Goal: Information Seeking & Learning: Check status

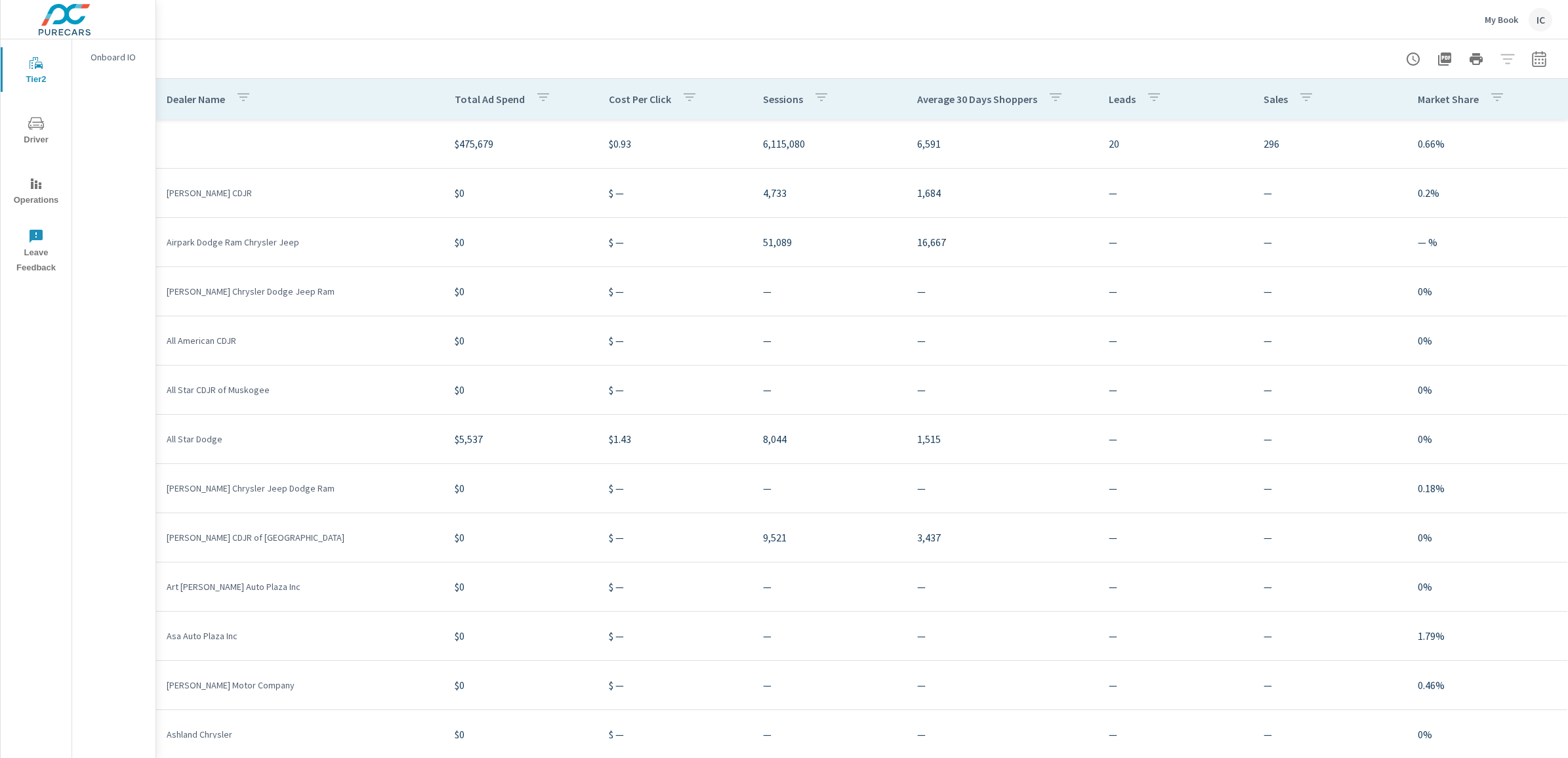
click at [1549, 17] on div "IC" at bounding box center [1541, 19] width 23 height 23
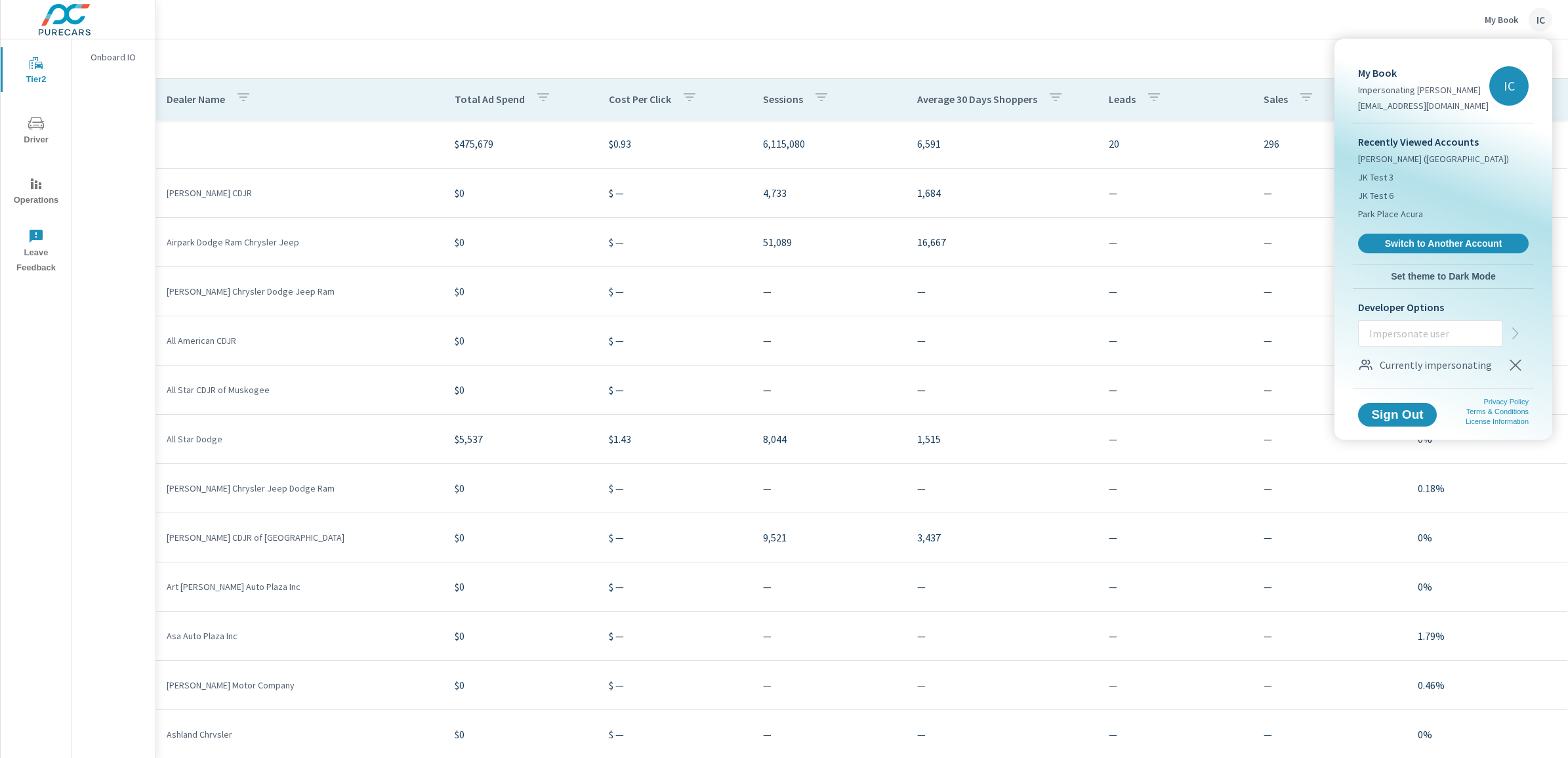
click at [1255, 48] on div at bounding box center [784, 379] width 1568 height 758
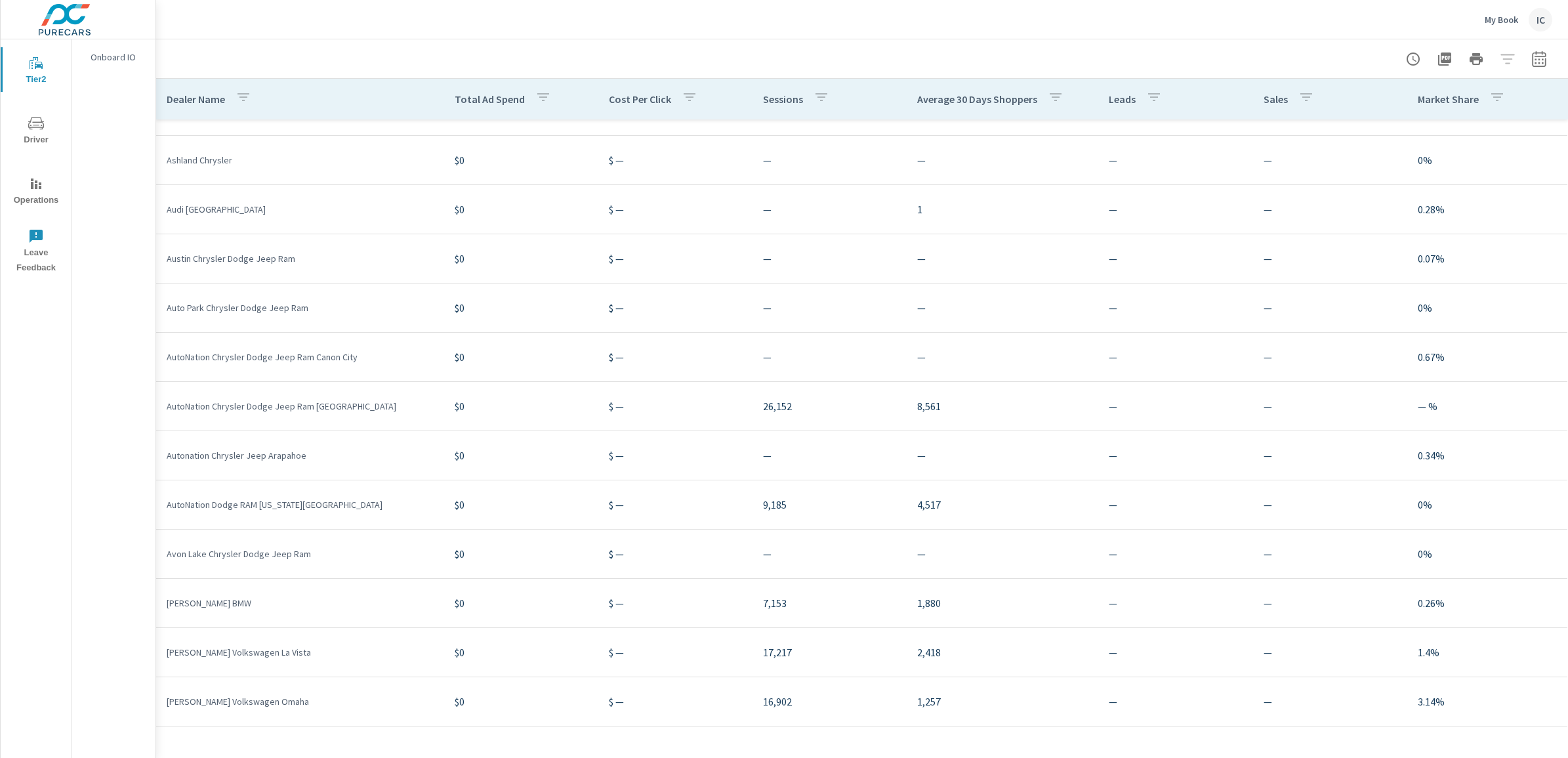
scroll to position [365, 0]
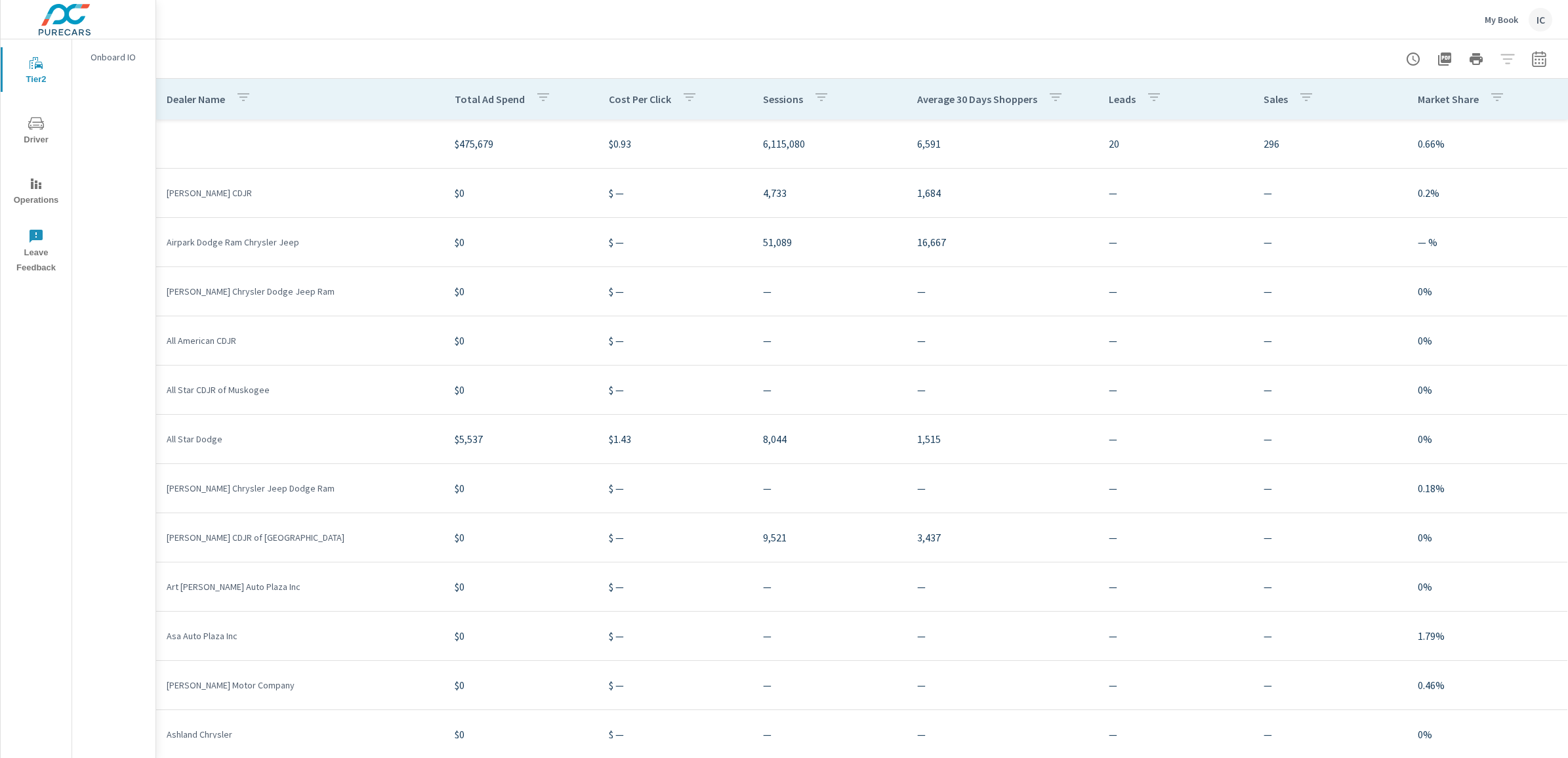
click at [1539, 15] on div "IC" at bounding box center [1541, 19] width 23 height 23
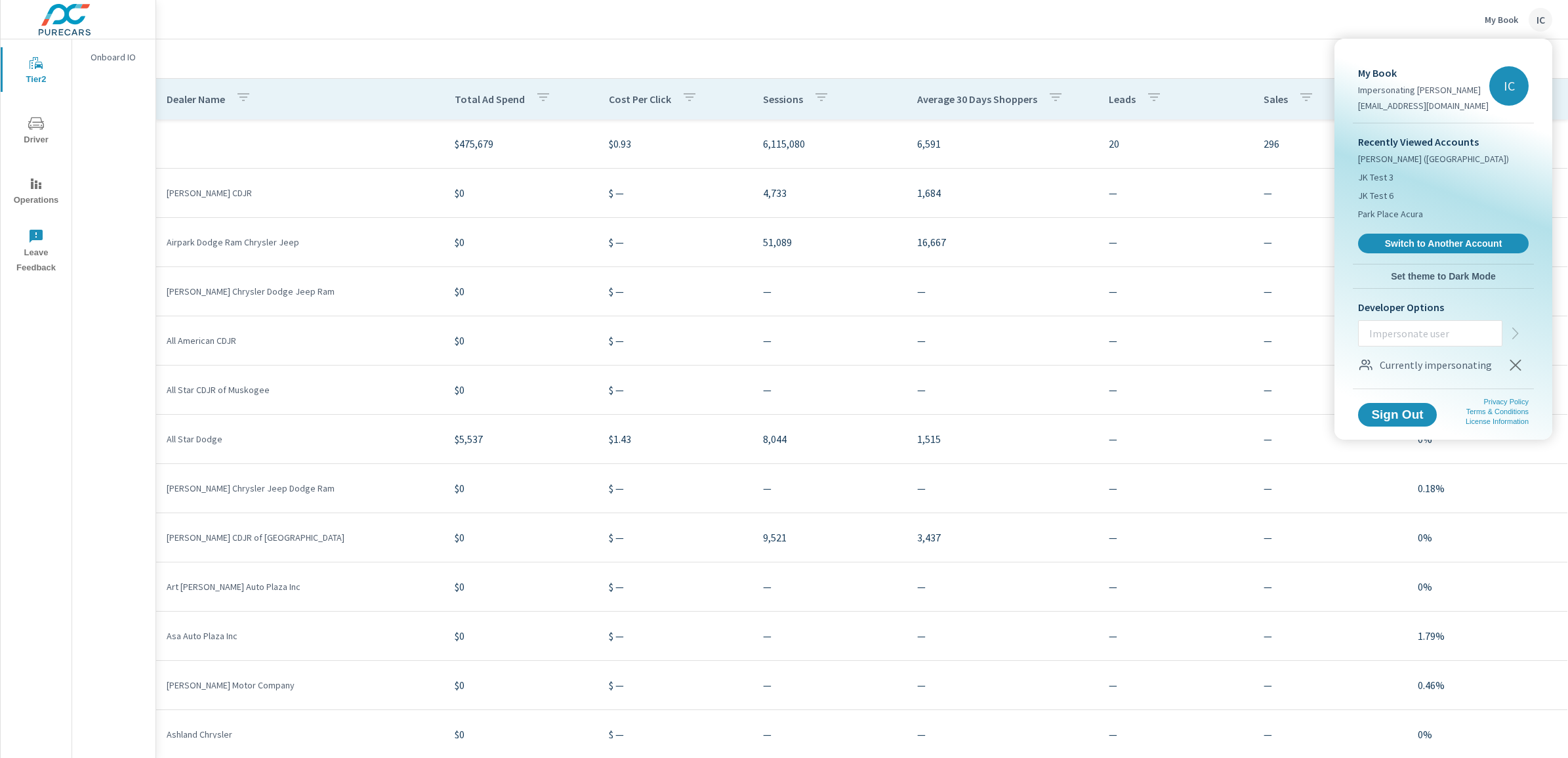
click at [1382, 73] on p "My Book" at bounding box center [1423, 73] width 131 height 16
click at [1123, 69] on div at bounding box center [784, 379] width 1568 height 758
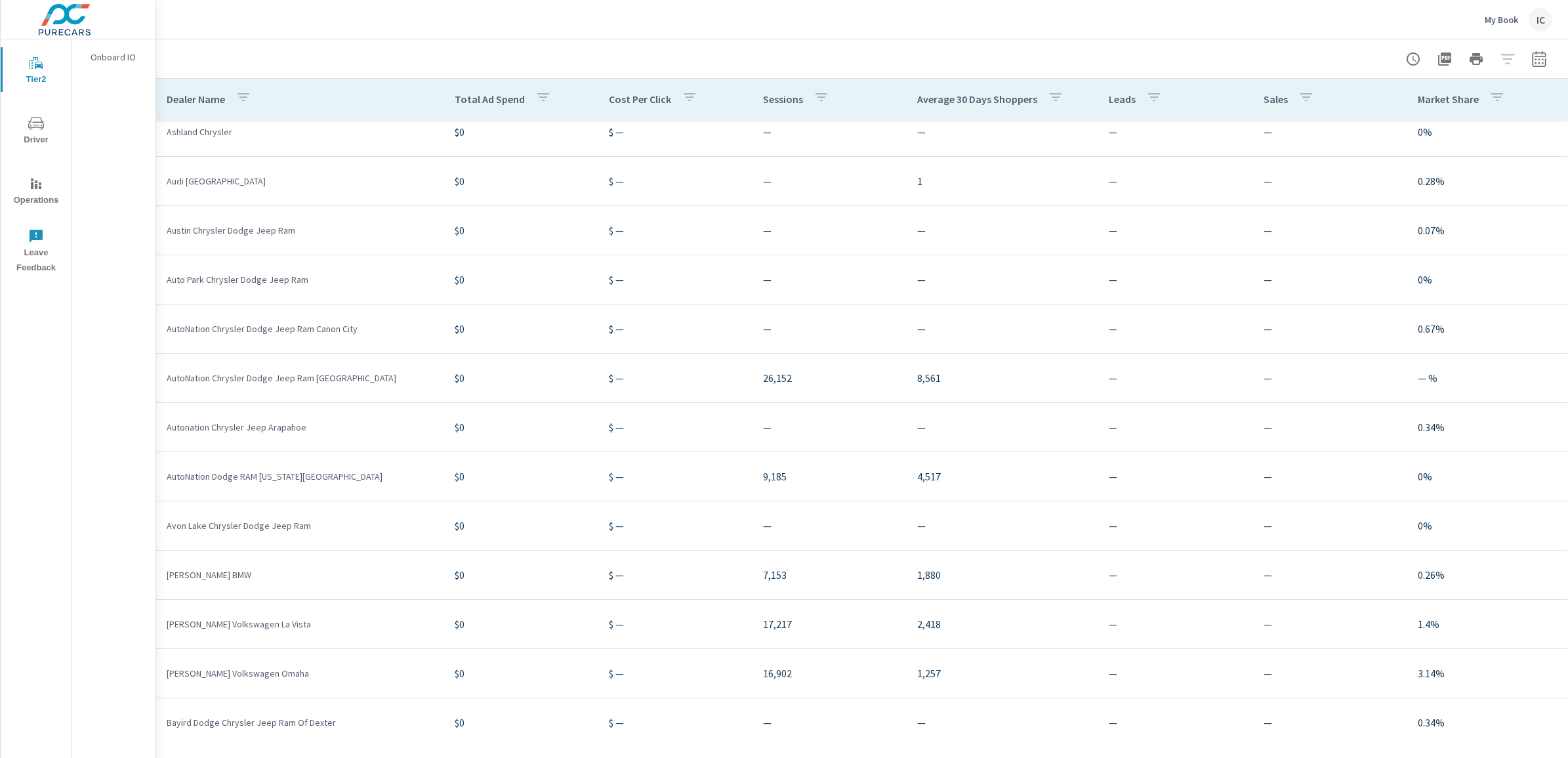
scroll to position [574, 0]
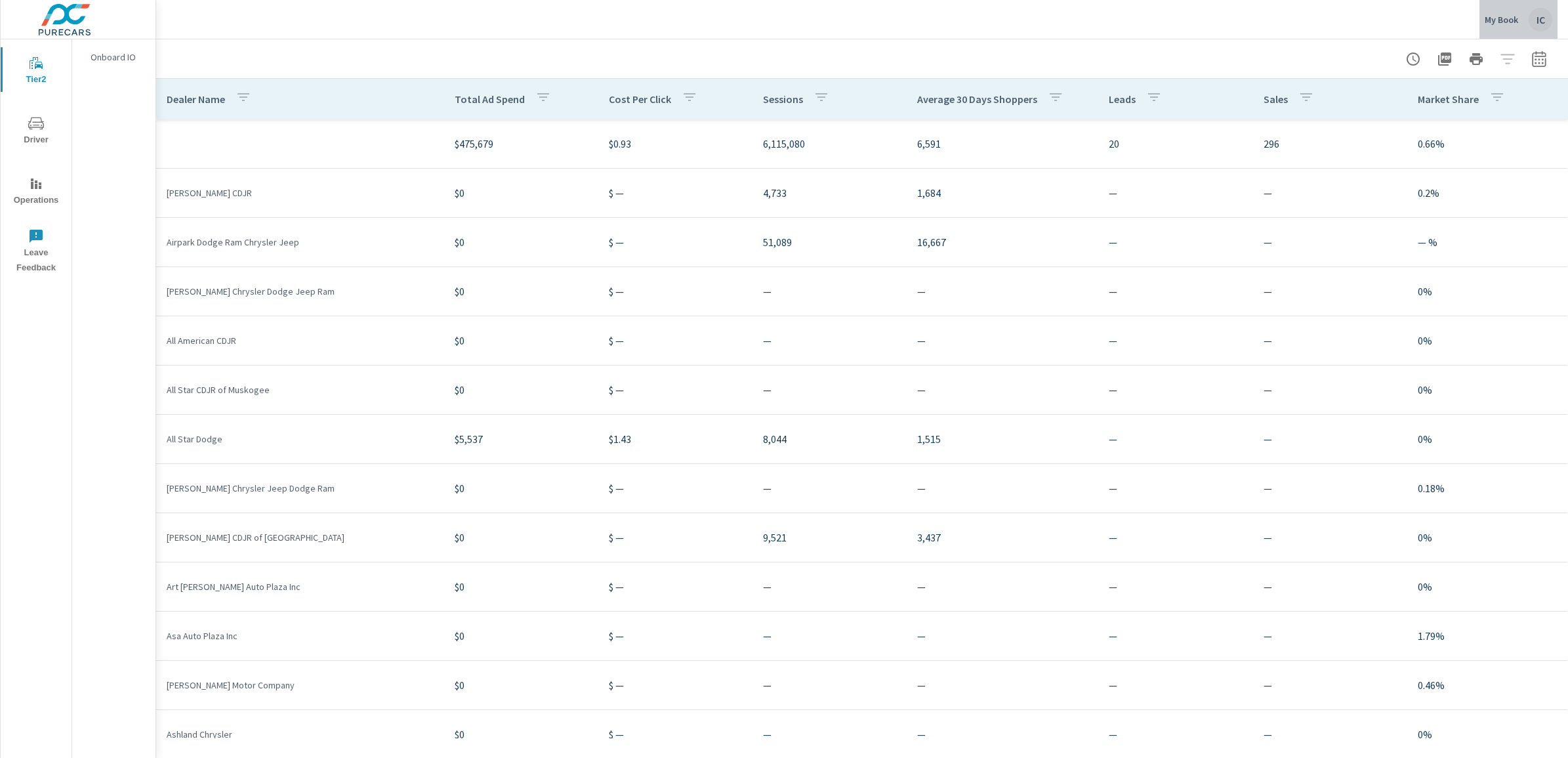
click at [1553, 15] on button "My Book IC" at bounding box center [1518, 19] width 78 height 39
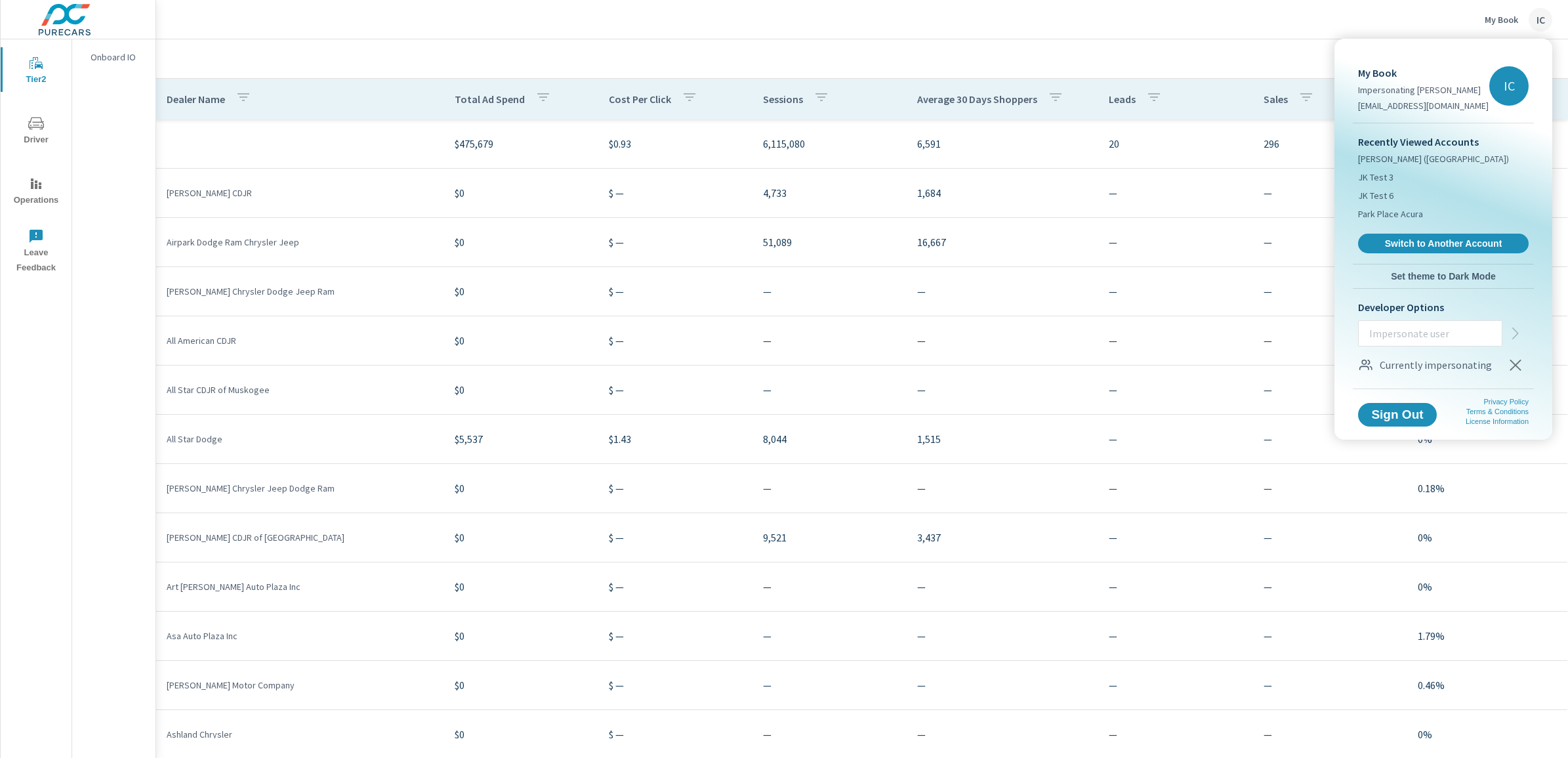
click at [1514, 358] on icon "button" at bounding box center [1515, 364] width 16 height 16
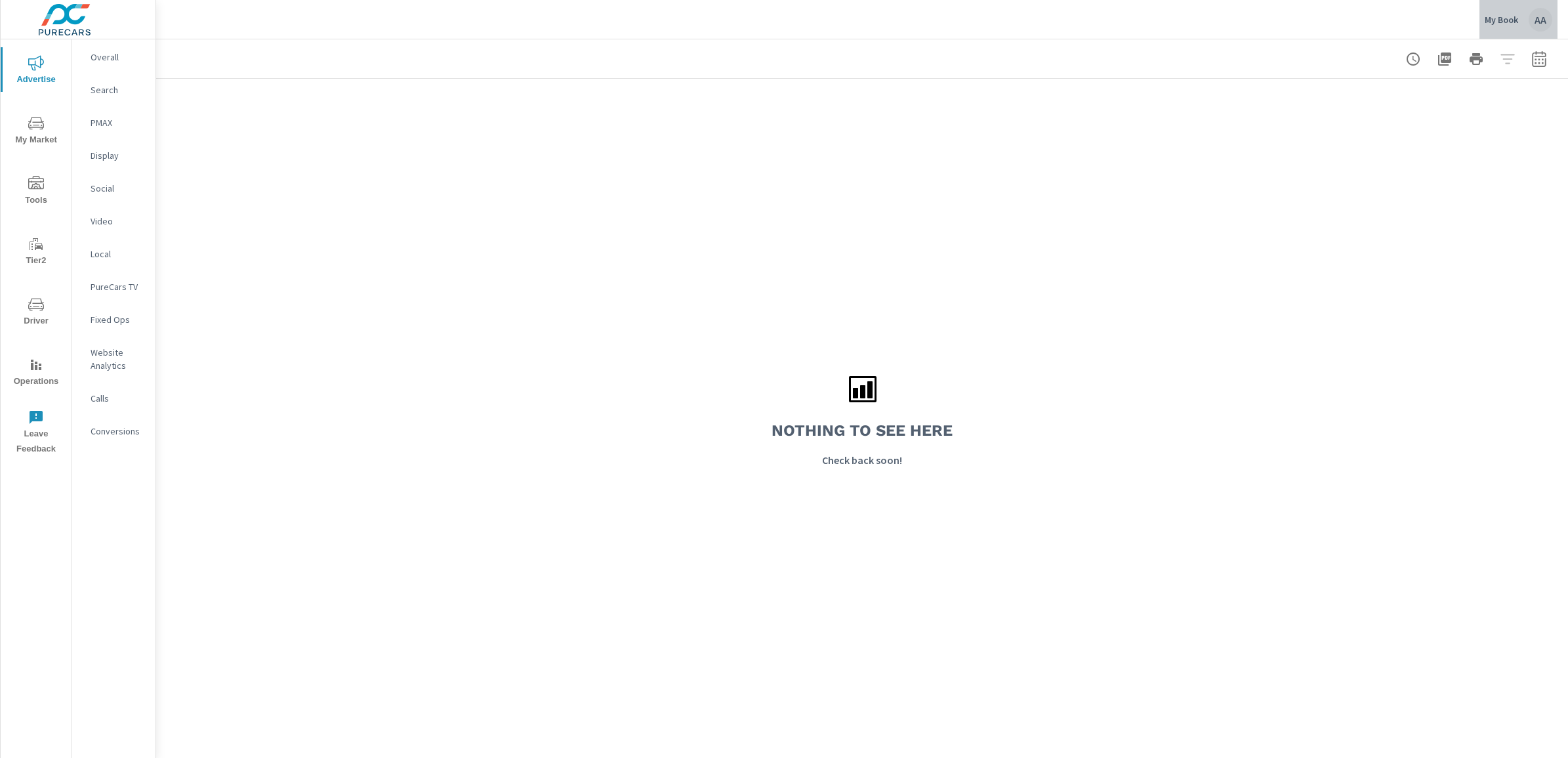
click at [1540, 21] on div "AA" at bounding box center [1541, 19] width 23 height 23
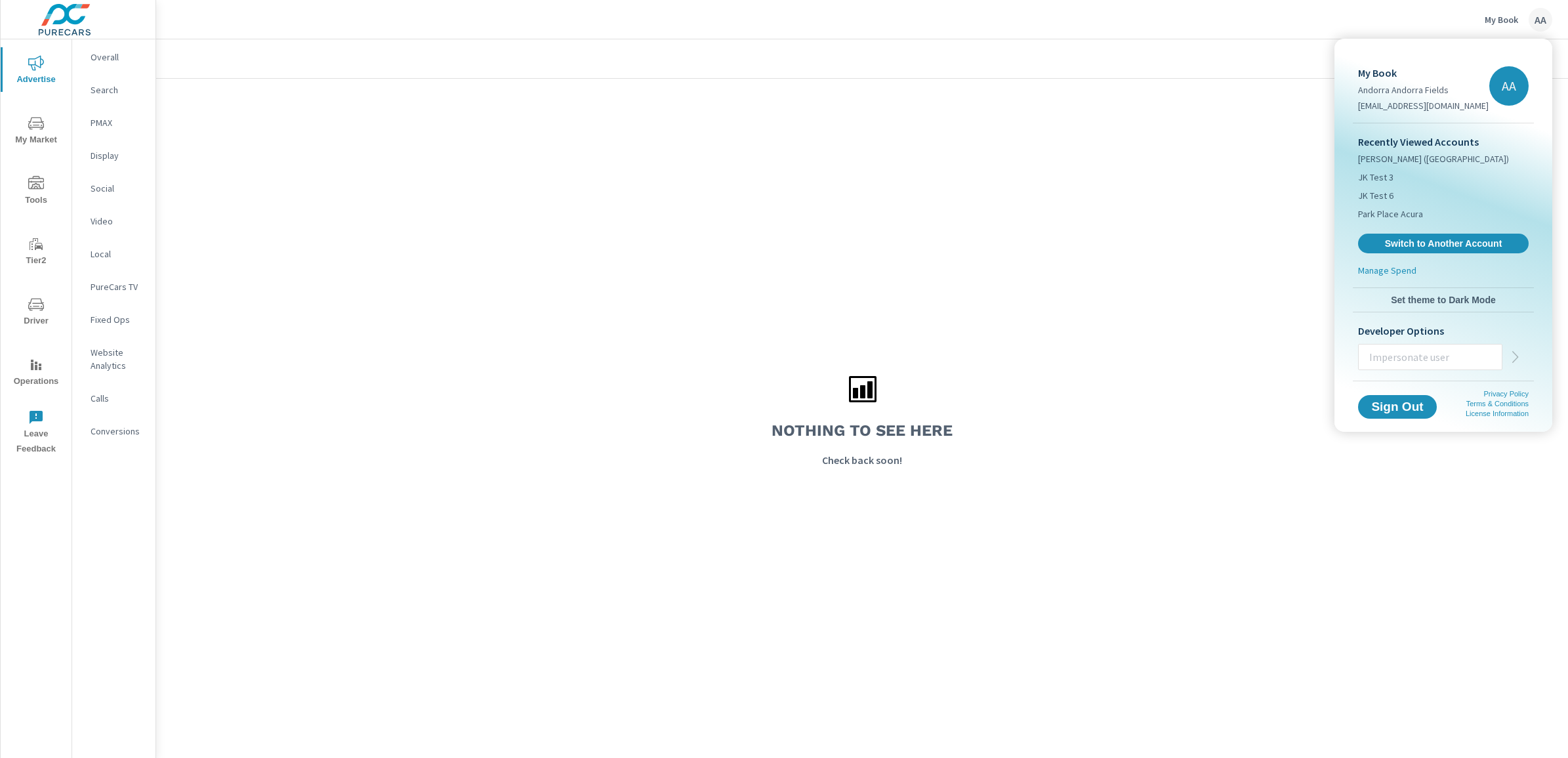
click at [1442, 364] on input "text" at bounding box center [1430, 357] width 143 height 34
type input "andrewk@purecars.com"
click at [1516, 358] on icon "button" at bounding box center [1515, 357] width 16 height 16
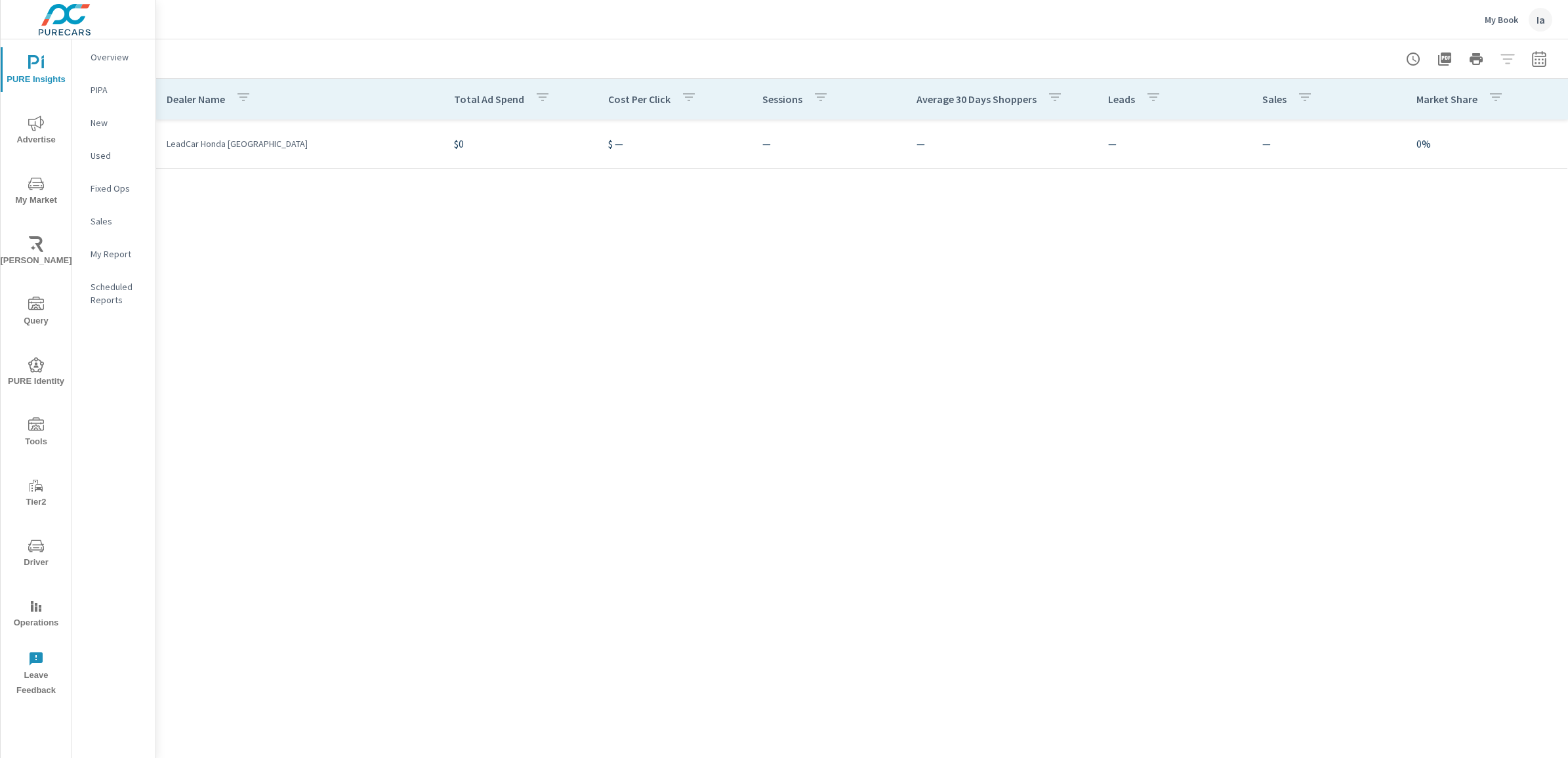
click at [1547, 19] on div "Ia" at bounding box center [1541, 19] width 23 height 23
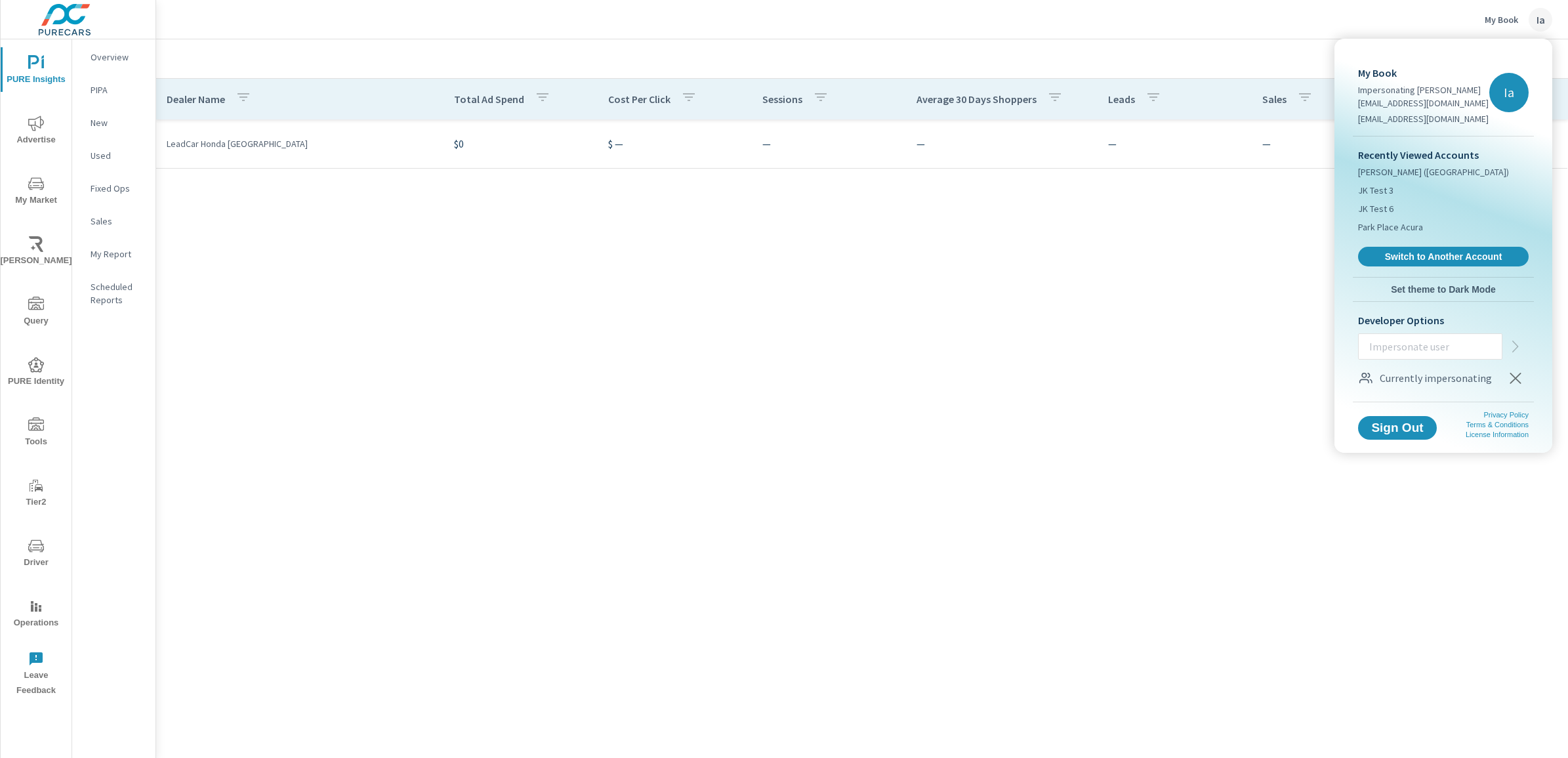
click at [1437, 348] on input "text" at bounding box center [1430, 346] width 143 height 34
type input "[EMAIL_ADDRESS][DOMAIN_NAME]"
click at [1517, 347] on icon "button" at bounding box center [1515, 347] width 6 height 12
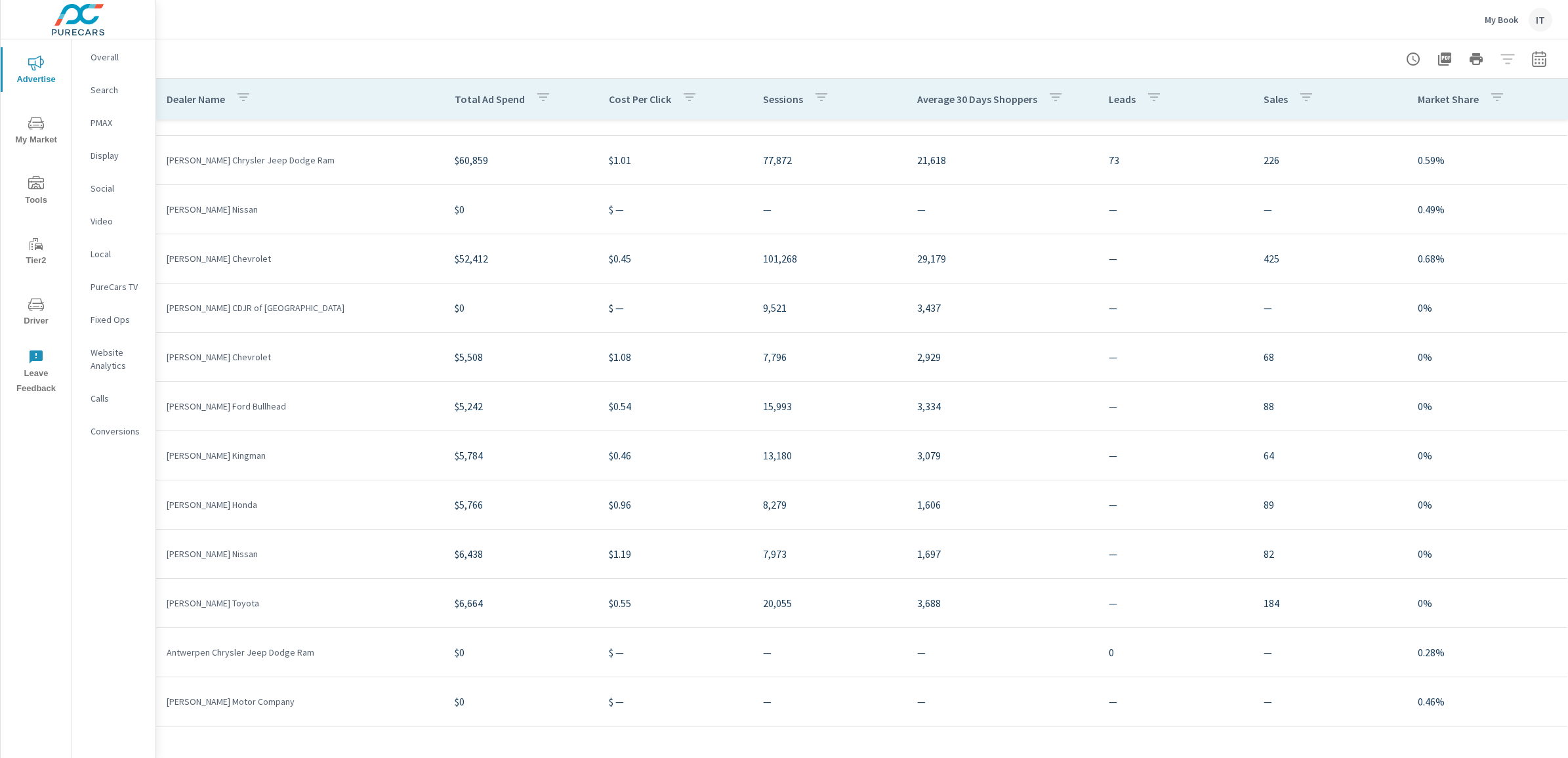
scroll to position [519, 0]
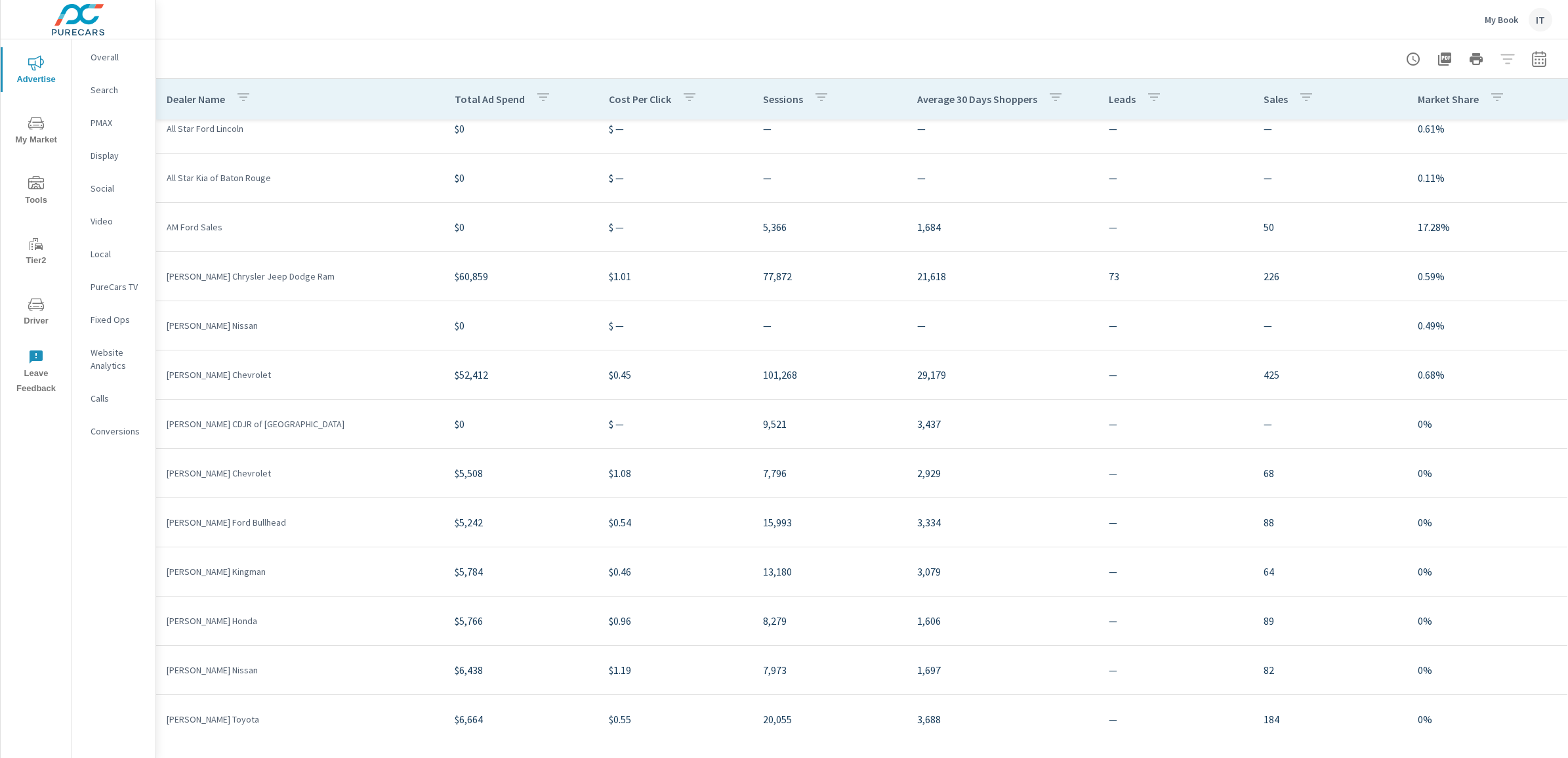
scroll to position [657, 0]
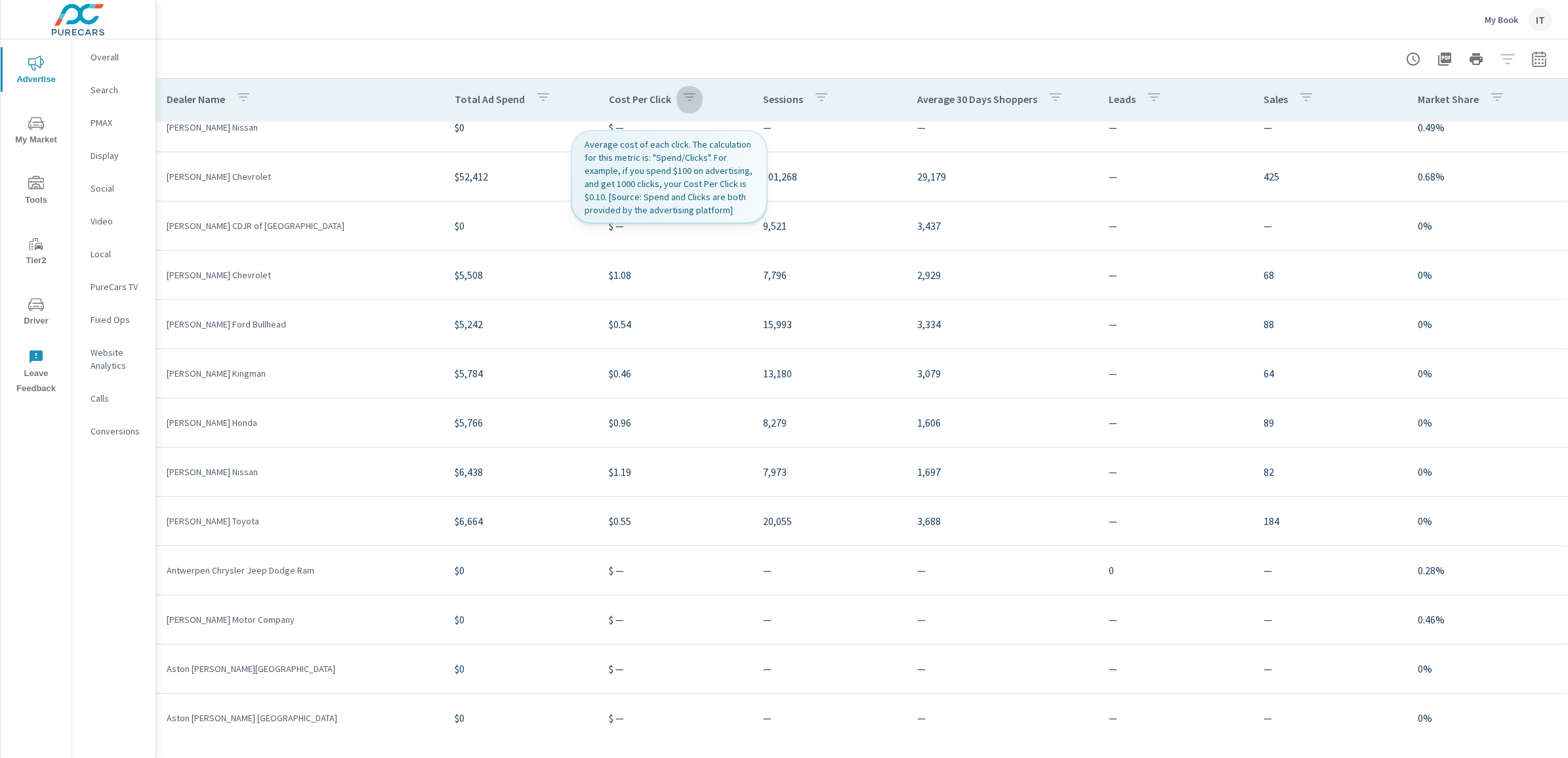
click at [690, 97] on icon "button" at bounding box center [690, 97] width 16 height 16
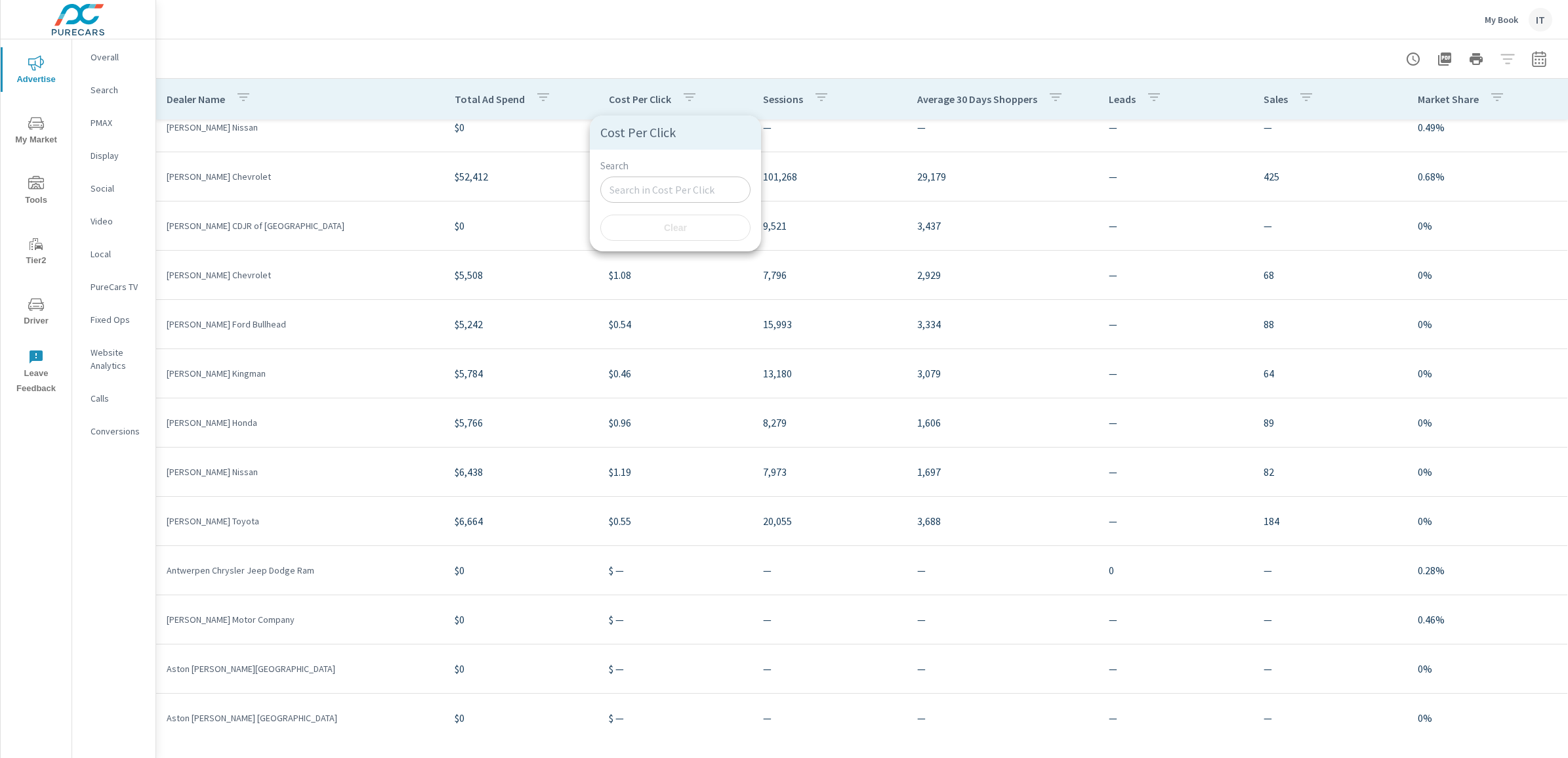
click at [589, 384] on div at bounding box center [784, 379] width 1568 height 758
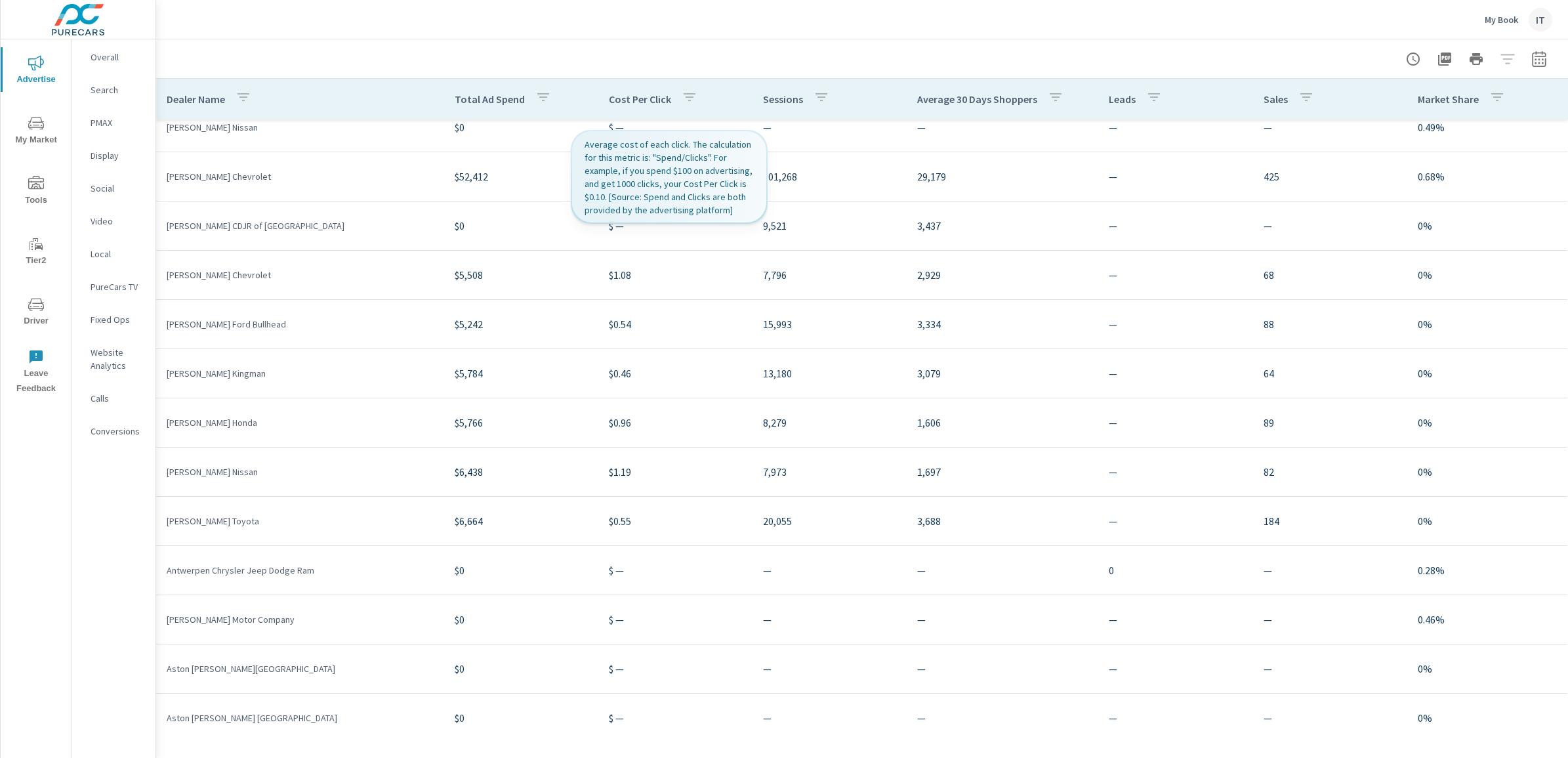
scroll to position [492, 0]
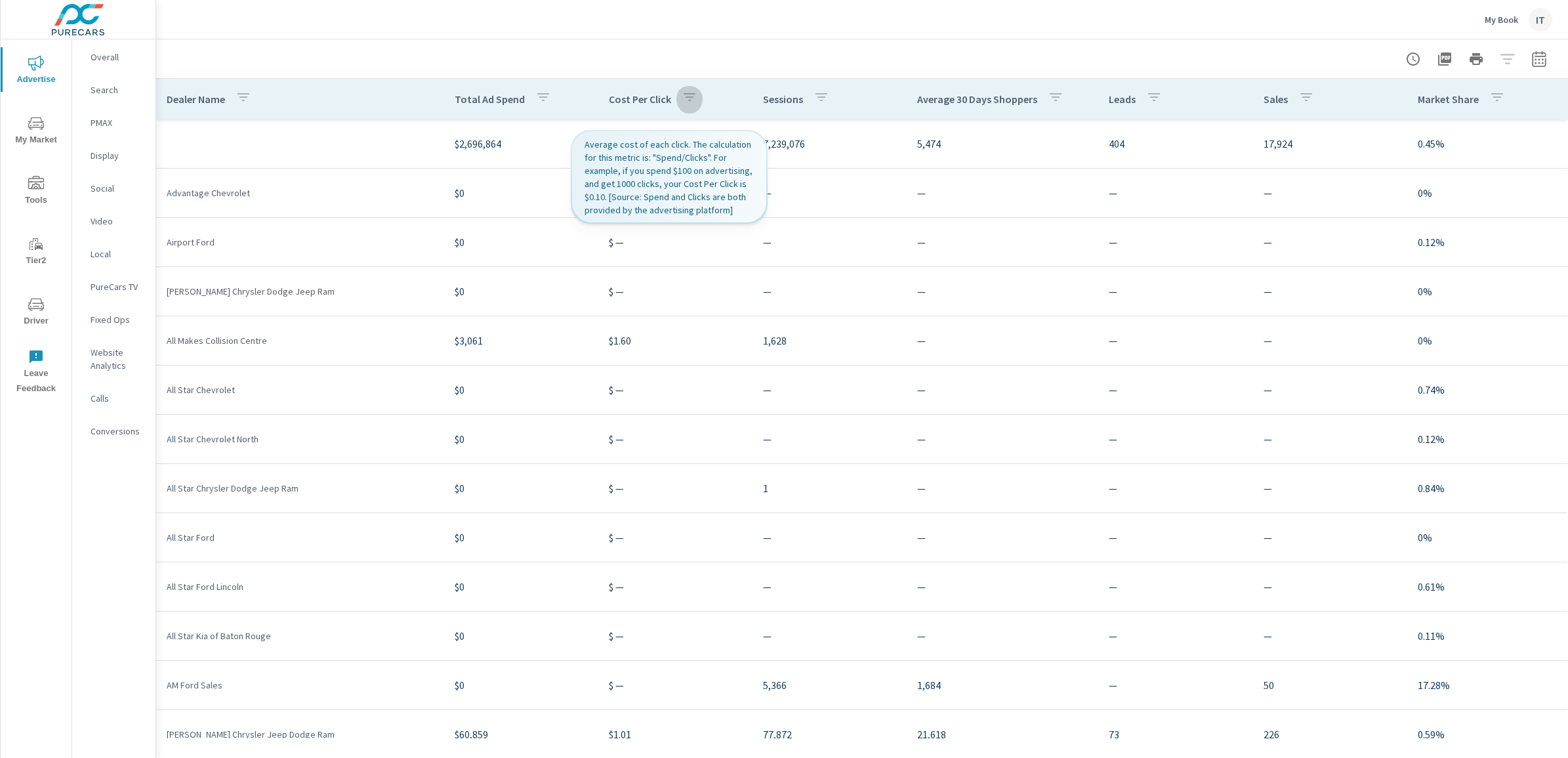
click at [687, 97] on icon "button" at bounding box center [690, 97] width 16 height 16
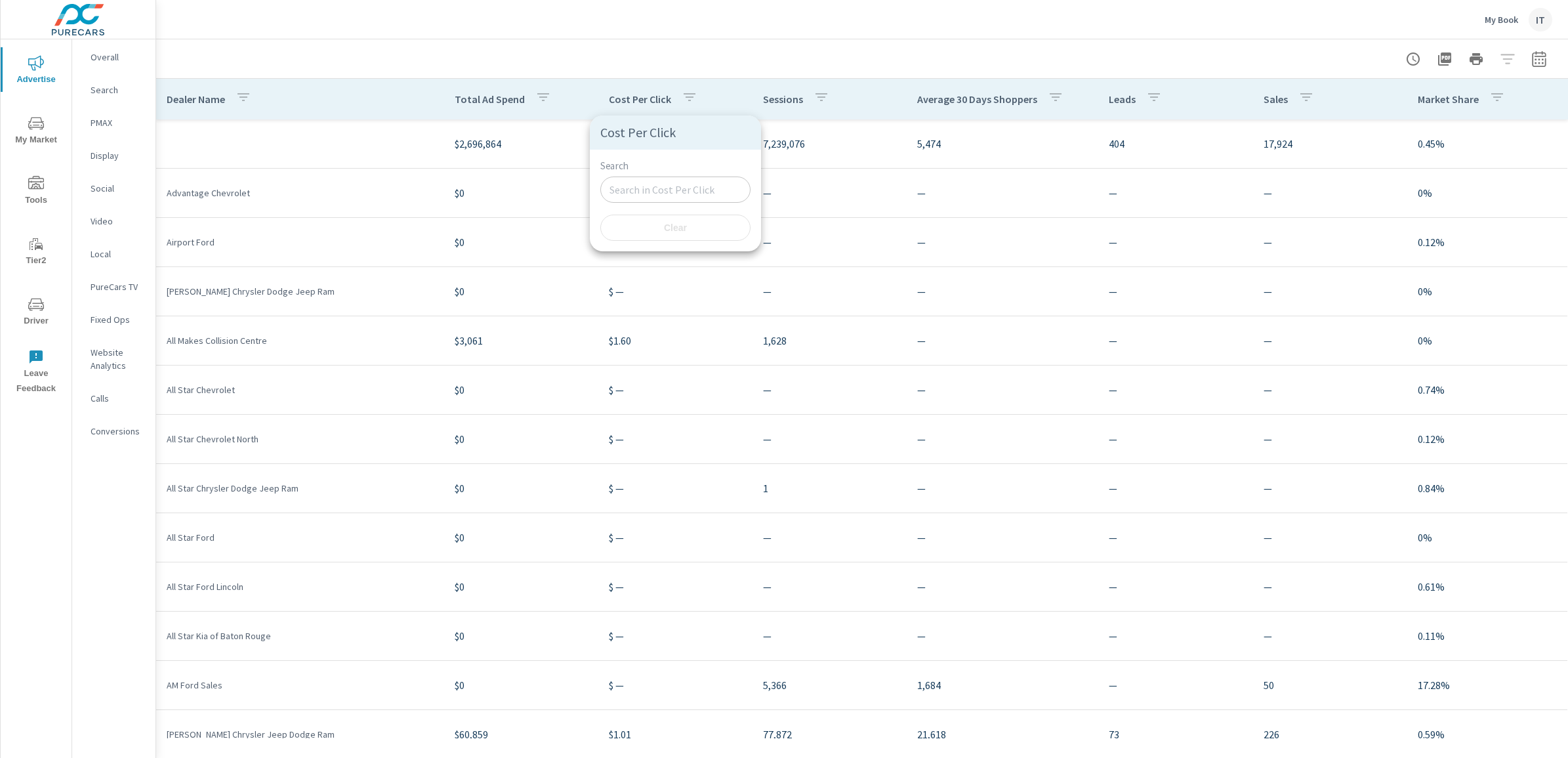
click at [687, 102] on div at bounding box center [784, 379] width 1568 height 758
click at [719, 59] on div at bounding box center [861, 58] width 1380 height 39
click at [1534, 23] on div "IT" at bounding box center [1541, 19] width 23 height 23
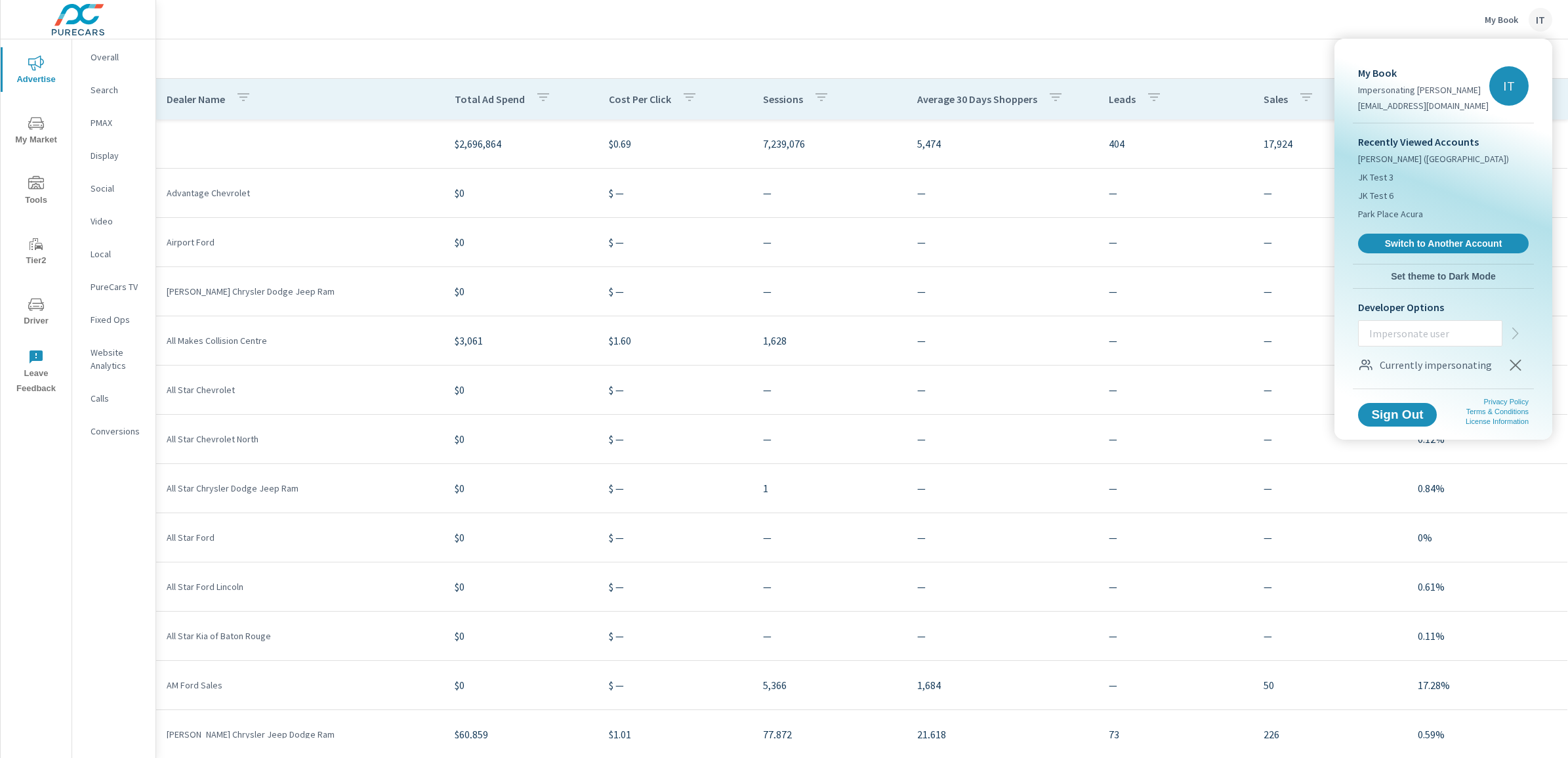
click at [1426, 336] on input "text" at bounding box center [1430, 333] width 143 height 34
type input "[EMAIL_ADDRESS][DOMAIN_NAME]"
click at [1513, 328] on icon "button" at bounding box center [1515, 333] width 6 height 12
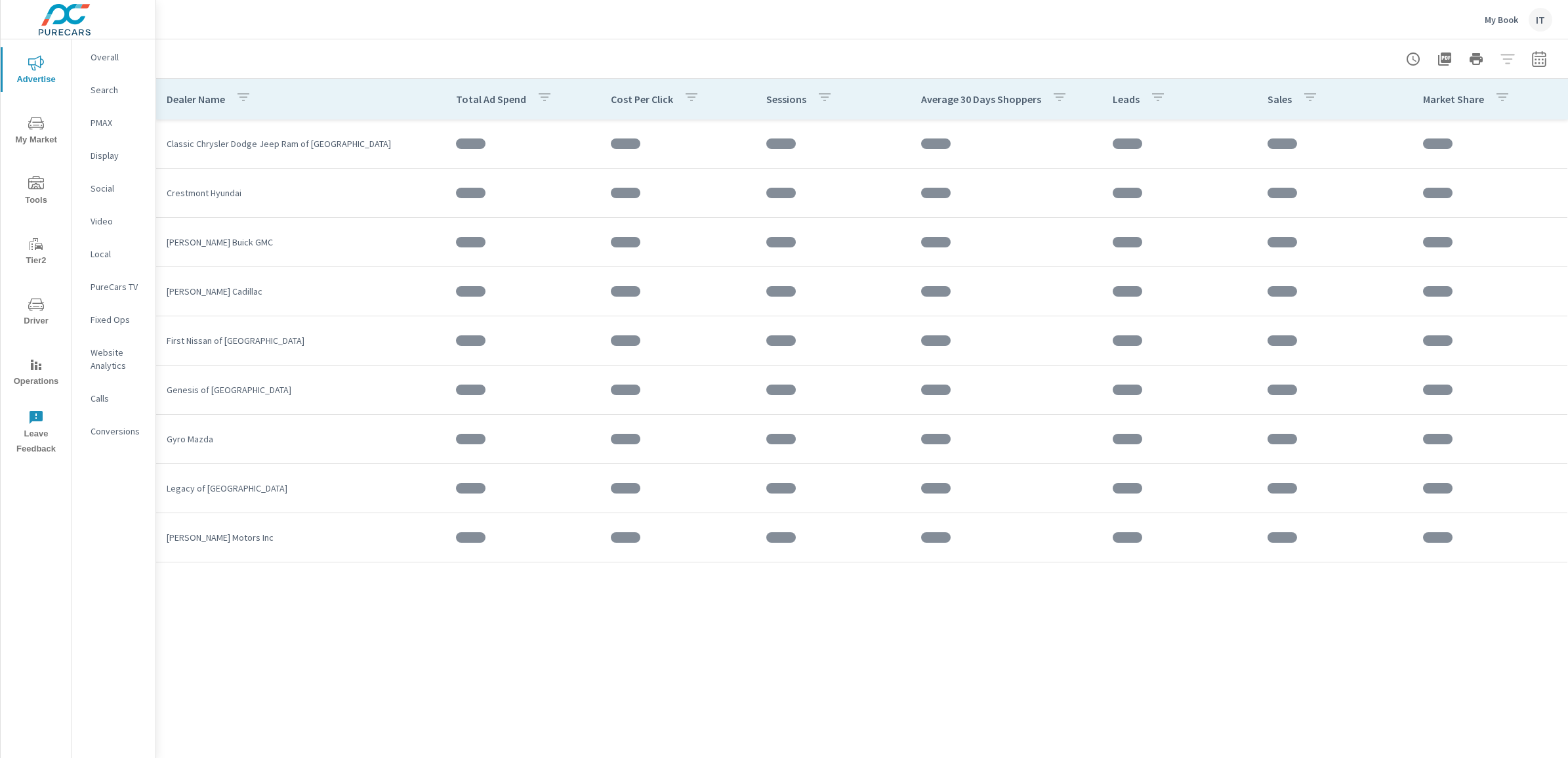
scroll to position [317, 0]
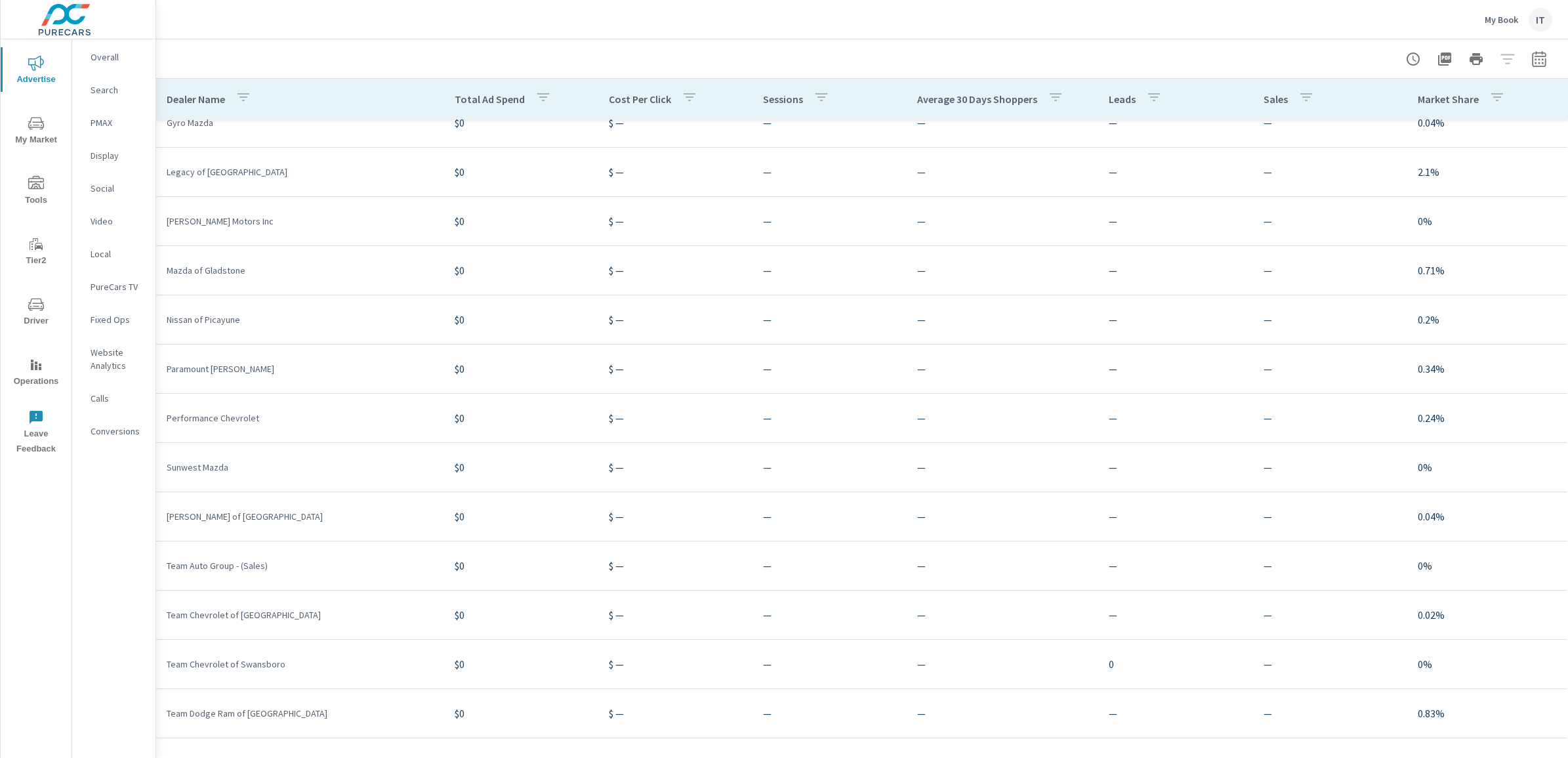
scroll to position [319, 0]
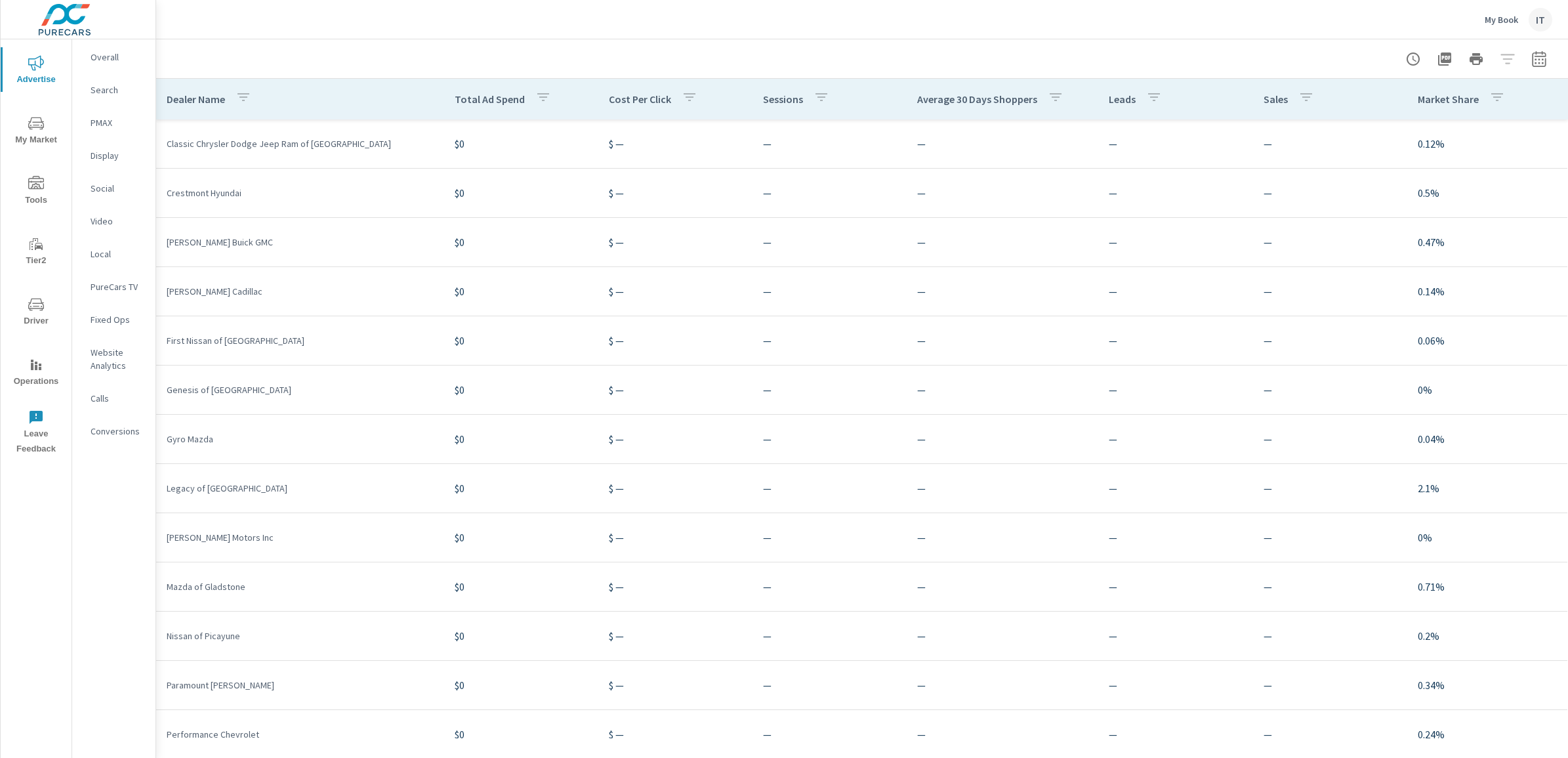
click at [1539, 19] on div "IT" at bounding box center [1541, 19] width 23 height 23
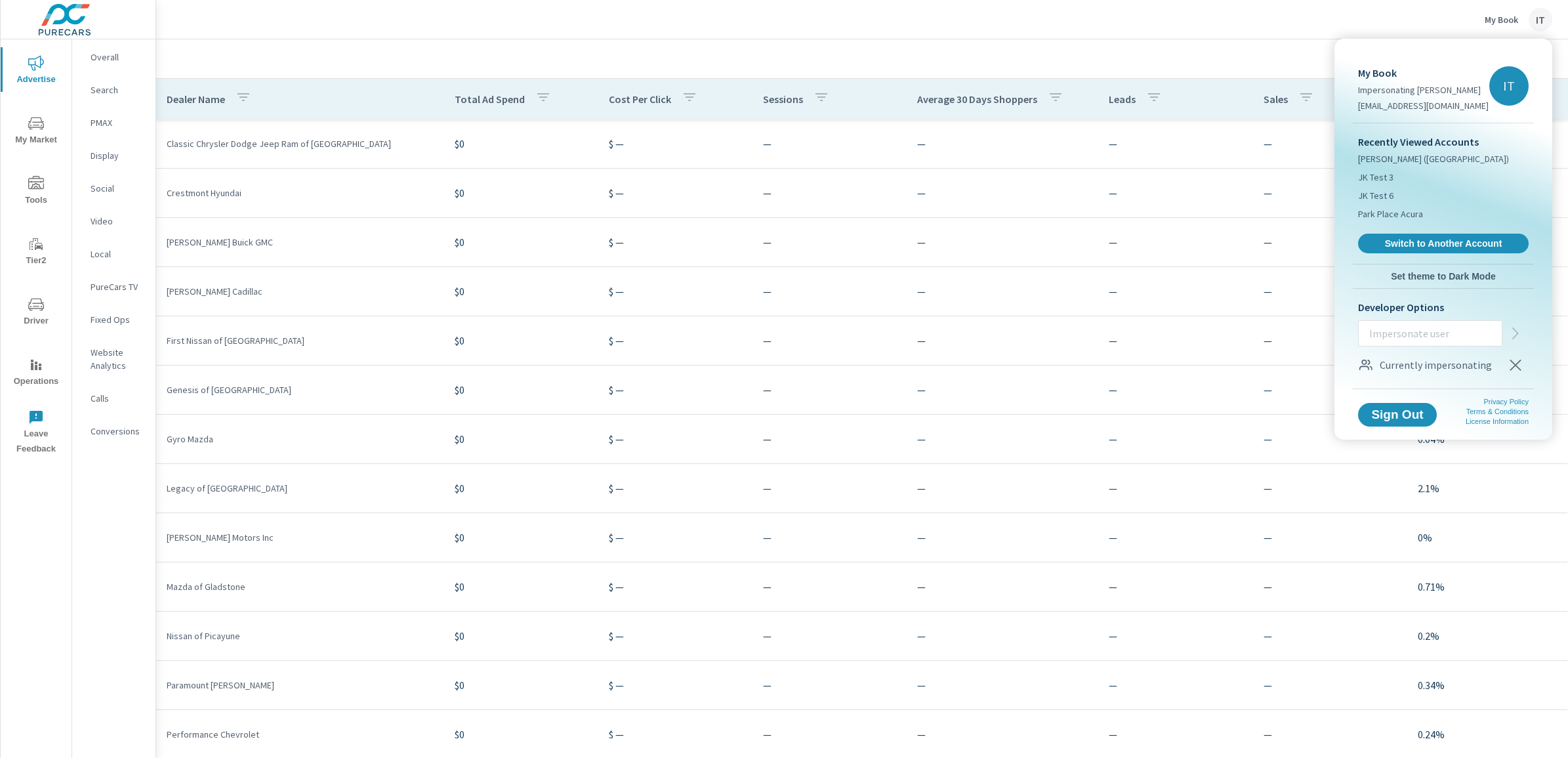
click at [1470, 335] on input "text" at bounding box center [1430, 333] width 143 height 34
paste input "jeremiahs@purecars.com"
type input "jeremiahs@purecars.com"
click at [1516, 333] on icon "button" at bounding box center [1515, 333] width 6 height 12
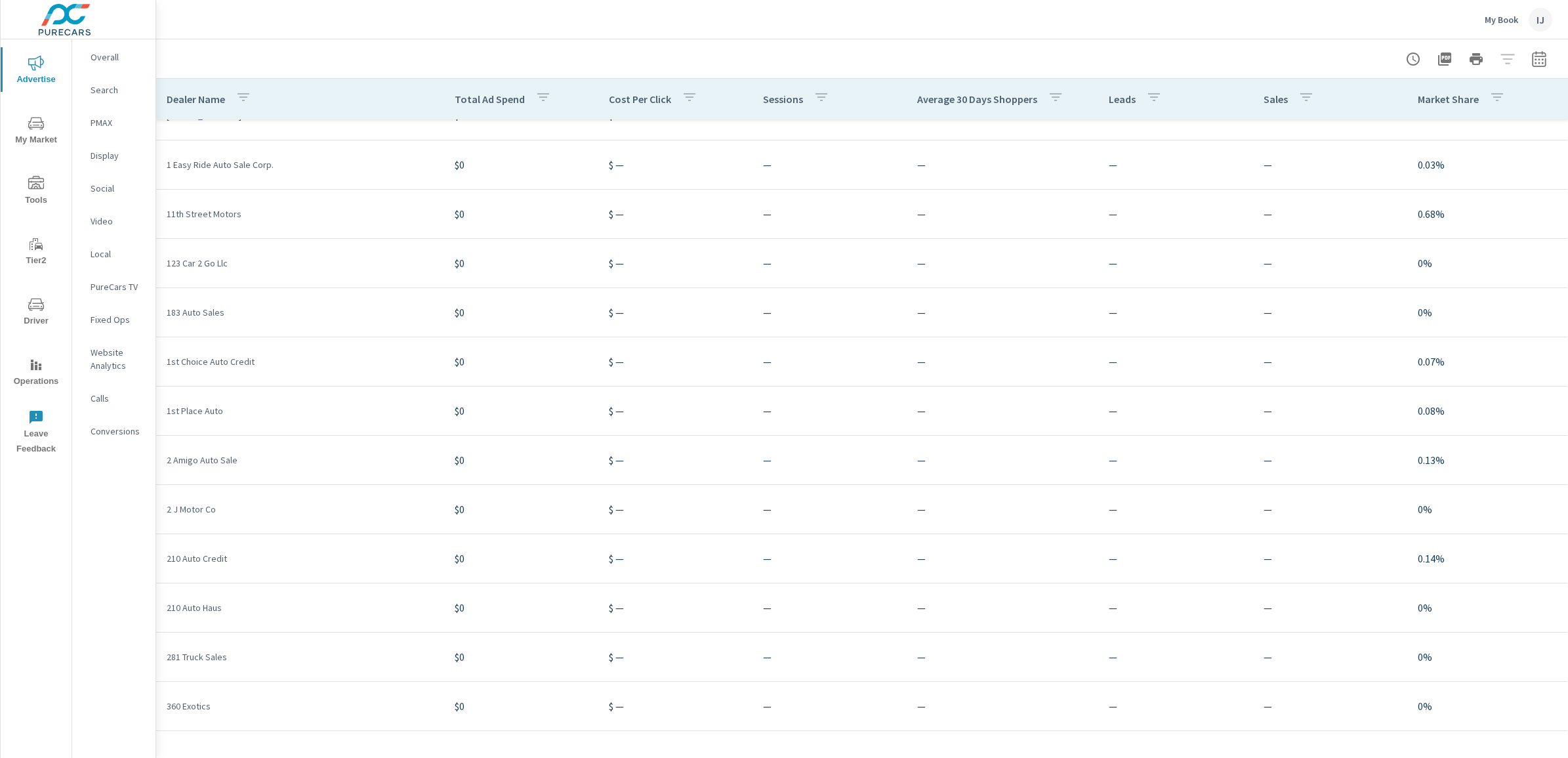
scroll to position [82, 0]
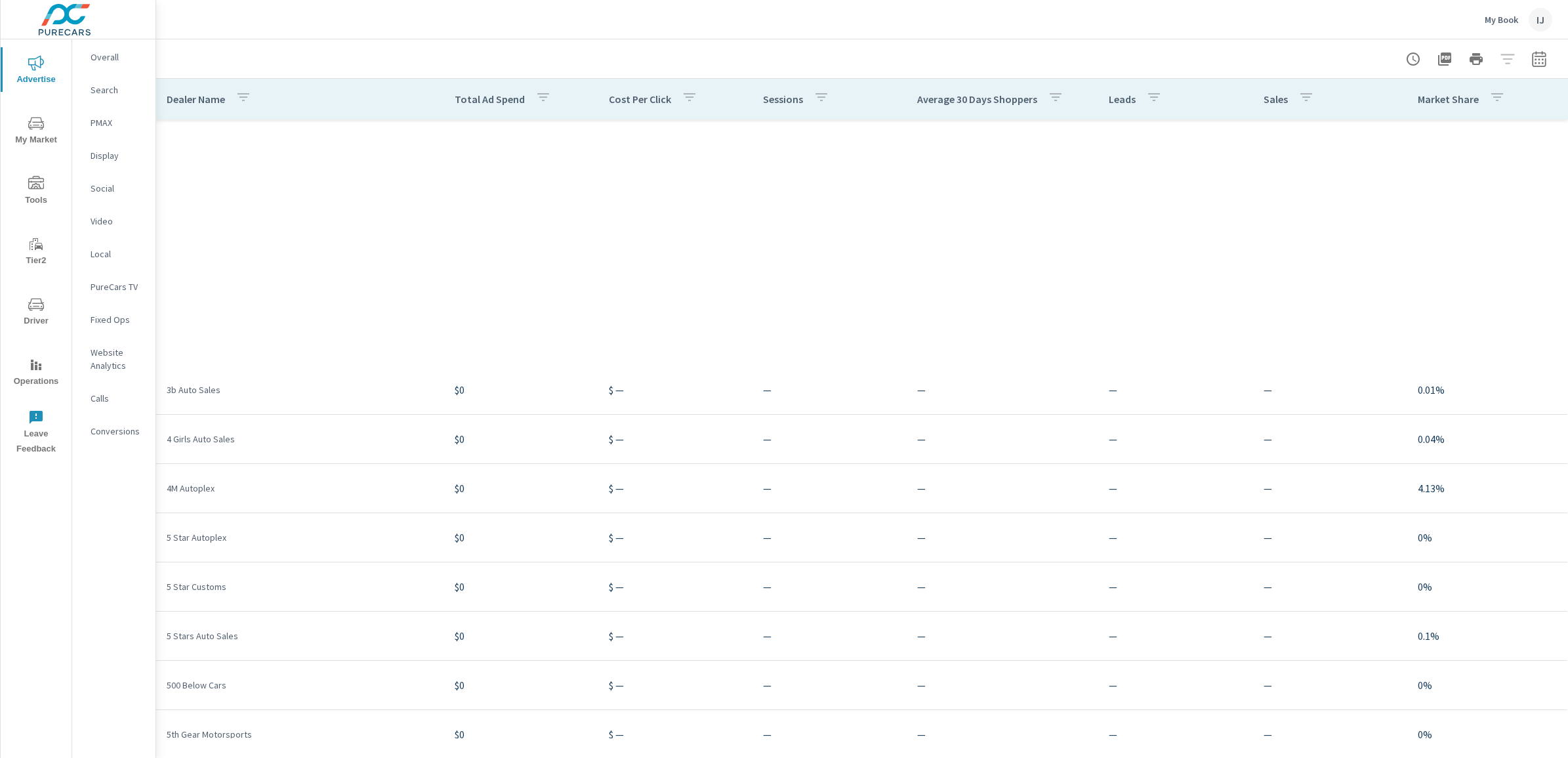
scroll to position [984, 0]
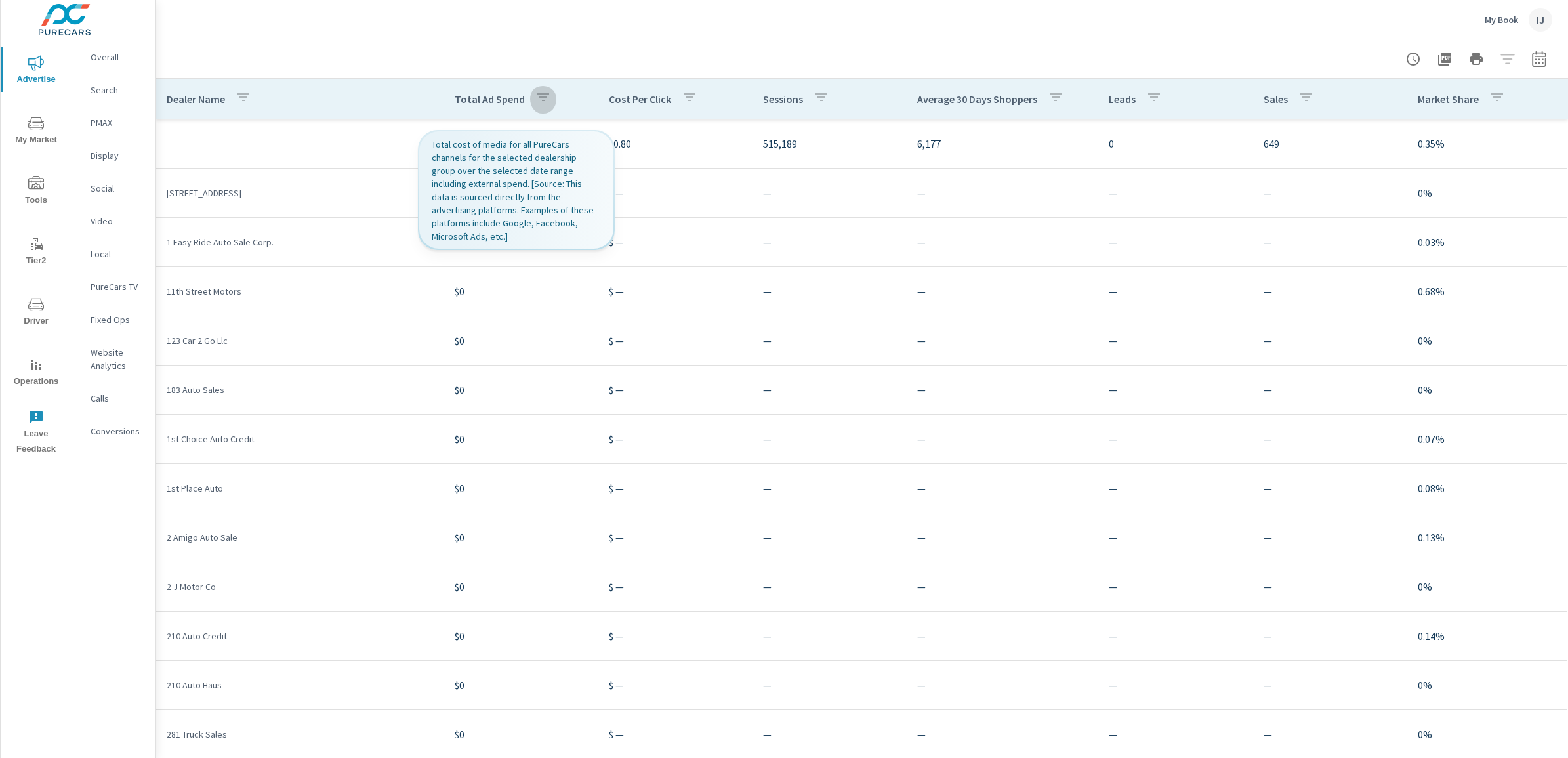
click at [538, 95] on icon "button" at bounding box center [543, 97] width 12 height 8
click at [535, 122] on div "Total Ad Spend" at bounding box center [529, 133] width 171 height 34
click at [534, 325] on div at bounding box center [784, 379] width 1568 height 758
click at [541, 97] on icon "button" at bounding box center [543, 97] width 16 height 16
click at [479, 190] on input "Search" at bounding box center [528, 189] width 150 height 26
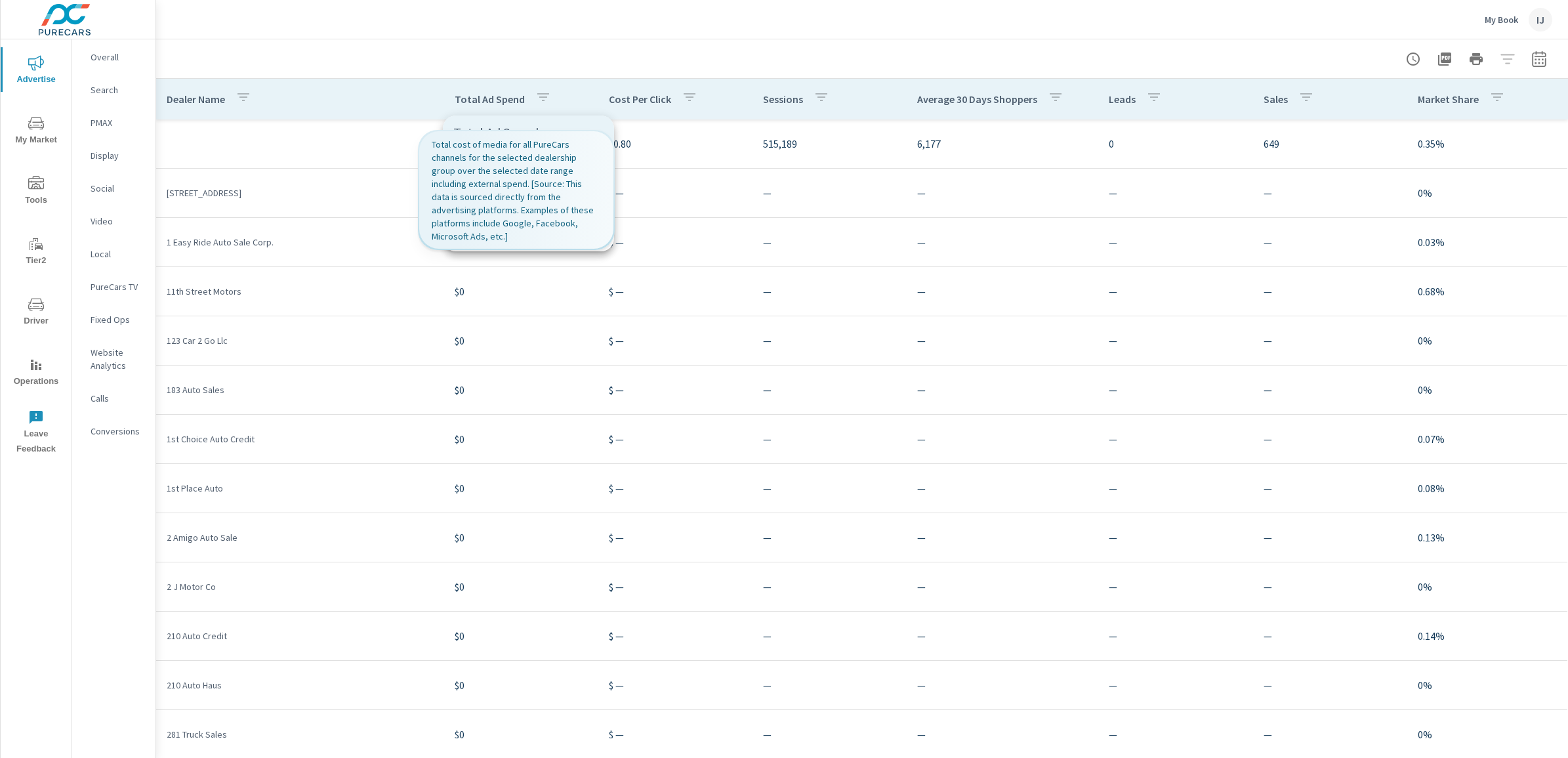
click at [548, 184] on input "Search" at bounding box center [528, 189] width 150 height 26
click at [559, 174] on div "Search ​" at bounding box center [528, 181] width 150 height 43
click at [397, 245] on div at bounding box center [784, 379] width 1568 height 758
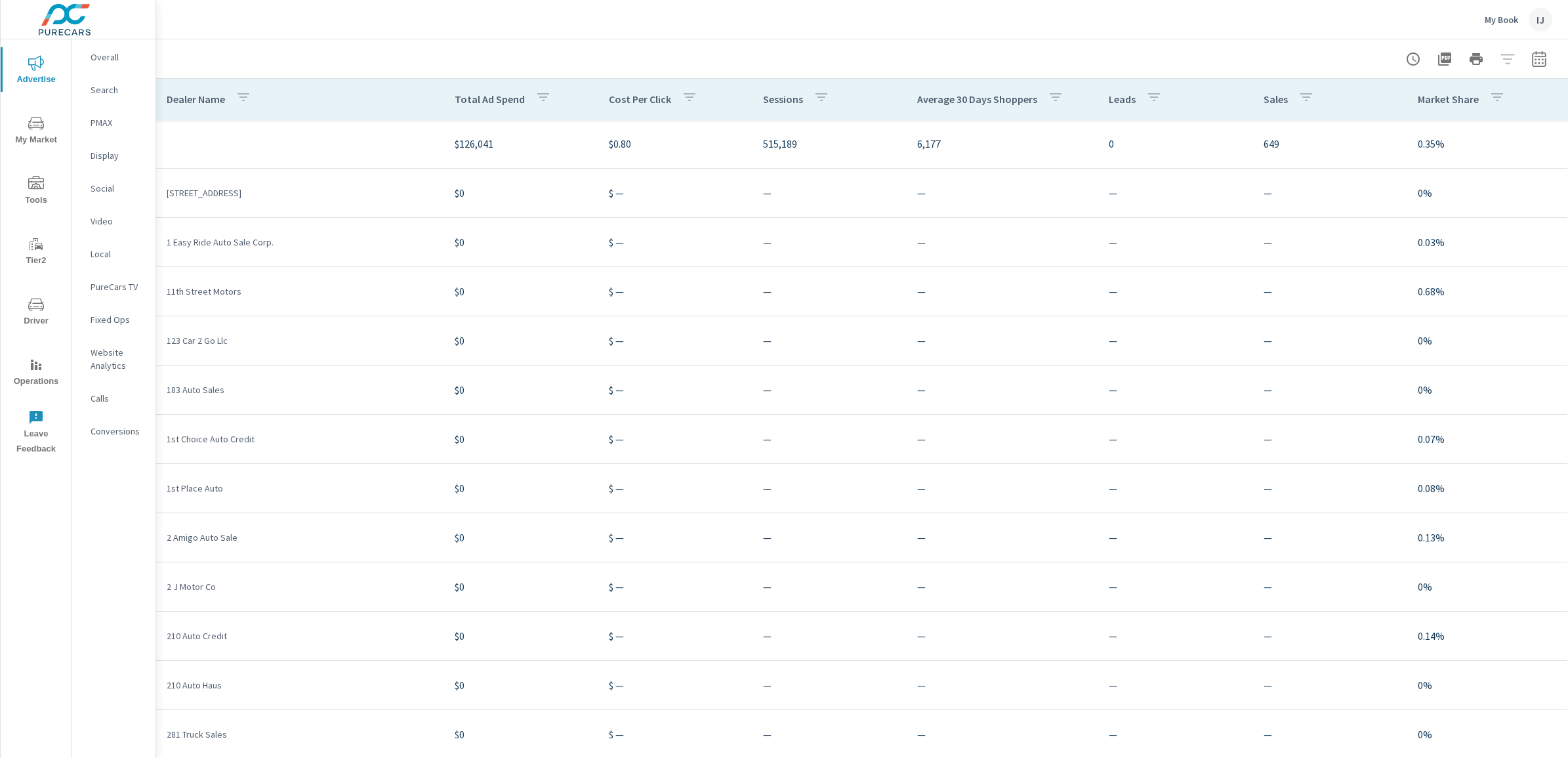
click at [582, 80] on th "Total Ad Spend" at bounding box center [521, 99] width 154 height 41
click at [541, 97] on icon "button" at bounding box center [543, 97] width 16 height 16
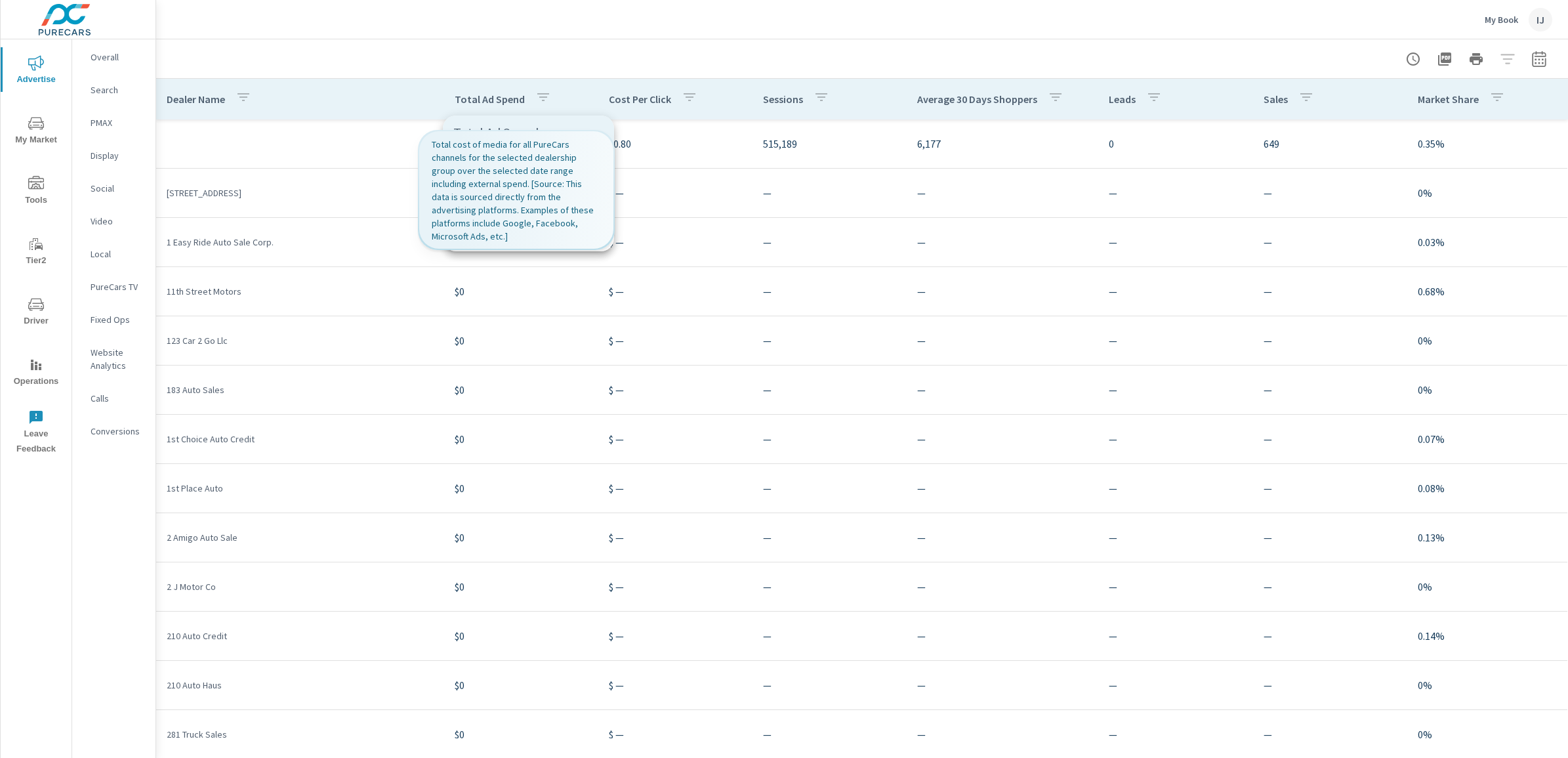
click at [540, 130] on p "Total Ad Spend" at bounding box center [528, 132] width 150 height 13
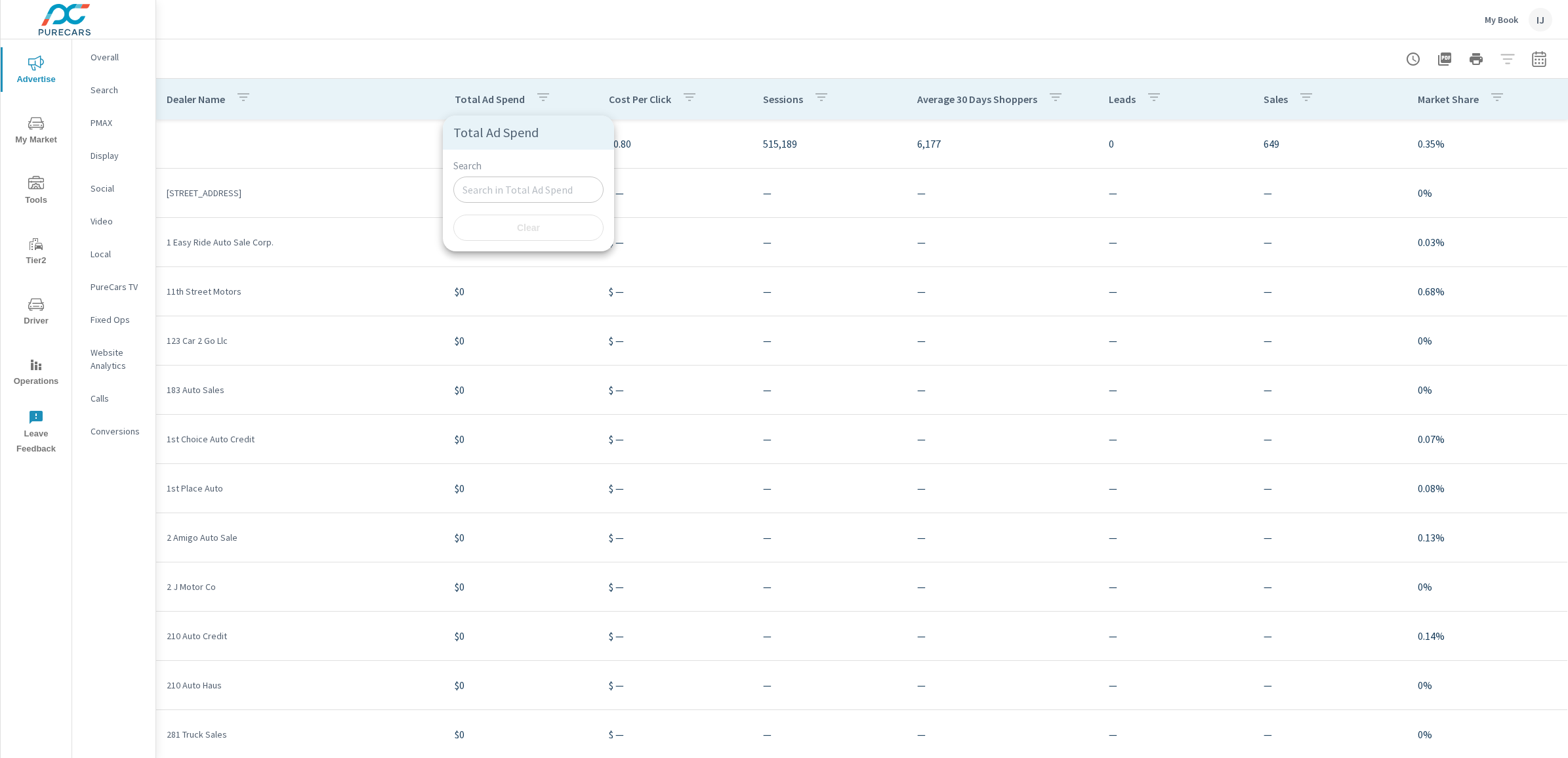
click at [579, 95] on div at bounding box center [784, 379] width 1568 height 758
click at [586, 53] on div at bounding box center [861, 58] width 1380 height 39
click at [813, 100] on icon "button" at bounding box center [821, 97] width 16 height 16
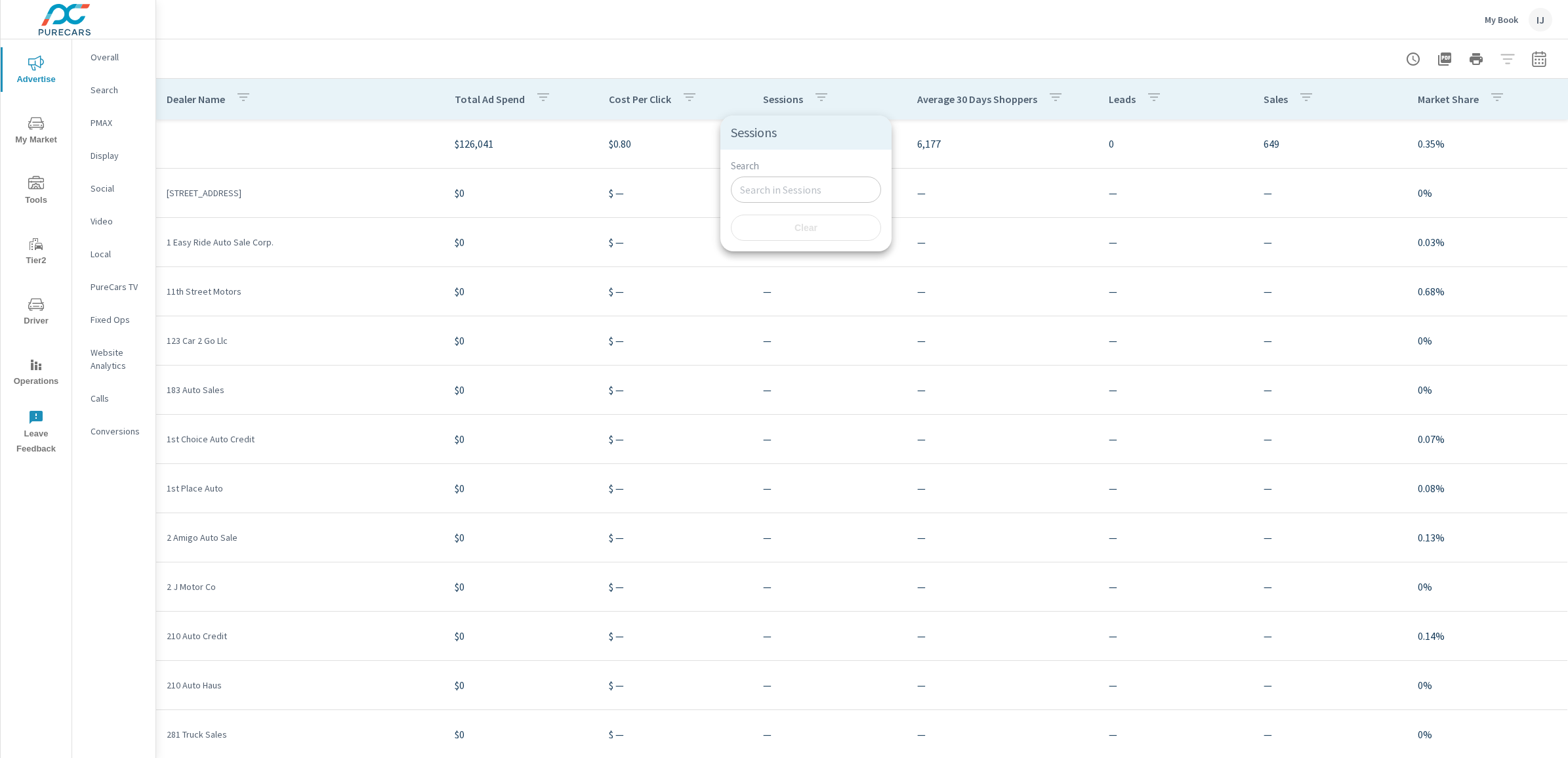
click at [877, 87] on div at bounding box center [784, 379] width 1568 height 758
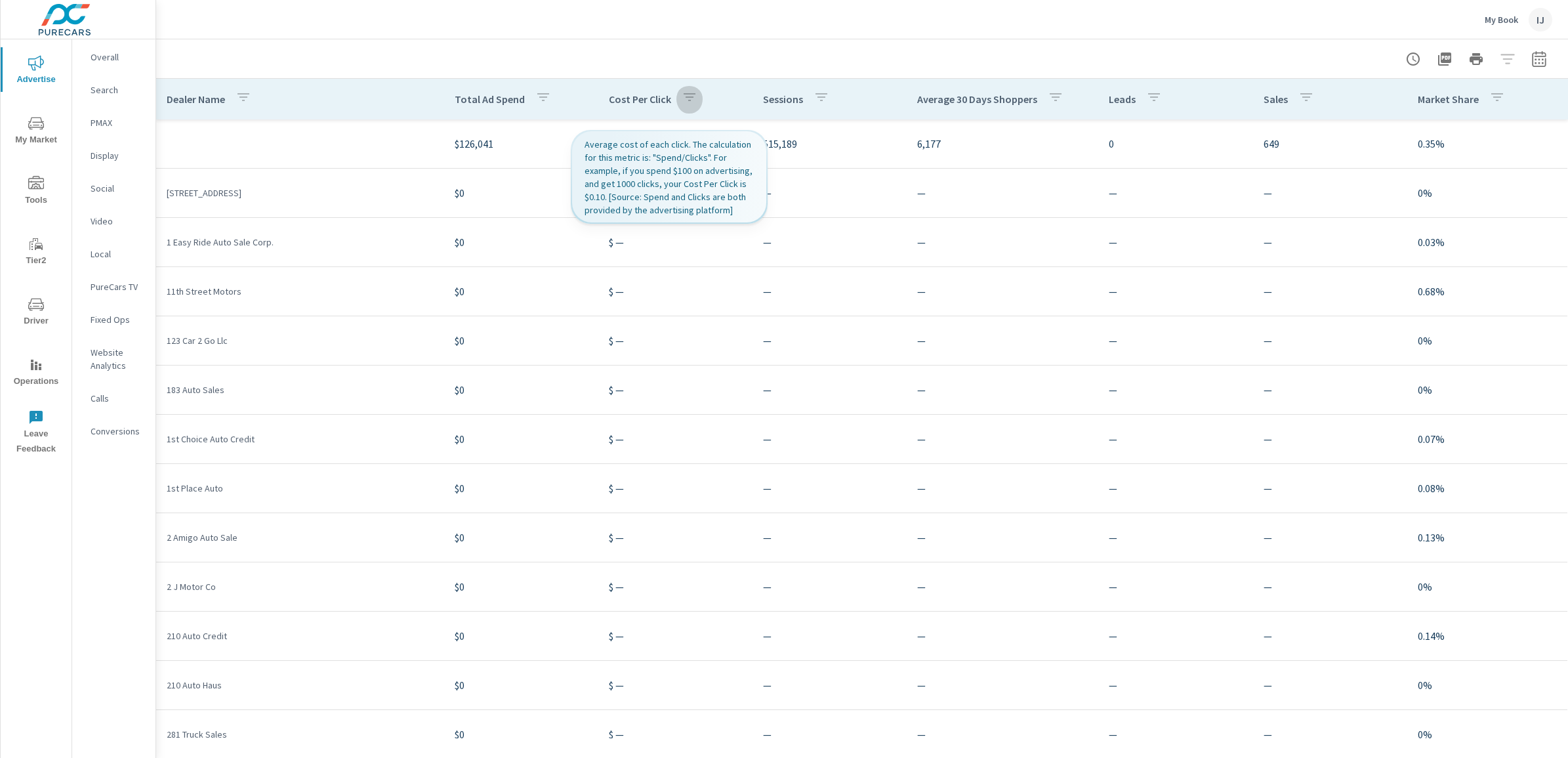
click at [683, 95] on icon "button" at bounding box center [690, 97] width 16 height 16
click at [668, 231] on span "Clear" at bounding box center [675, 228] width 134 height 12
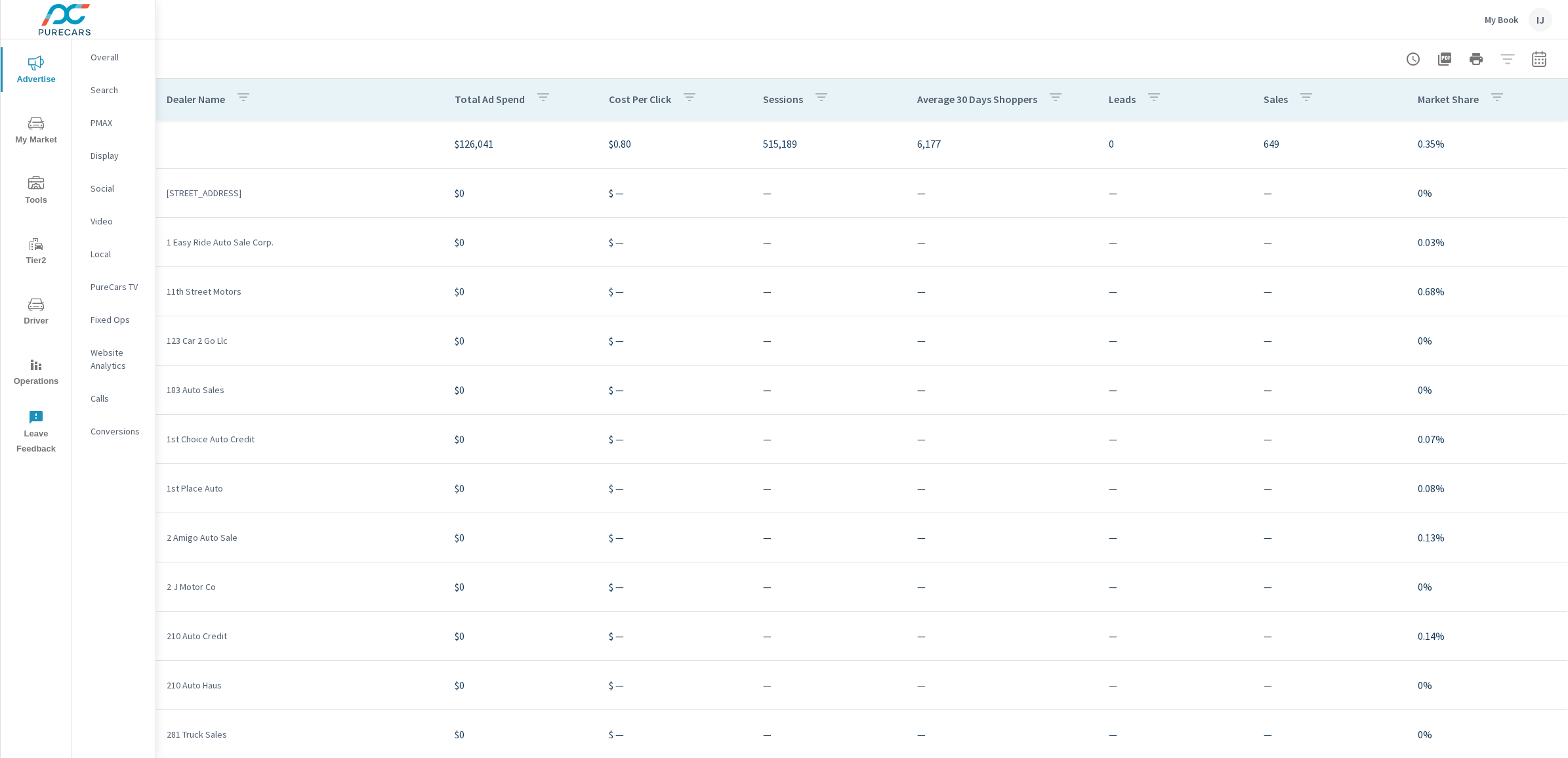
click at [698, 254] on td "$ —" at bounding box center [675, 243] width 154 height 37
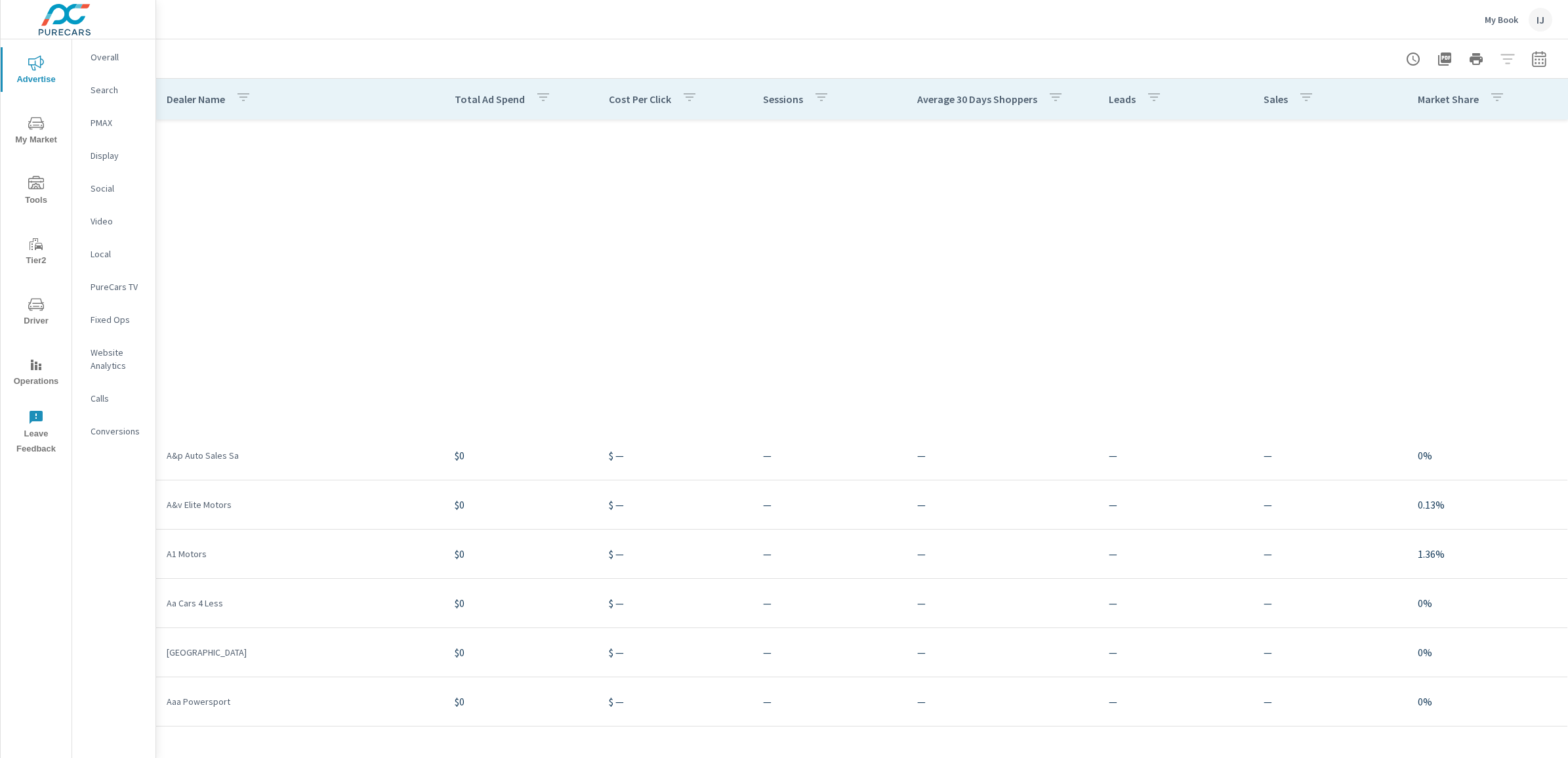
scroll to position [2379, 0]
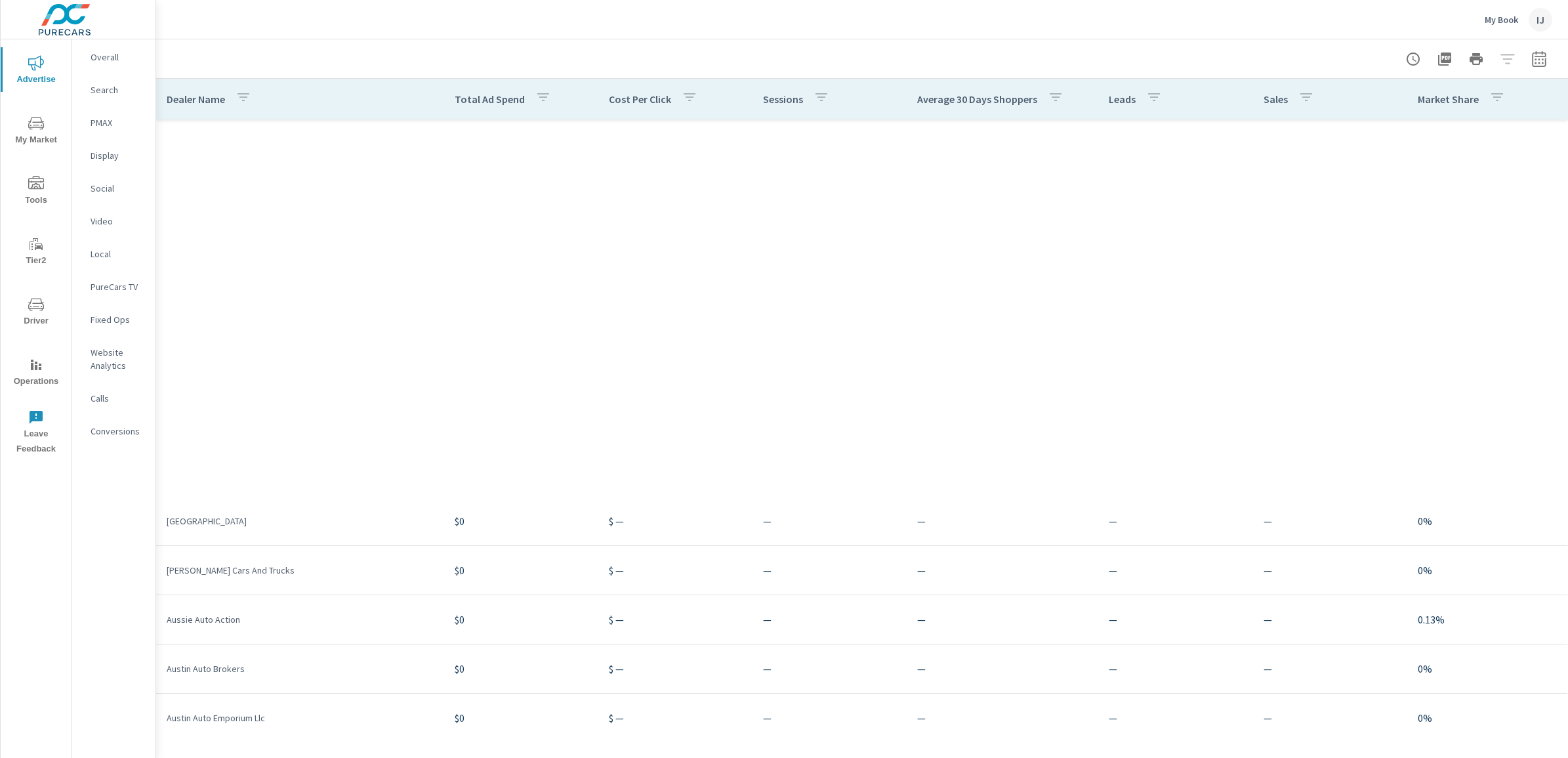
scroll to position [16572, 0]
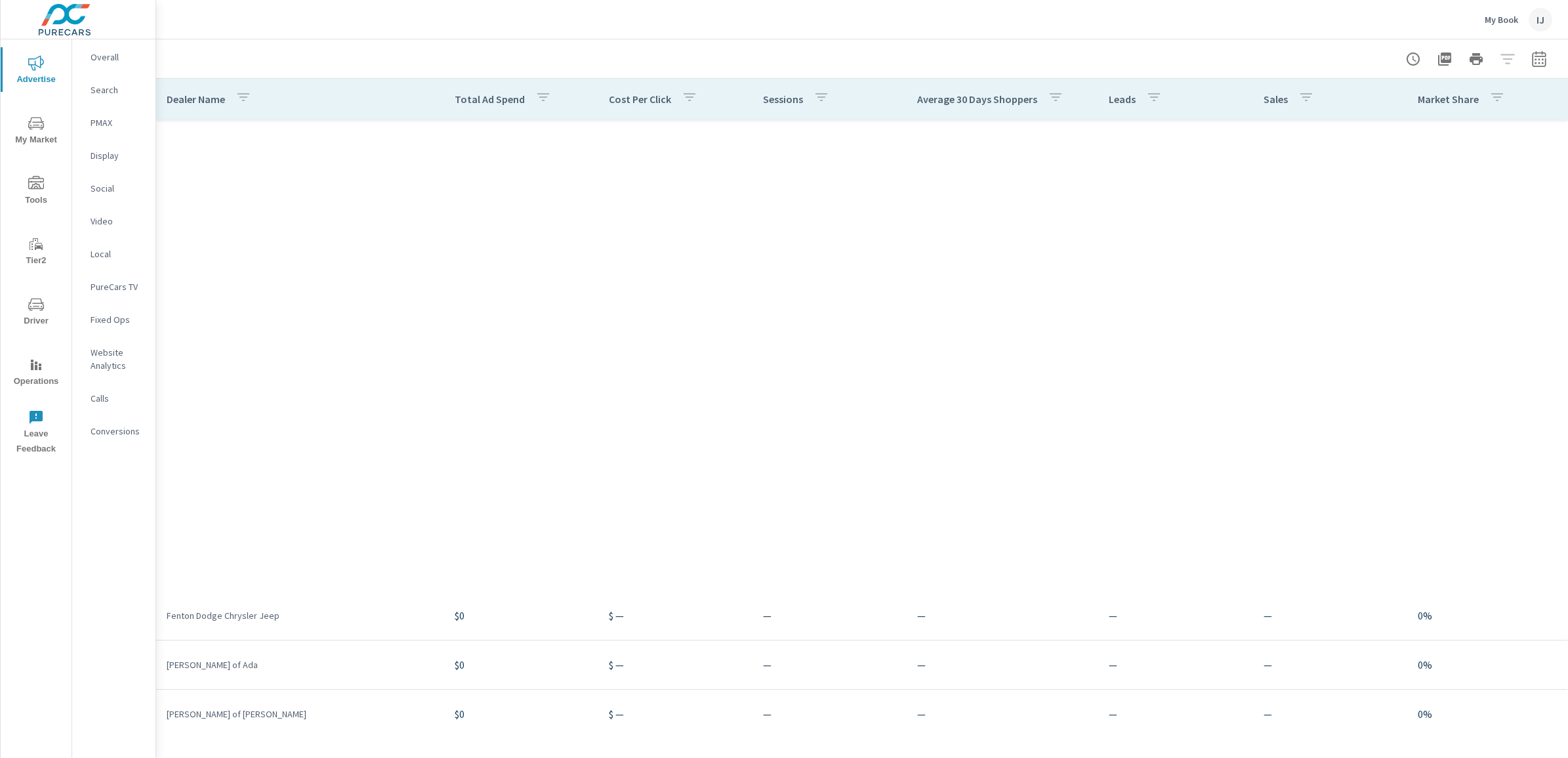
scroll to position [95761, 0]
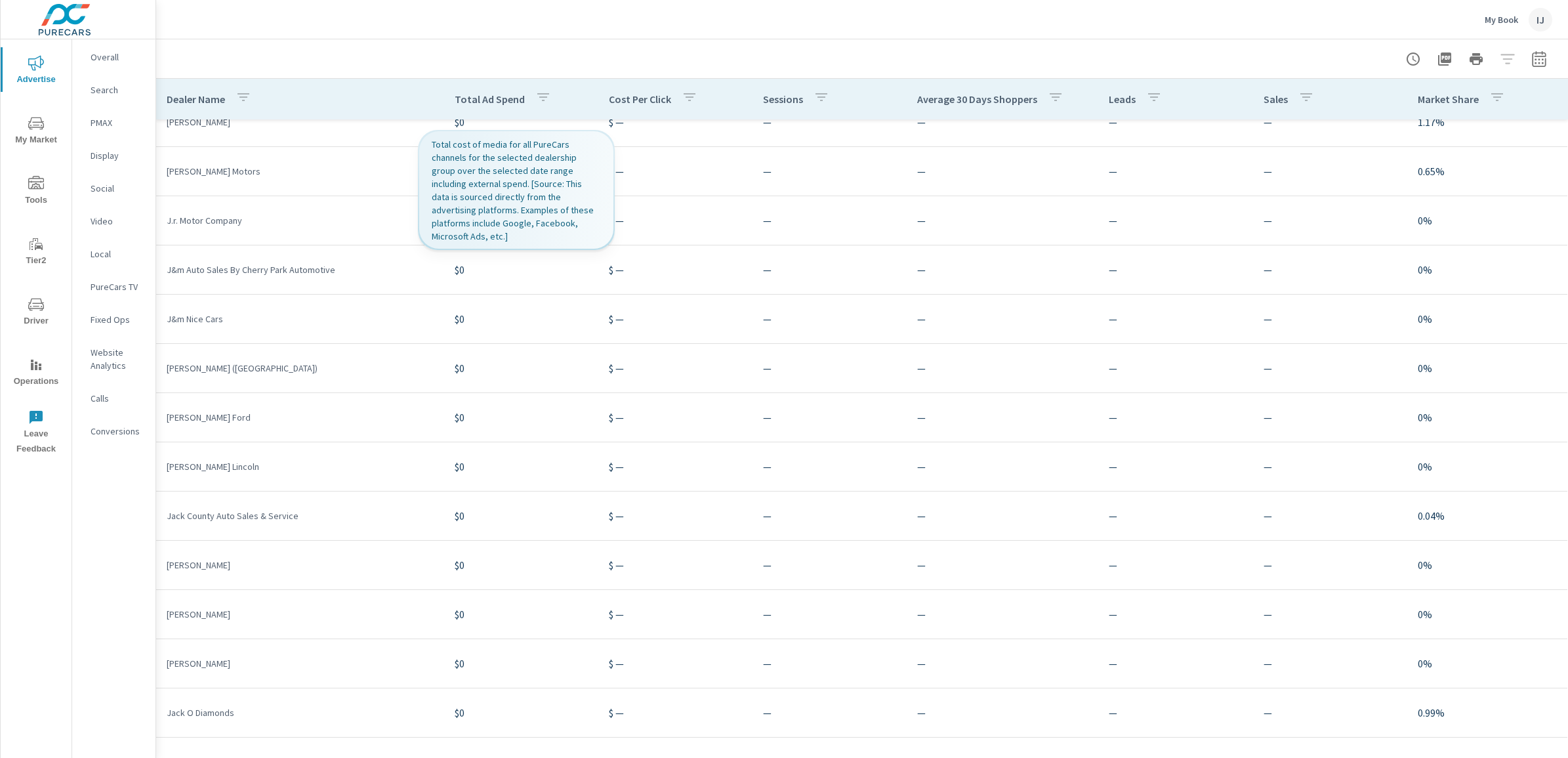
click at [536, 102] on icon "button" at bounding box center [543, 97] width 16 height 16
click at [494, 127] on p "Total Ad Spend" at bounding box center [528, 132] width 150 height 13
click at [537, 130] on p "Total Ad Spend" at bounding box center [528, 132] width 150 height 13
click at [530, 198] on input "Search" at bounding box center [528, 189] width 150 height 26
click at [541, 244] on div "Search ​ Clear" at bounding box center [529, 201] width 171 height 101
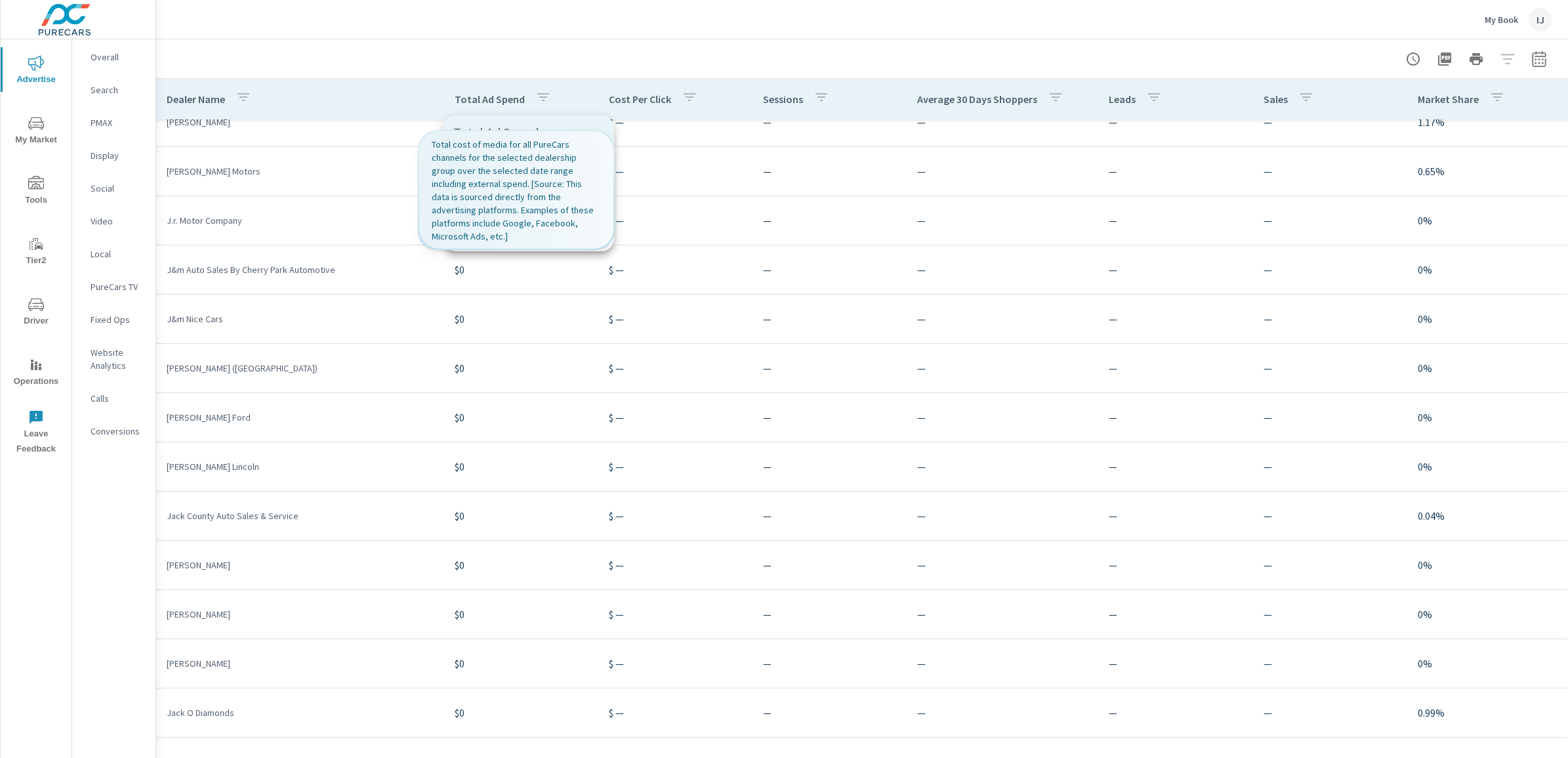
click at [492, 237] on button "Clear" at bounding box center [528, 227] width 150 height 26
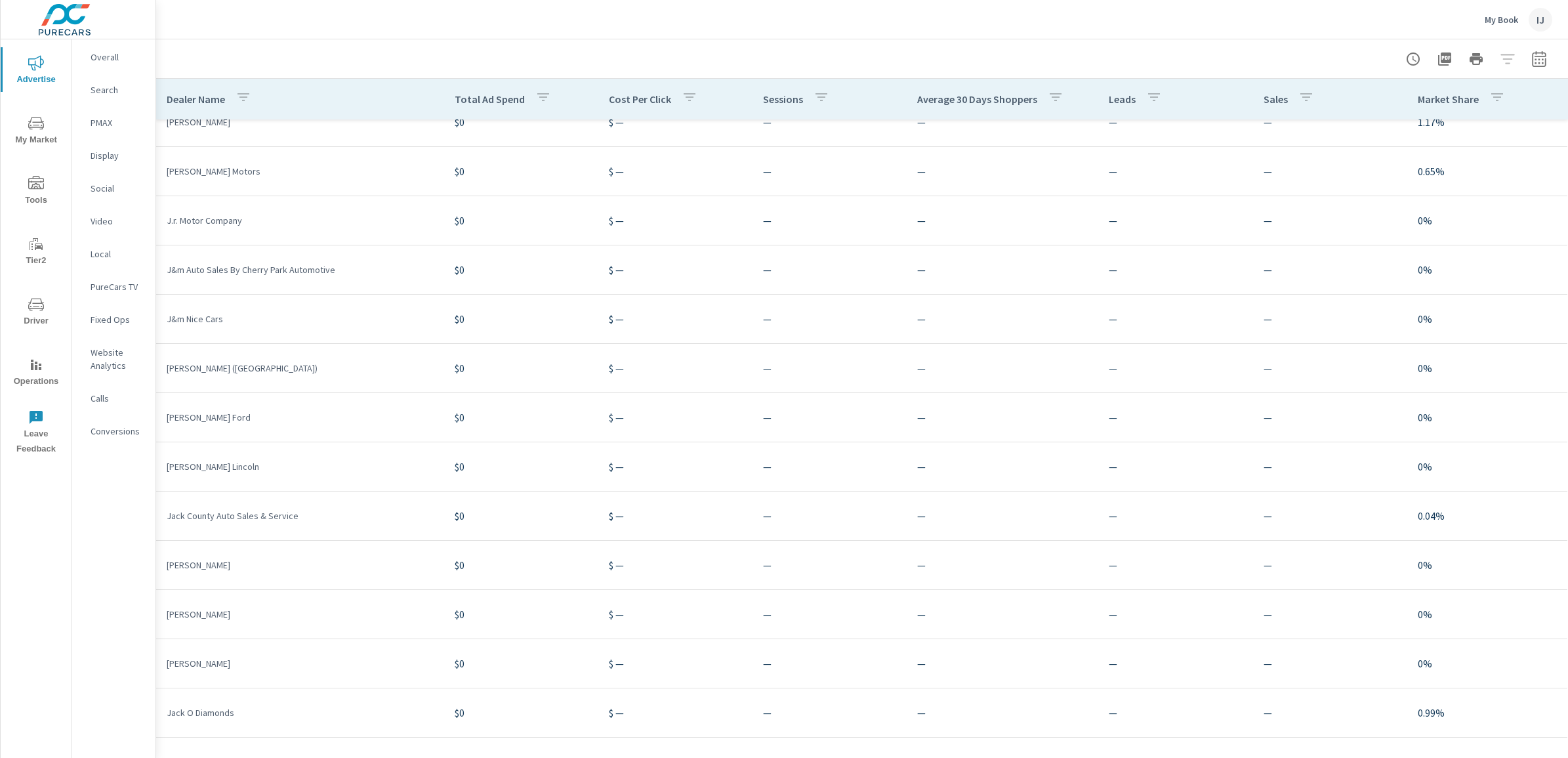
click at [512, 244] on tr "J.r. Motor Company $0 $ — — — — — 0%" at bounding box center [861, 220] width 1411 height 50
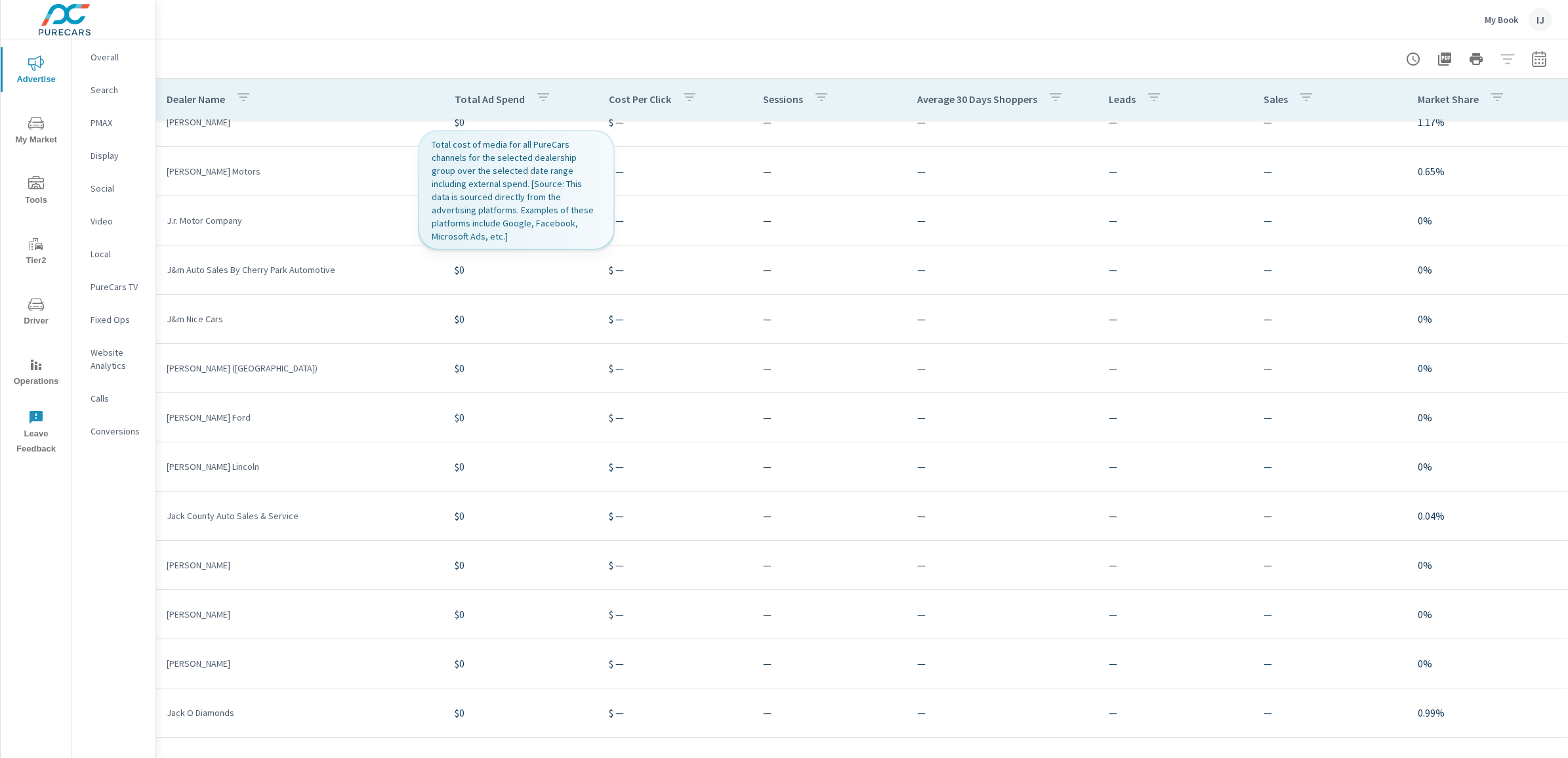
click at [541, 99] on icon "button" at bounding box center [543, 97] width 16 height 16
click at [515, 247] on div "Search ​ Clear" at bounding box center [529, 201] width 171 height 101
click at [456, 241] on div "Search ​ Clear" at bounding box center [529, 201] width 171 height 101
click at [484, 241] on button "Clear" at bounding box center [528, 227] width 150 height 26
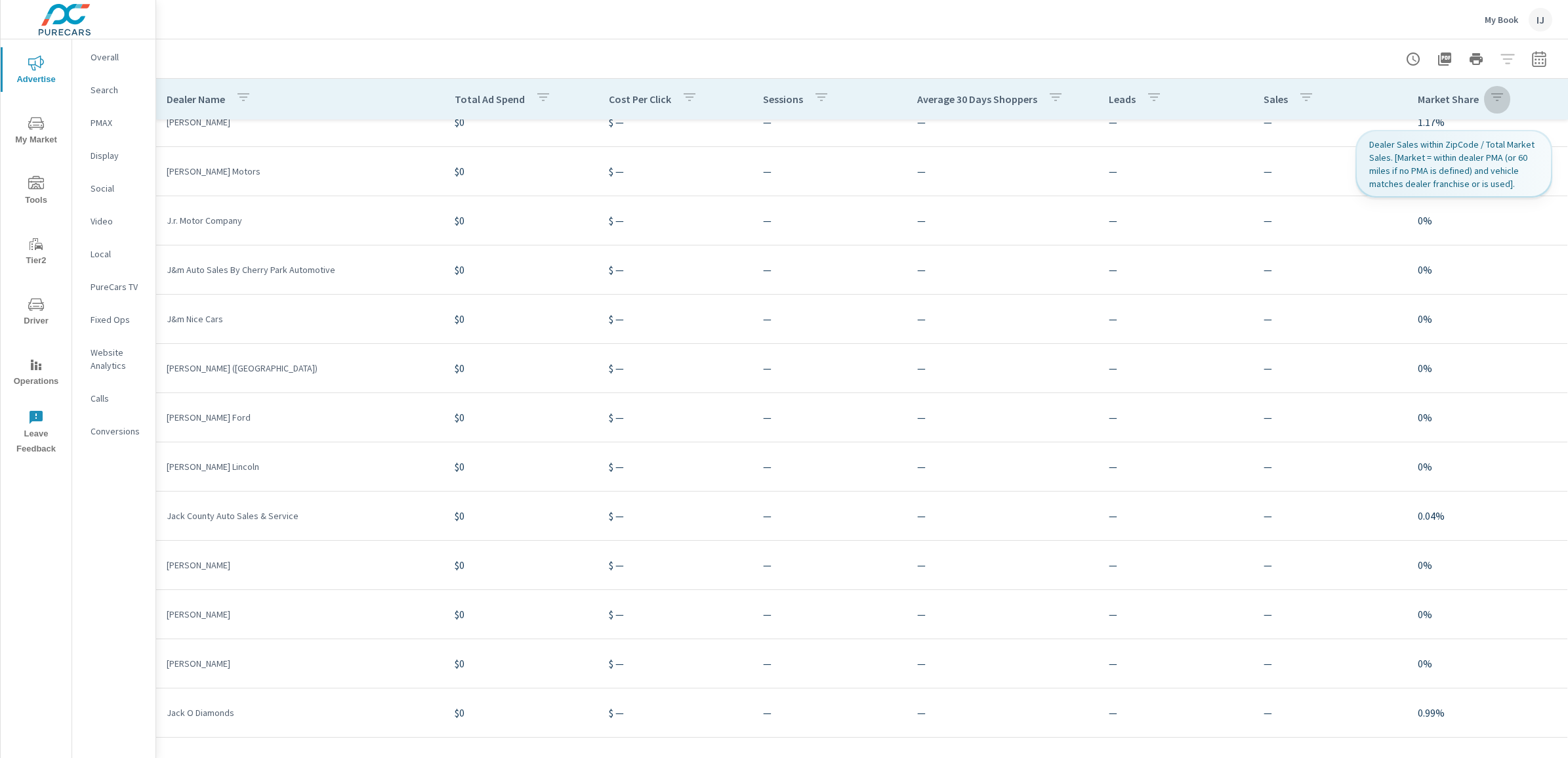
click at [1491, 96] on button "button" at bounding box center [1497, 98] width 26 height 30
click at [1436, 201] on input "Search" at bounding box center [1475, 189] width 150 height 26
click at [1508, 96] on div at bounding box center [784, 379] width 1568 height 758
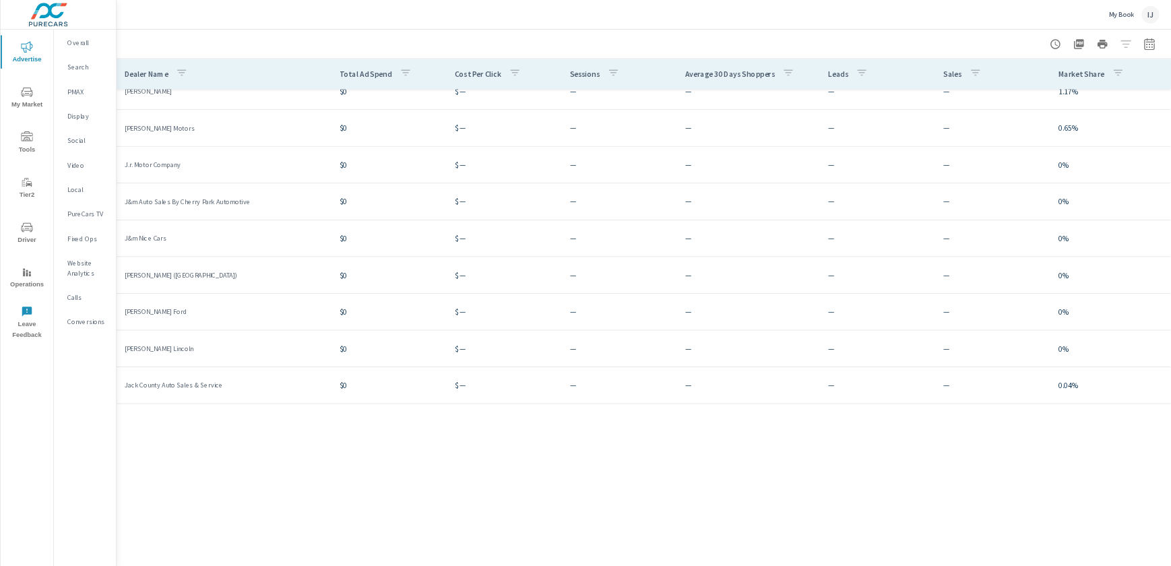
scroll to position [129109, 0]
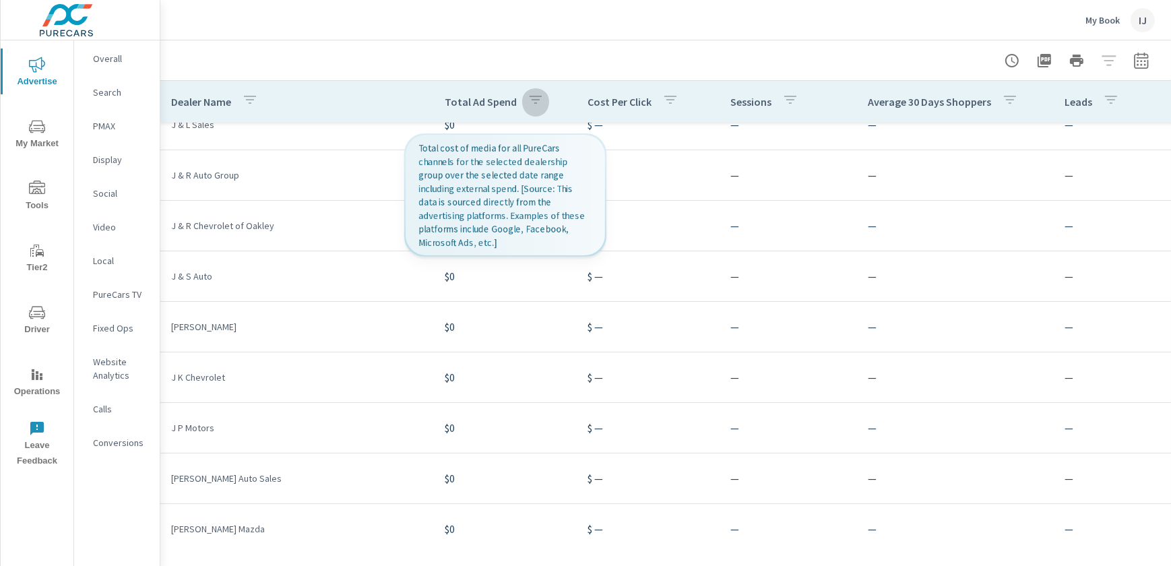
click at [532, 100] on icon "button" at bounding box center [535, 100] width 12 height 8
click at [532, 100] on div at bounding box center [585, 283] width 1171 height 566
click at [532, 100] on icon "button" at bounding box center [535, 100] width 12 height 8
click at [507, 143] on p "Total Ad Spend" at bounding box center [526, 135] width 154 height 13
click at [507, 131] on p "Total Ad Spend" at bounding box center [526, 135] width 154 height 13
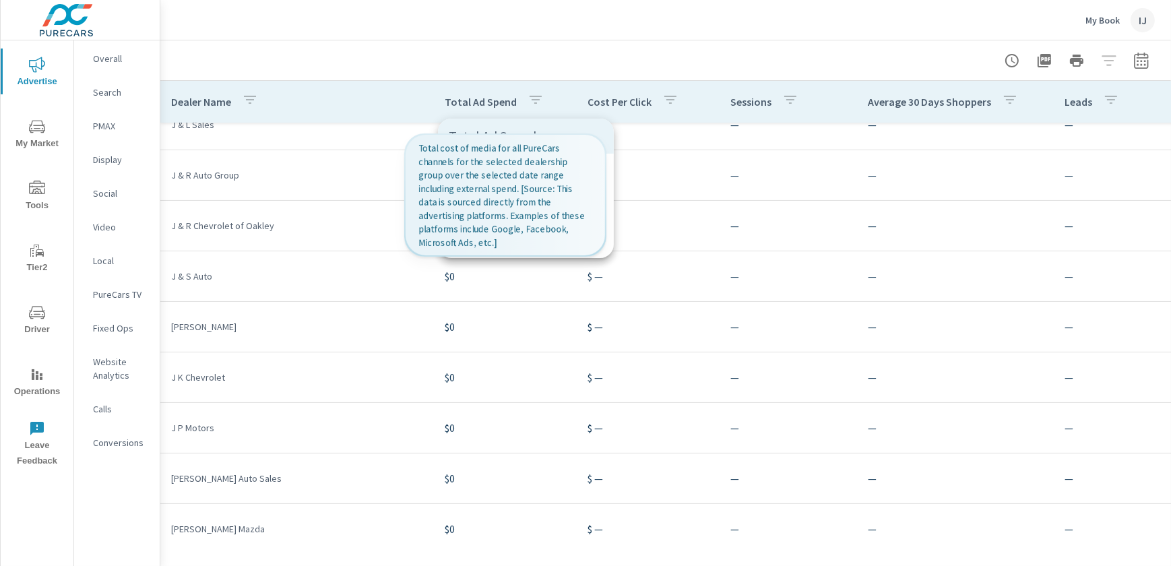
click at [424, 67] on div at bounding box center [585, 283] width 1171 height 566
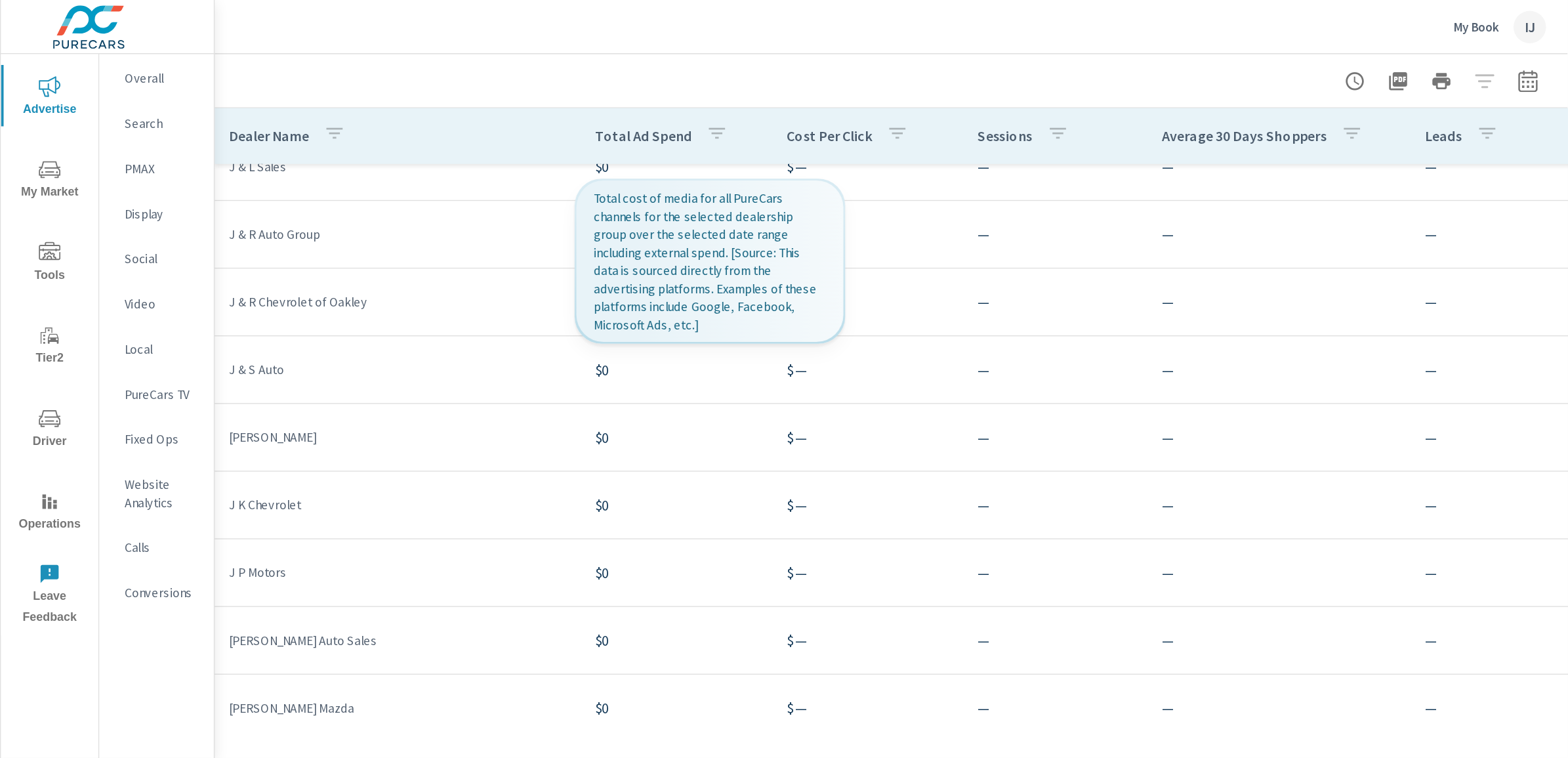
scroll to position [125790, 0]
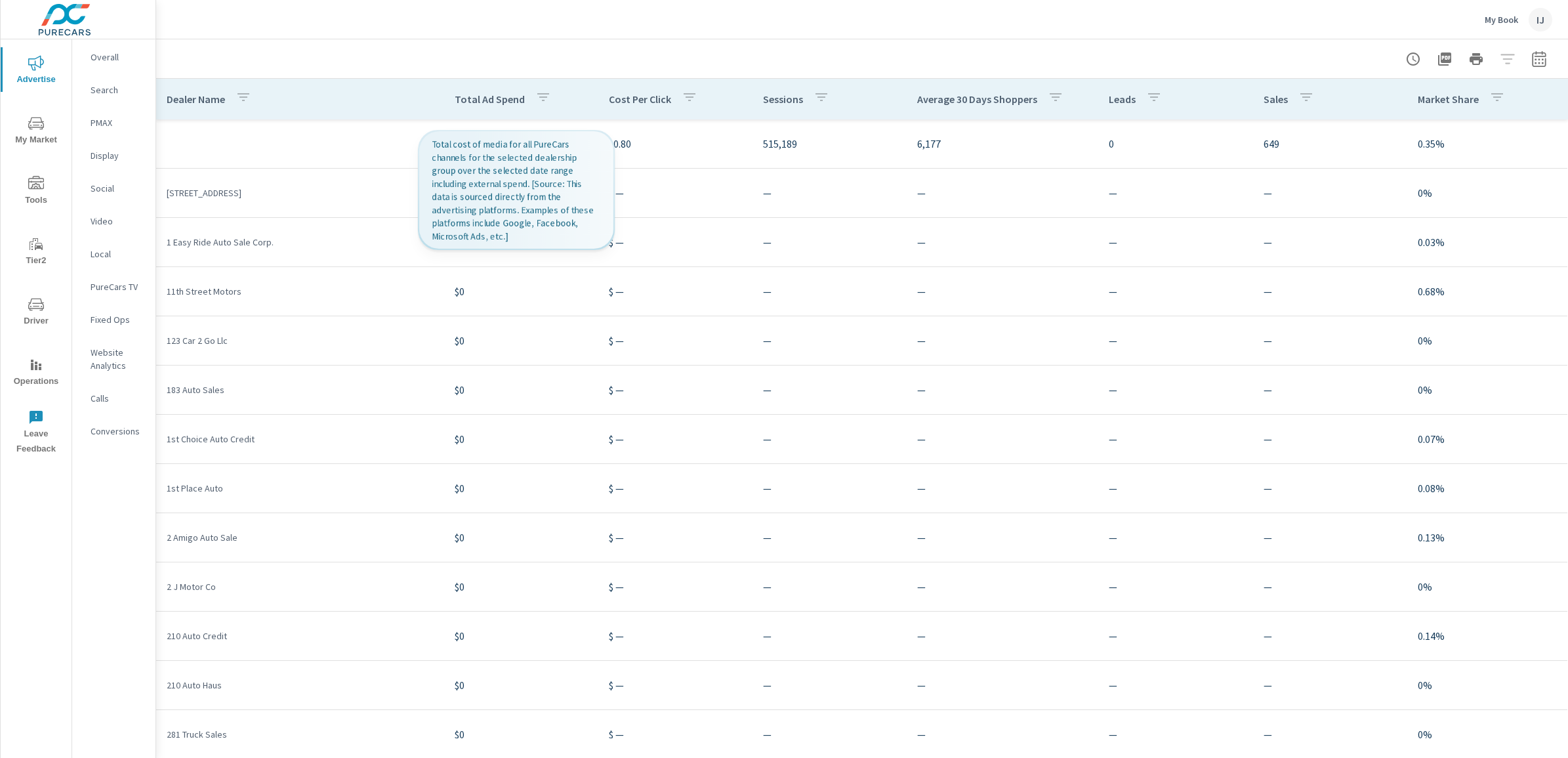
click at [637, 435] on p "$ —" at bounding box center [675, 439] width 133 height 16
click at [540, 106] on div "button" at bounding box center [543, 99] width 16 height 19
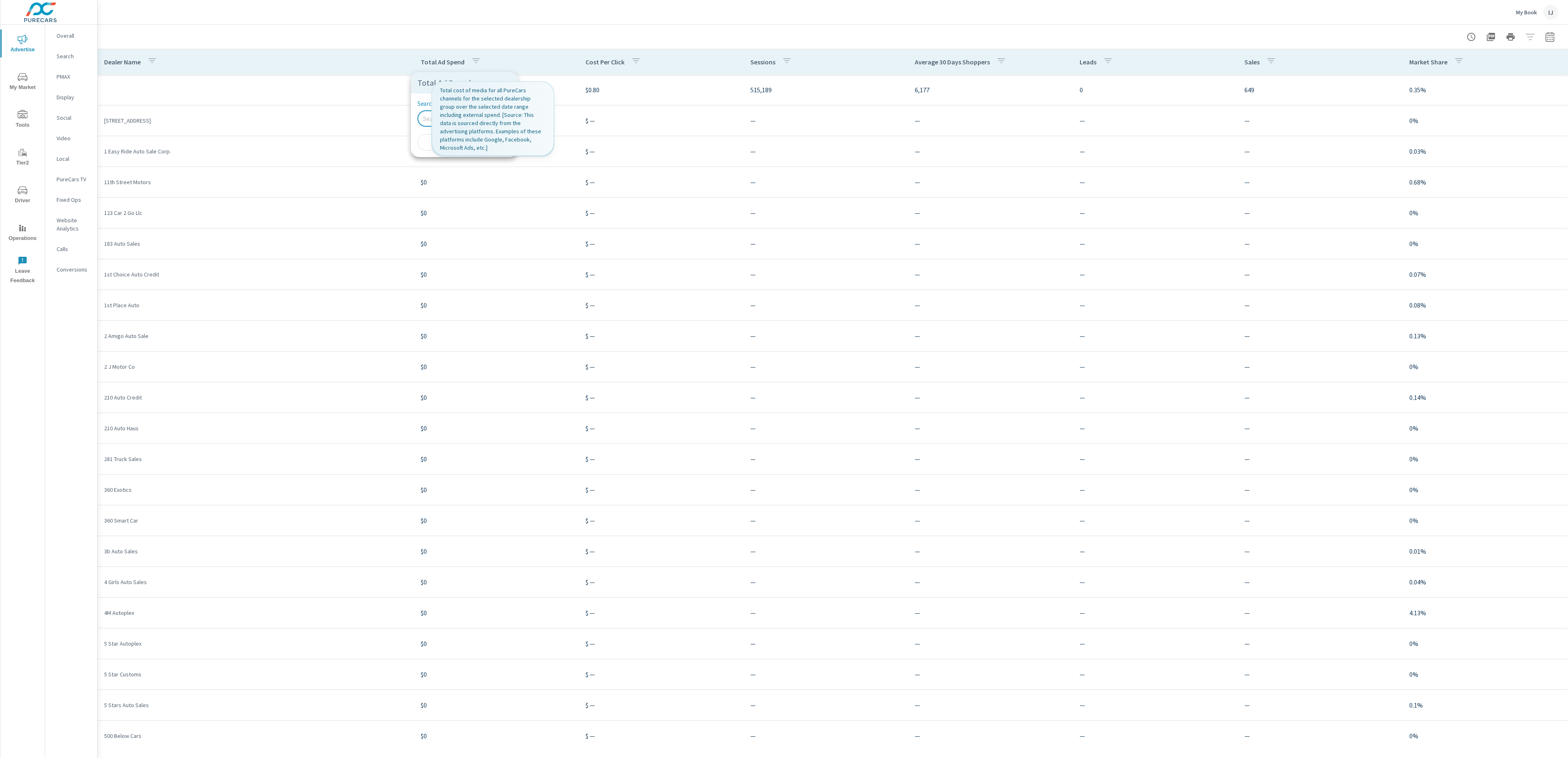
click at [424, 118] on input "Search" at bounding box center [464, 118] width 94 height 16
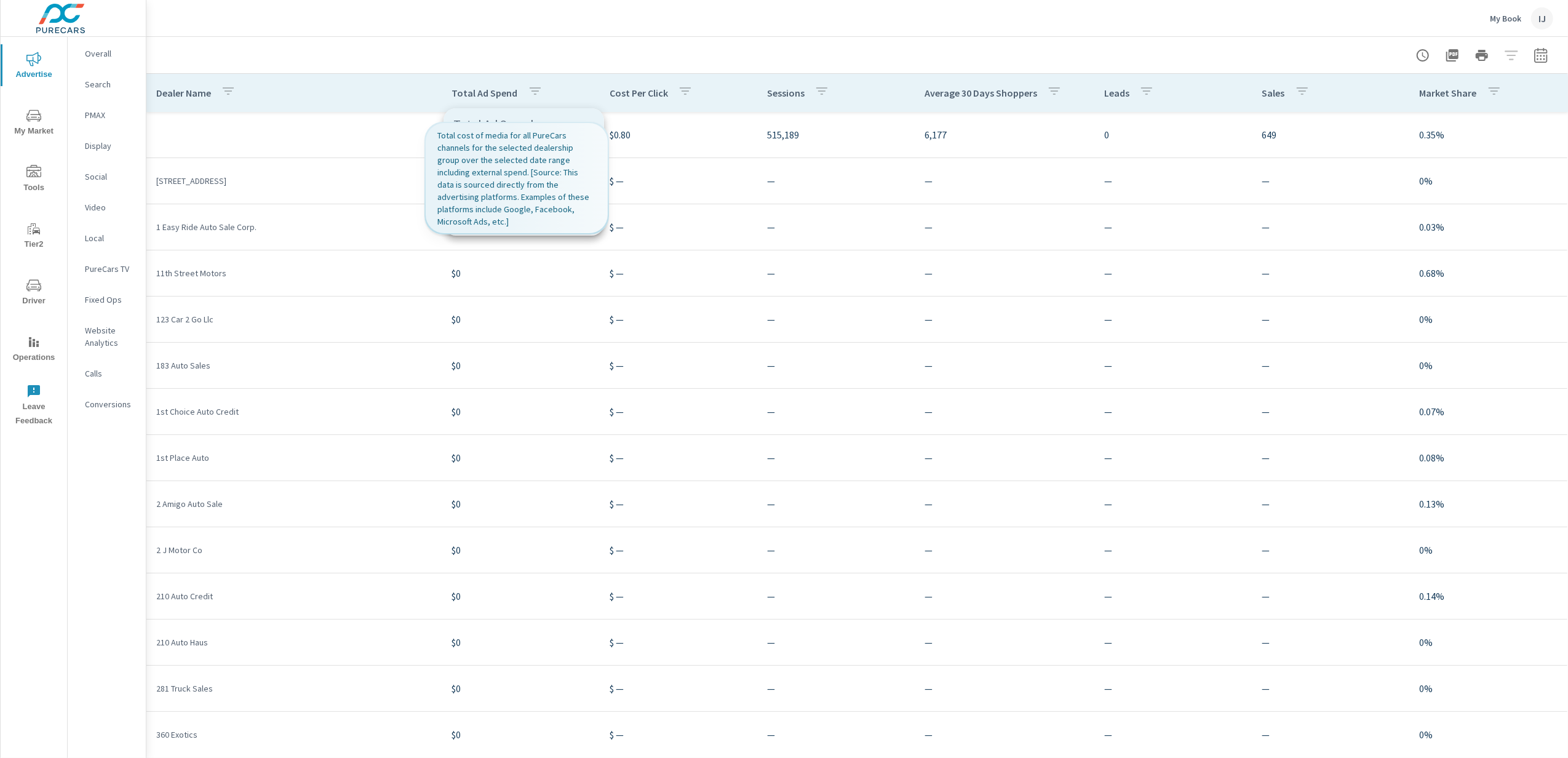
click at [626, 298] on div at bounding box center [784, 379] width 1568 height 758
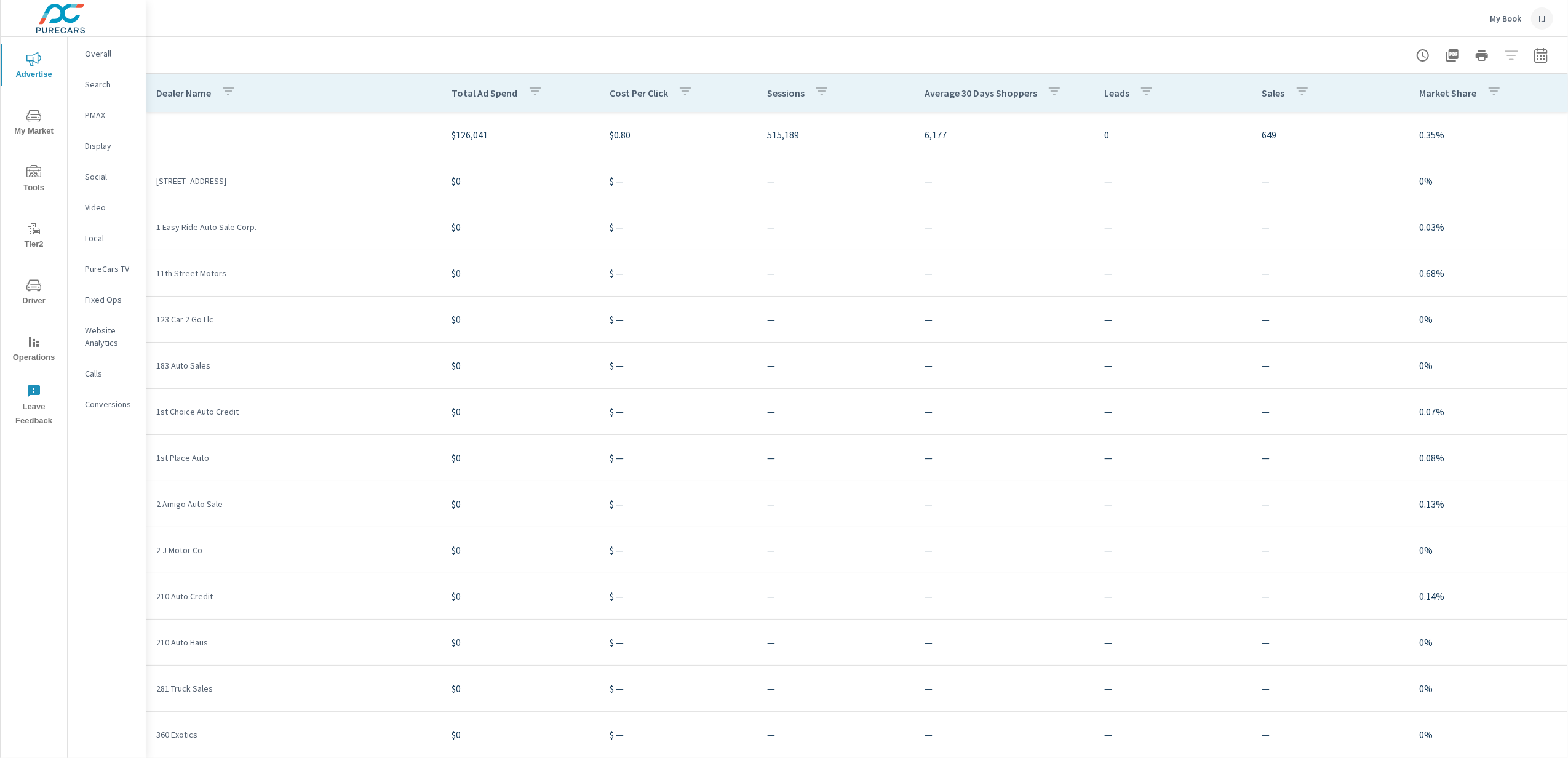
click at [543, 69] on div at bounding box center [857, 55] width 1392 height 37
click at [1469, 55] on div at bounding box center [1482, 55] width 142 height 25
click at [1469, 54] on div at bounding box center [1482, 55] width 142 height 25
click at [1469, 18] on div "IJ" at bounding box center [1542, 18] width 22 height 22
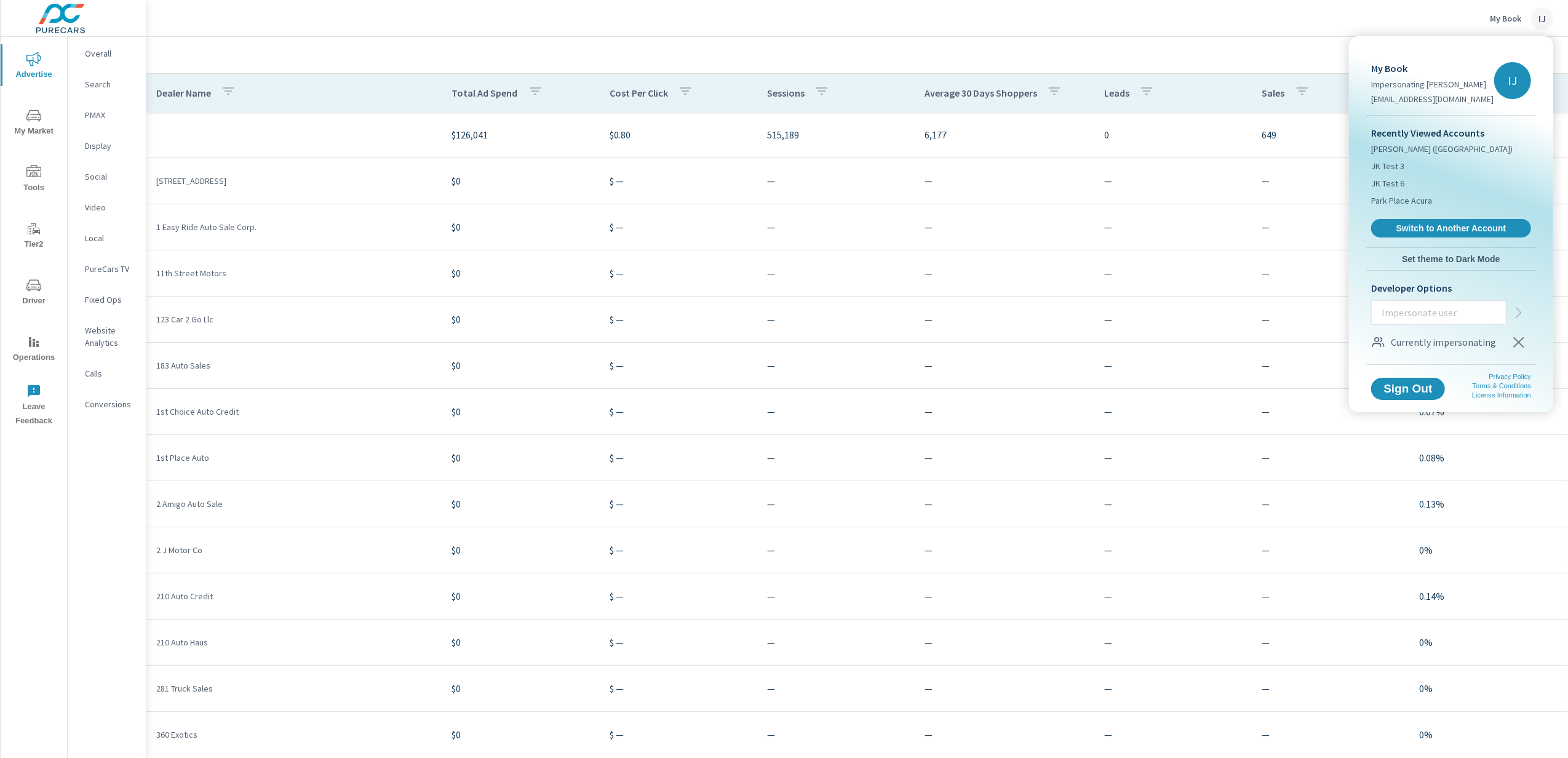
click at [1469, 18] on div at bounding box center [784, 379] width 1568 height 758
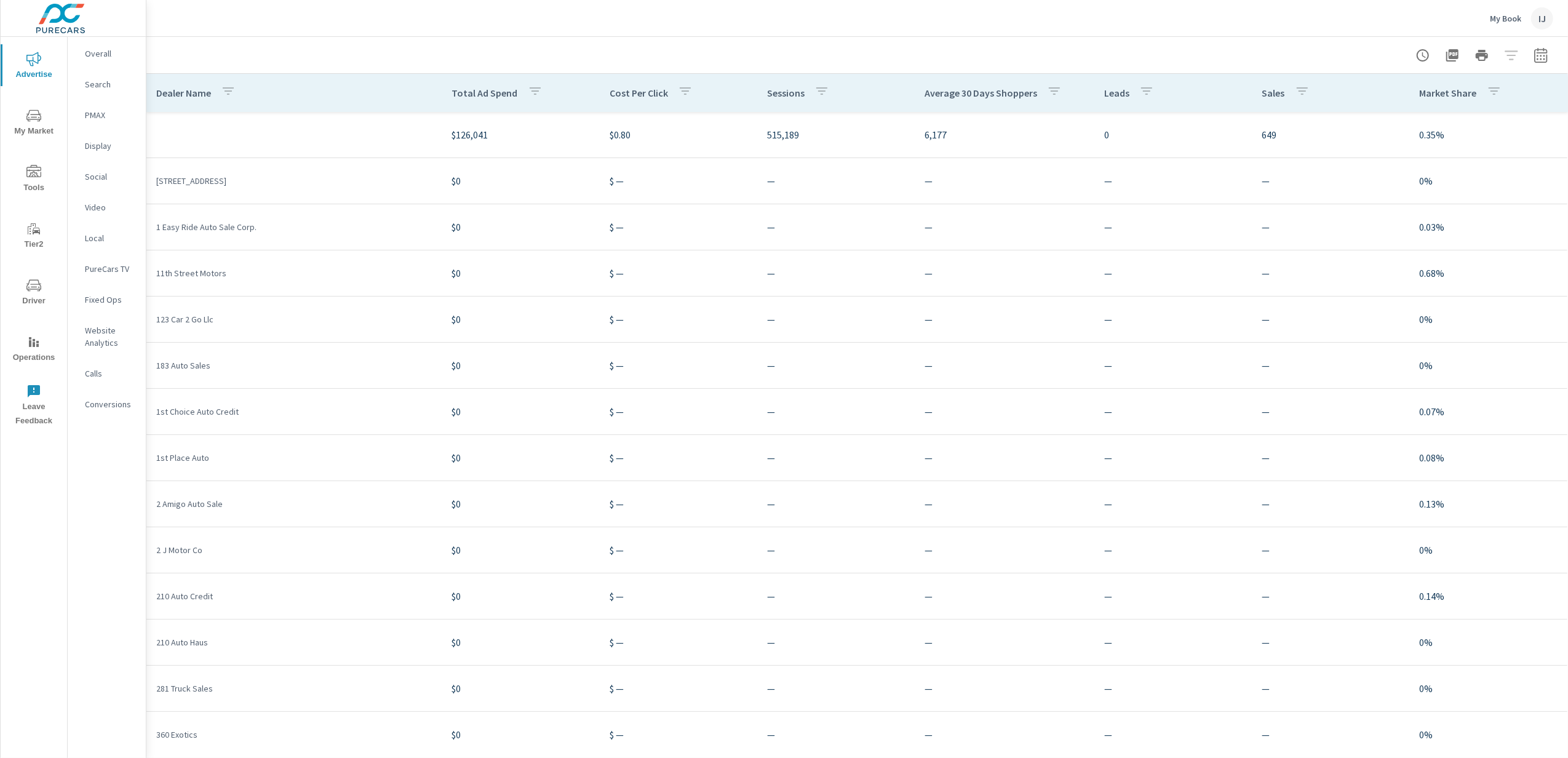
click at [1469, 16] on div "IJ" at bounding box center [1542, 18] width 22 height 22
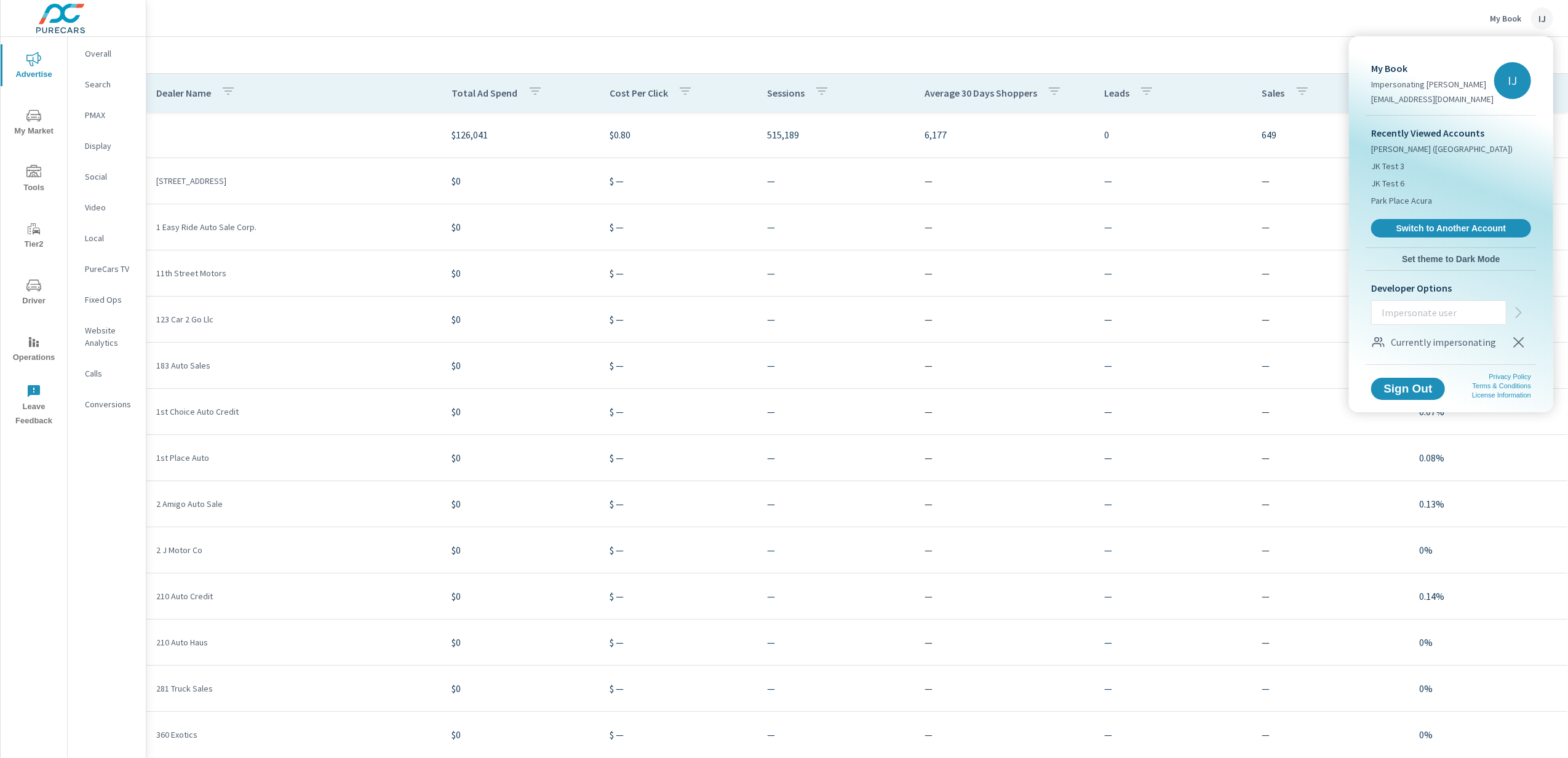
click at [1448, 316] on input "text" at bounding box center [1438, 312] width 134 height 32
paste input "jeffk@purecars.com"
type input "jeffk@purecars.com"
click at [1469, 308] on icon "button" at bounding box center [1519, 312] width 15 height 15
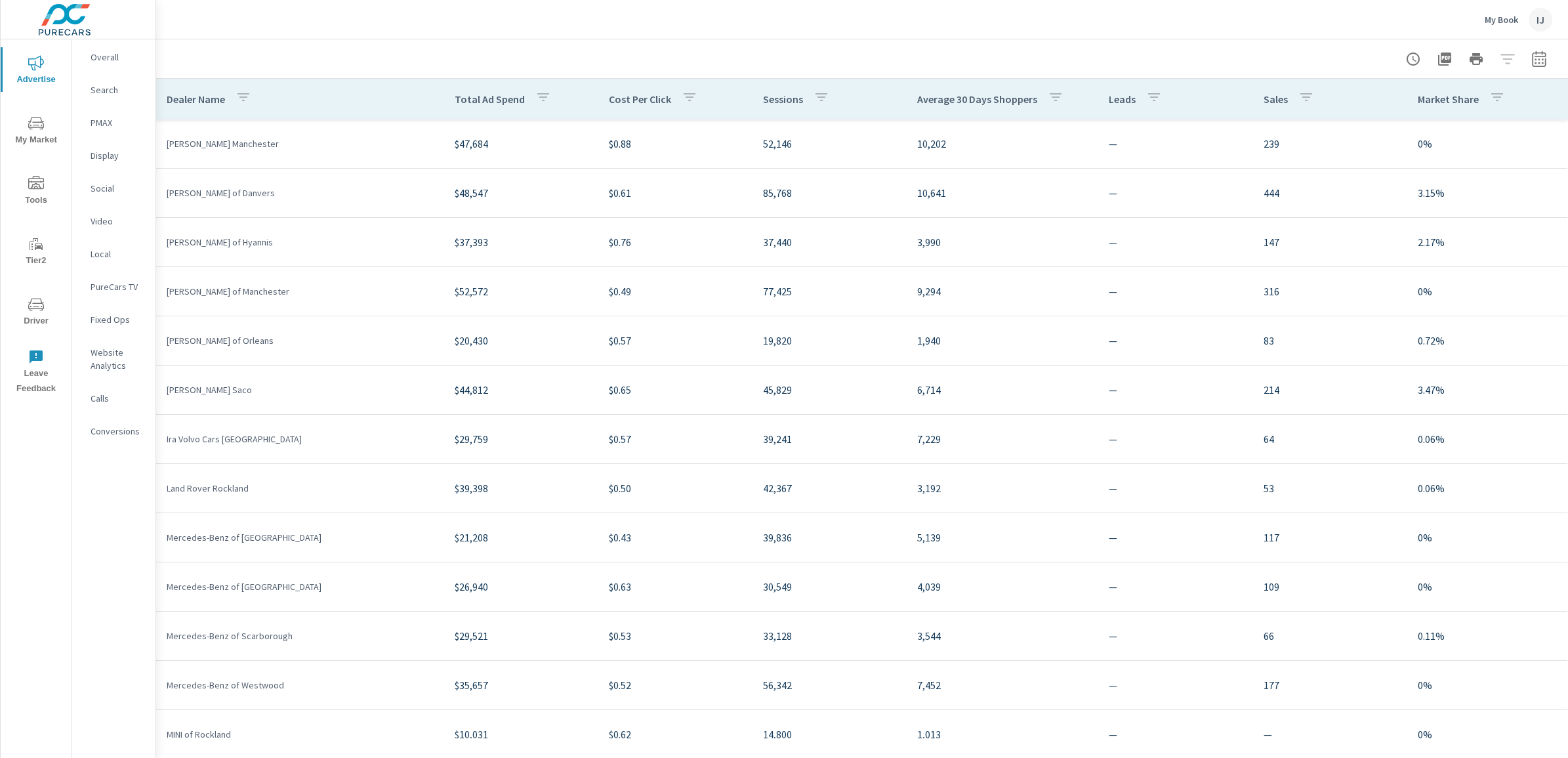
scroll to position [811, 0]
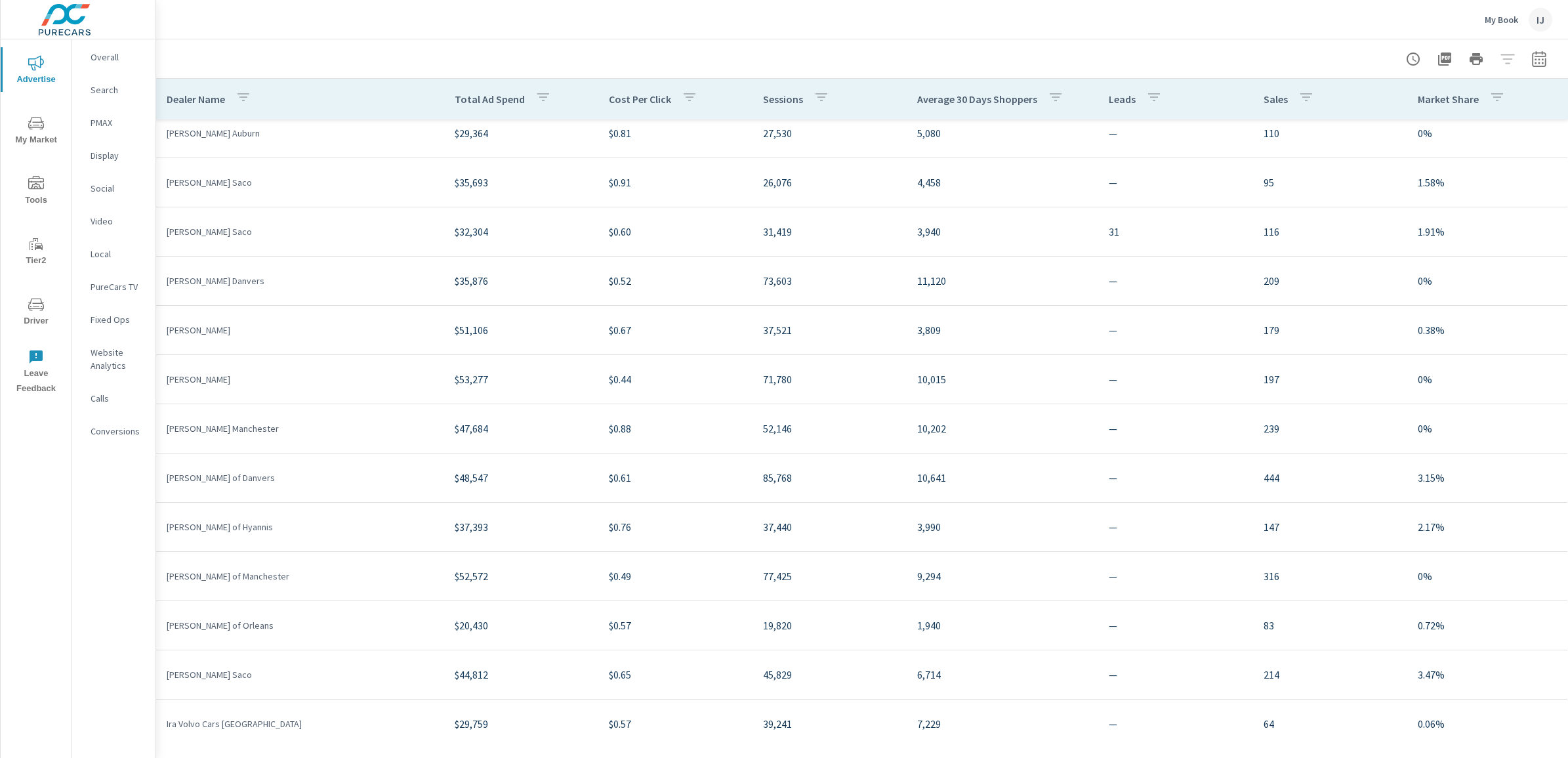
scroll to position [72, 0]
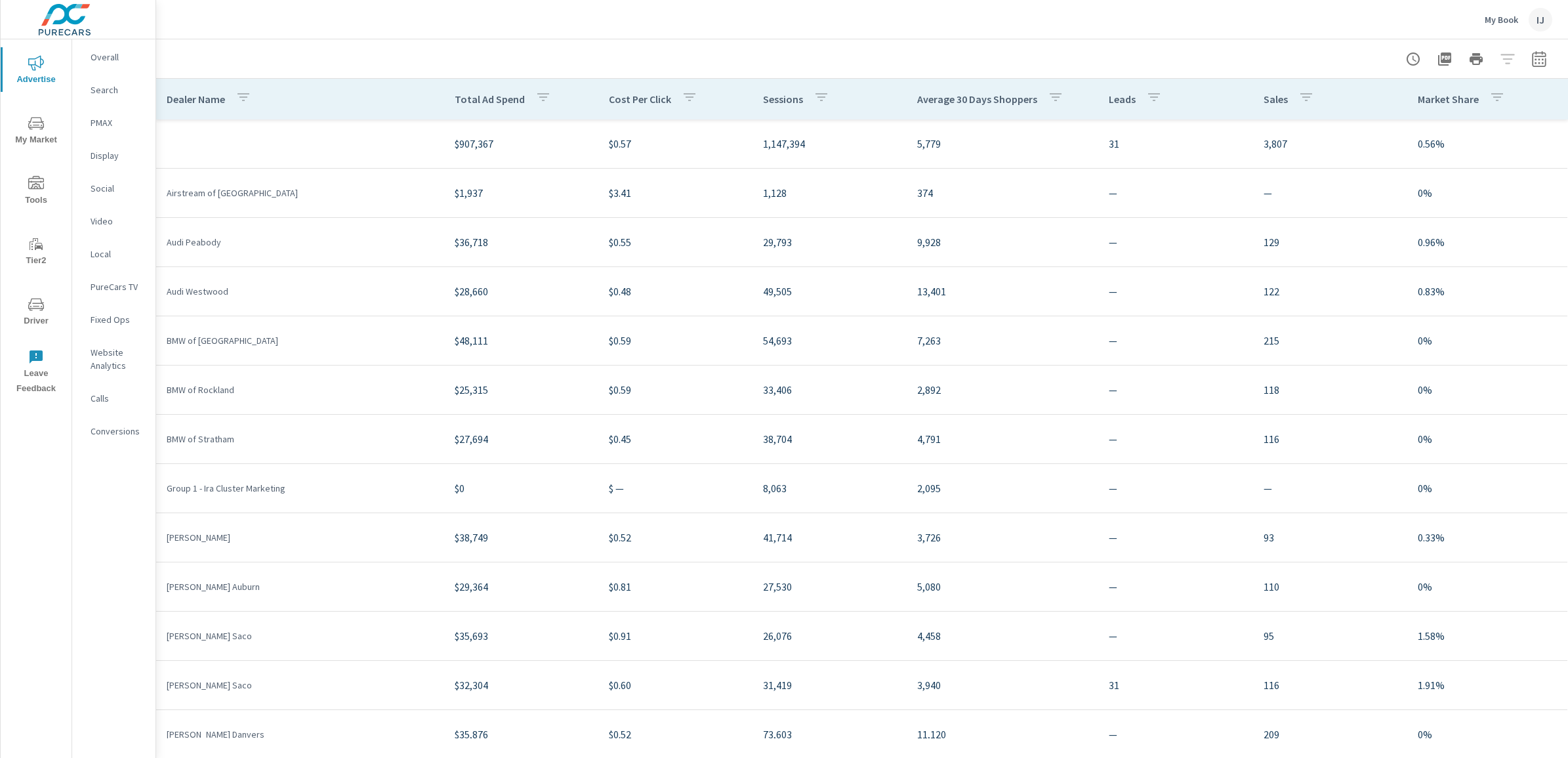
click at [241, 103] on icon "button" at bounding box center [243, 97] width 16 height 16
click at [537, 103] on div at bounding box center [784, 379] width 1568 height 758
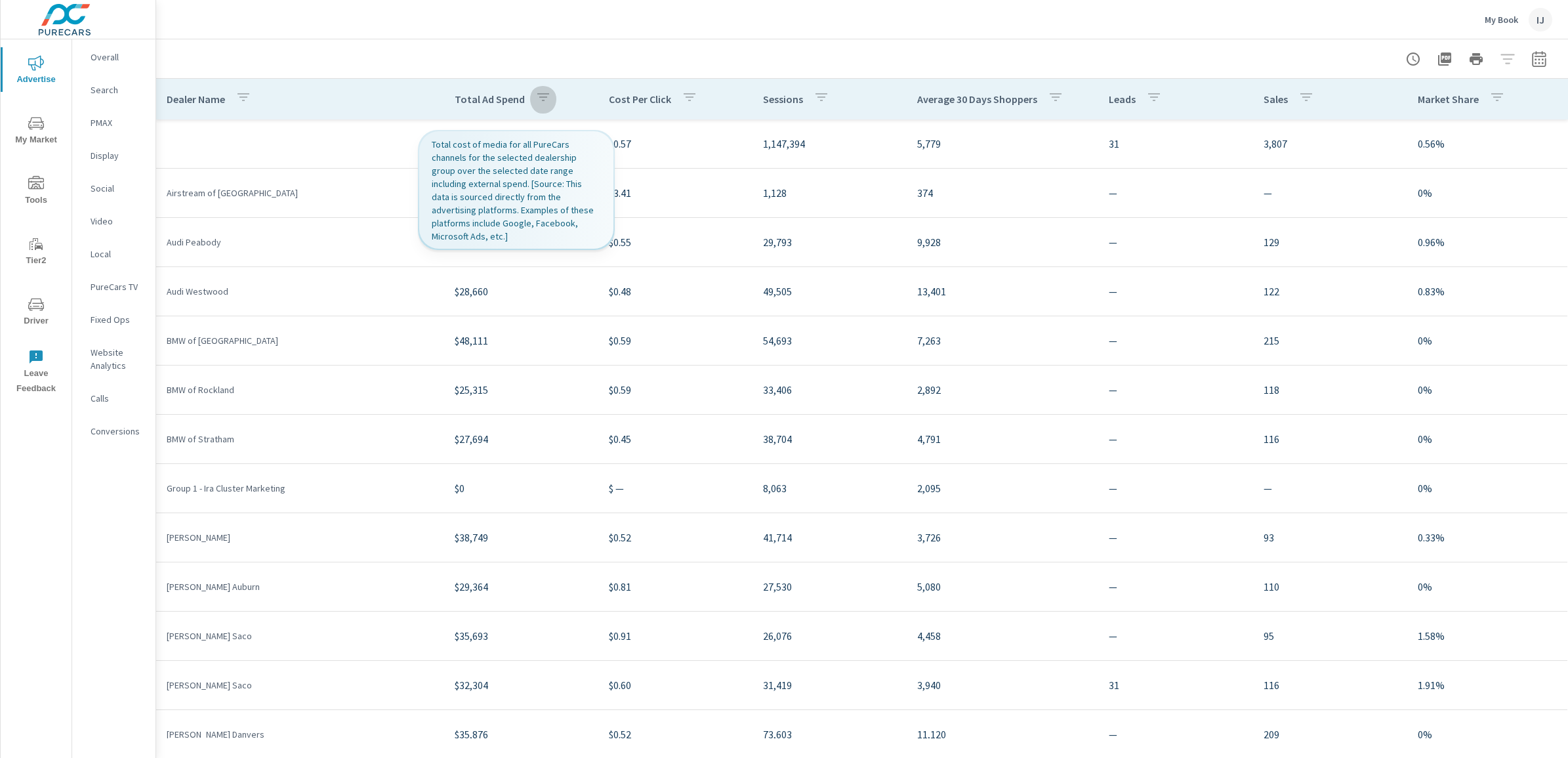
click at [538, 95] on icon "button" at bounding box center [543, 97] width 12 height 8
click at [346, 98] on div at bounding box center [784, 379] width 1568 height 758
click at [254, 94] on button "button" at bounding box center [243, 98] width 26 height 30
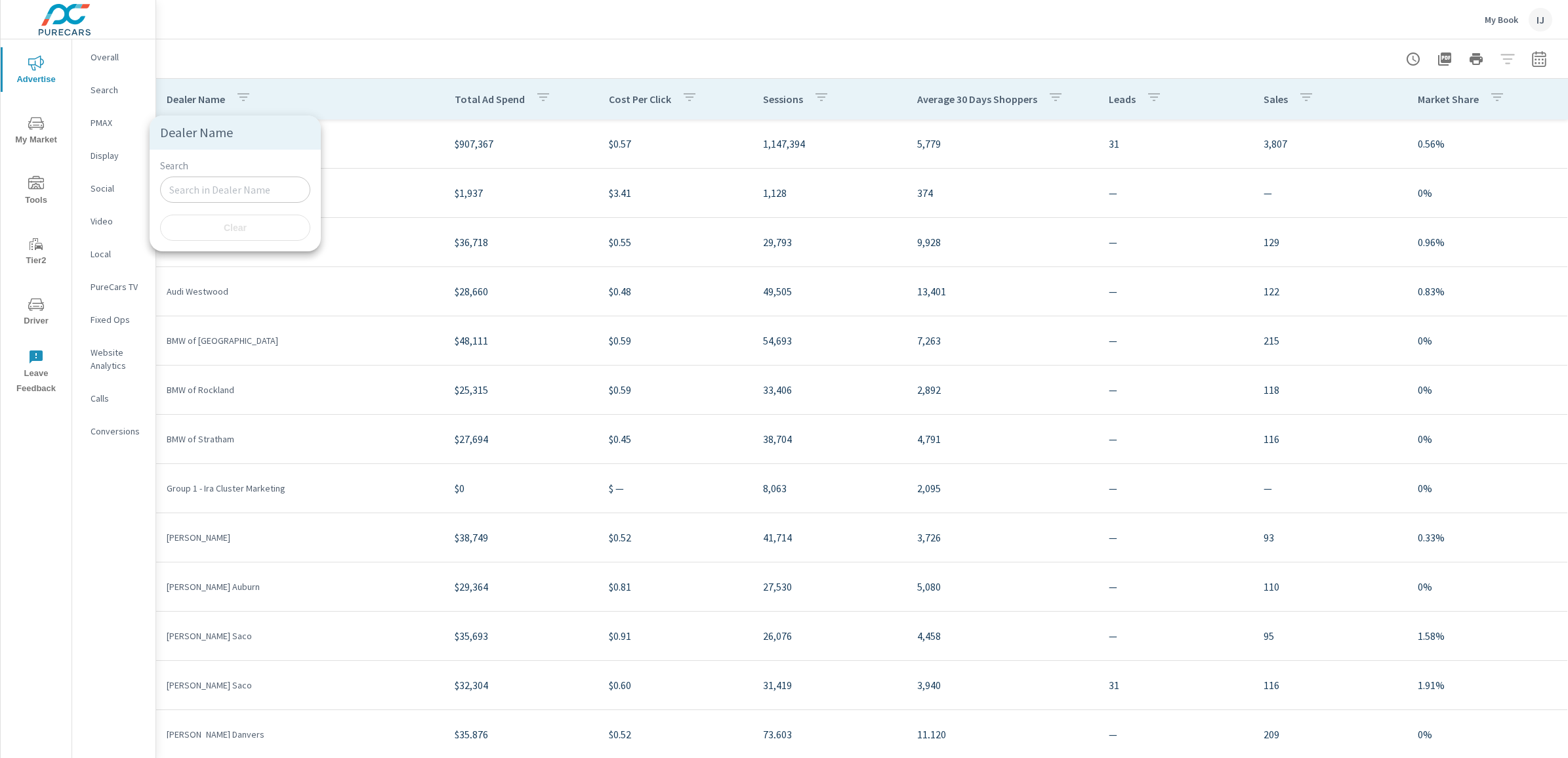
click at [364, 109] on div at bounding box center [784, 379] width 1568 height 758
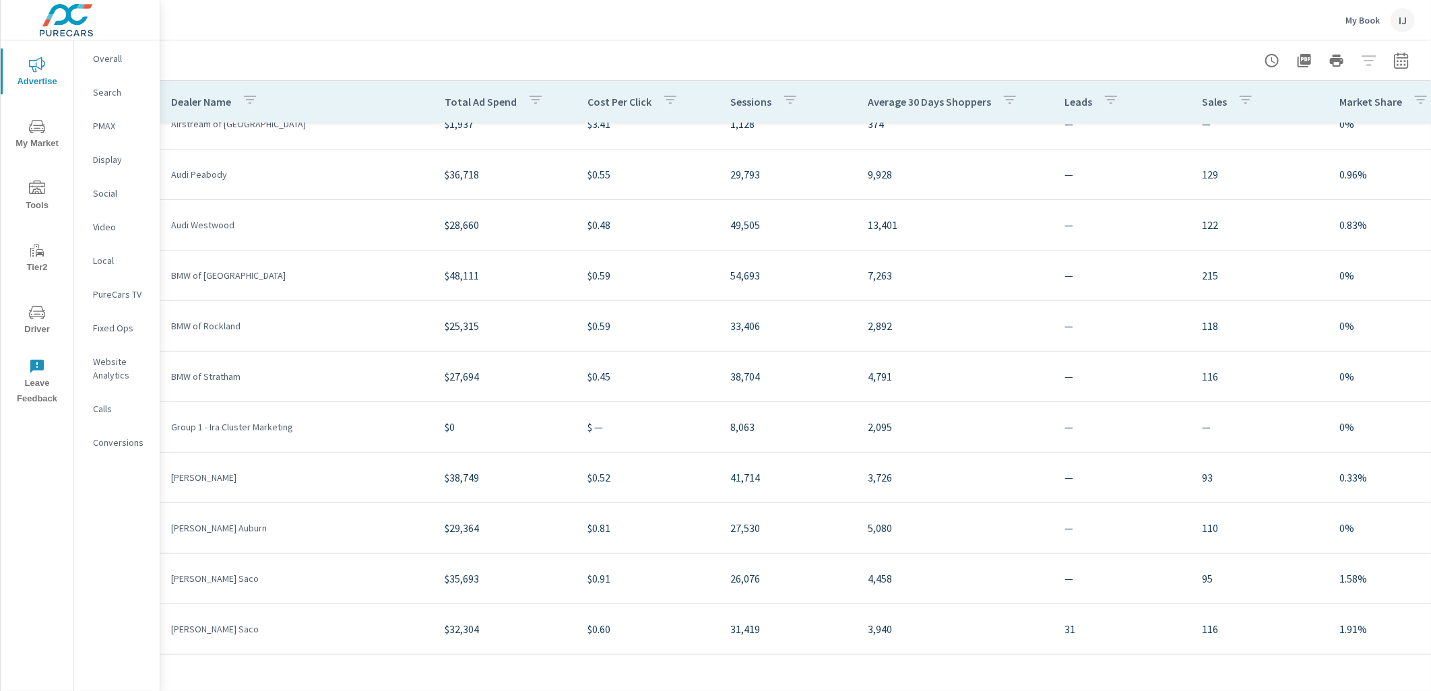
scroll to position [75, 0]
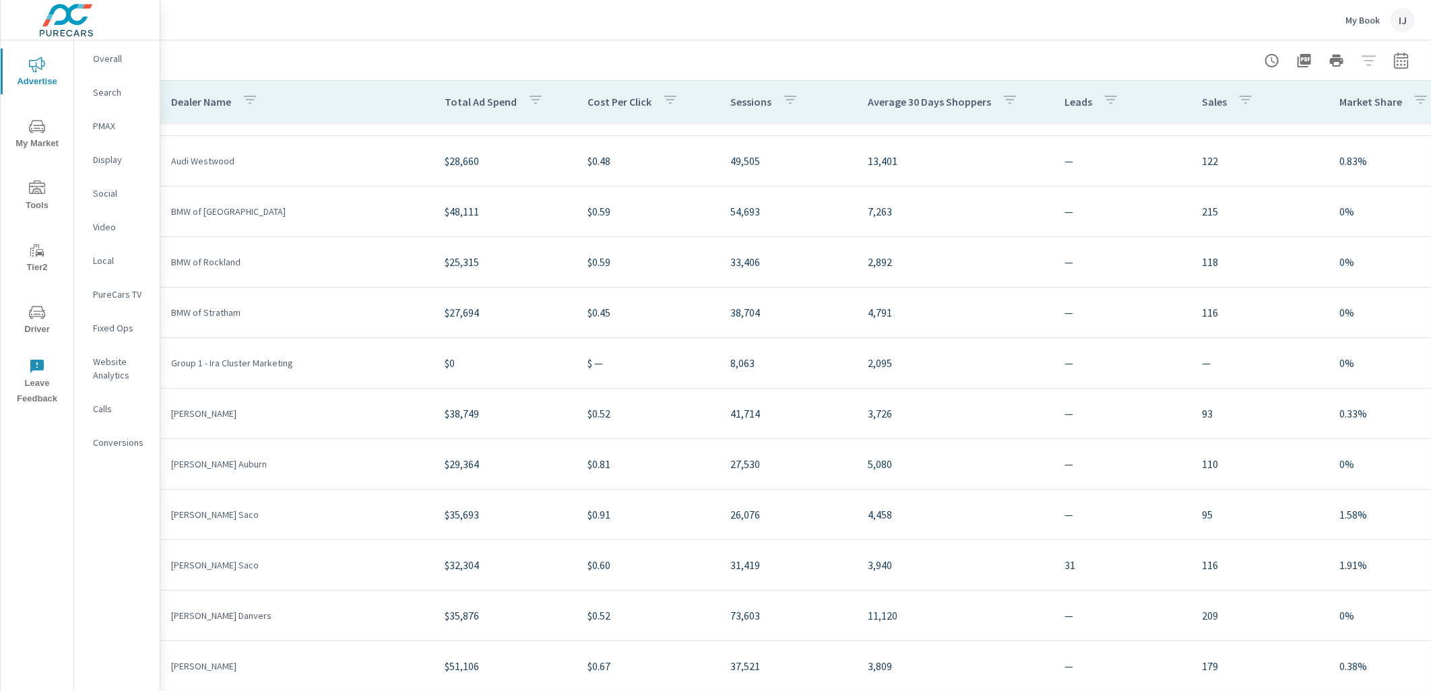
scroll to position [224, 0]
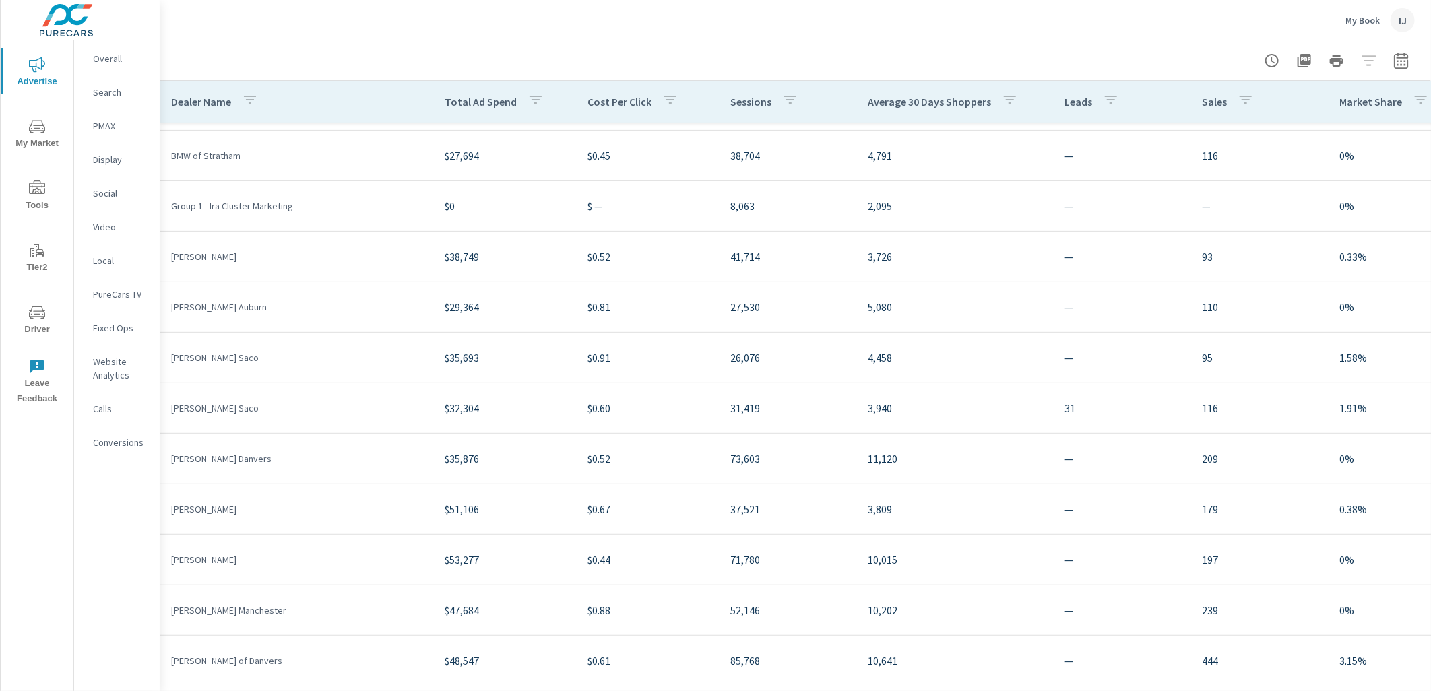
scroll to position [299, 0]
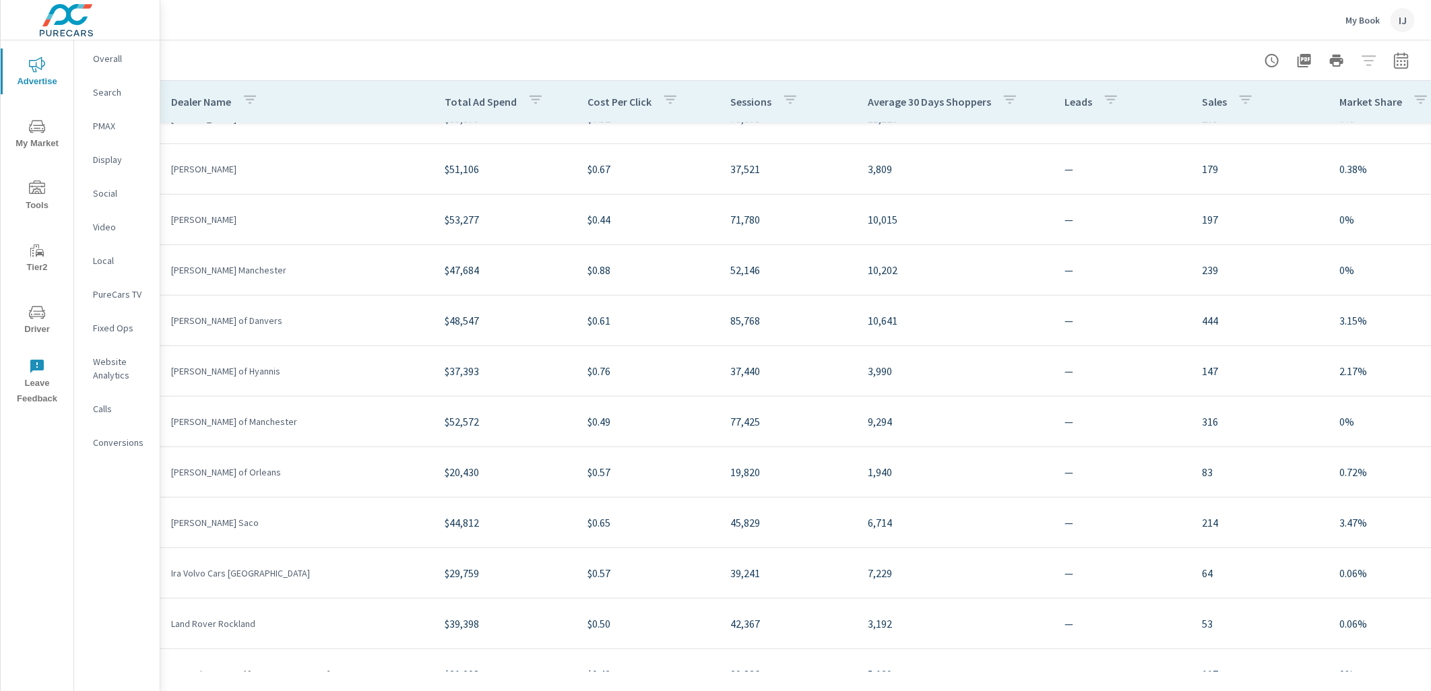
scroll to position [674, 0]
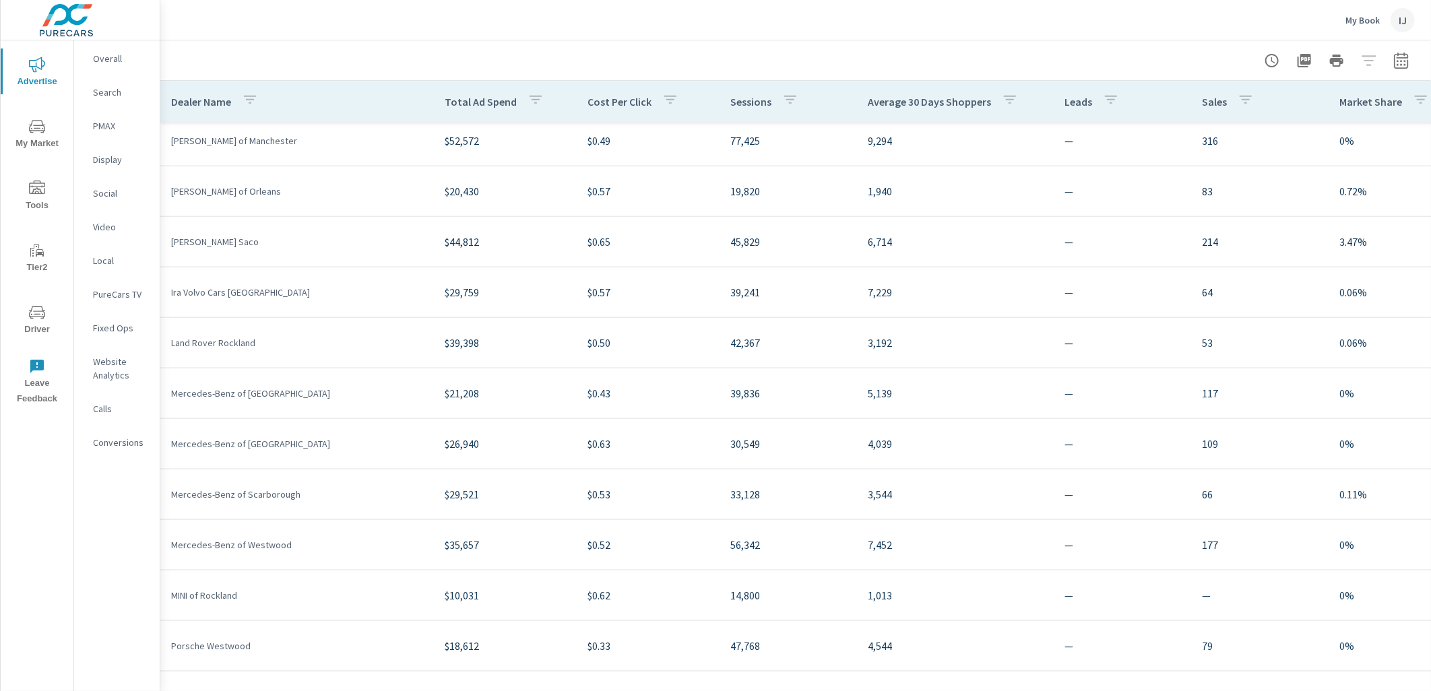
scroll to position [928, 0]
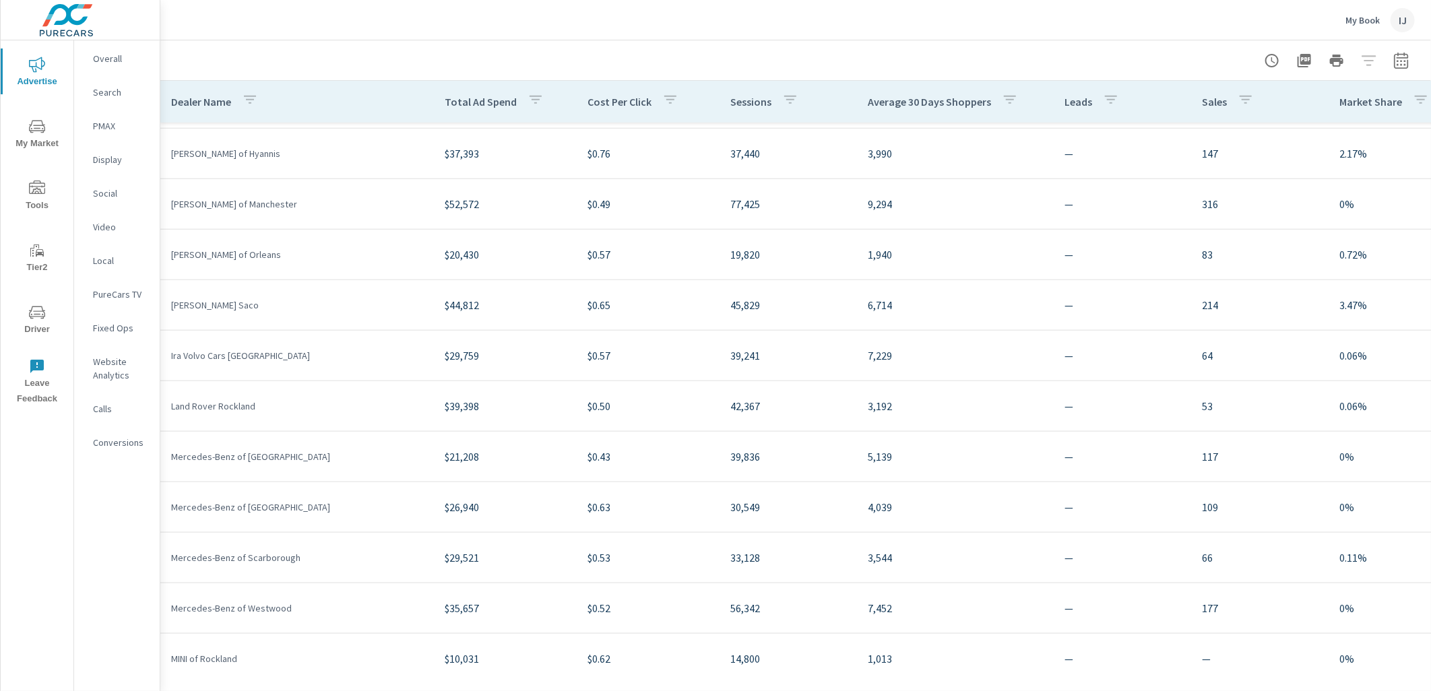
scroll to position [928, 0]
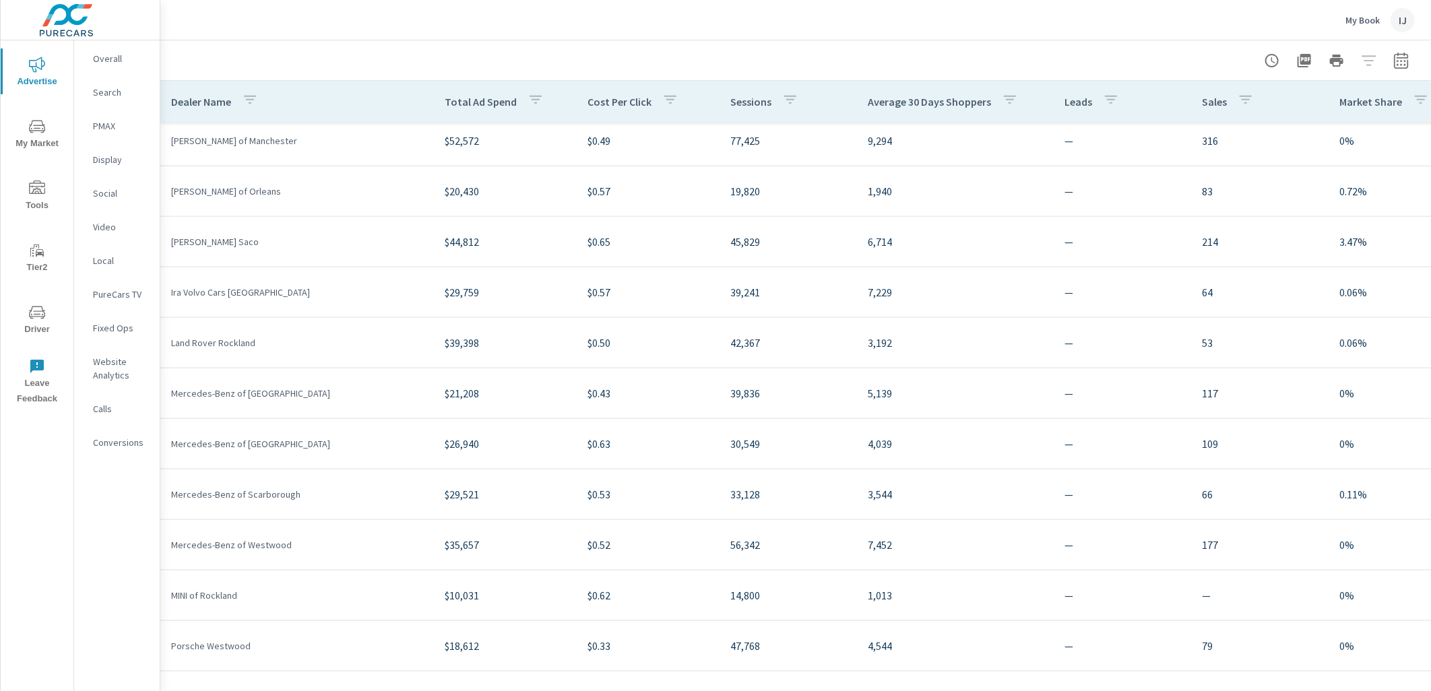
click at [1403, 22] on div "IJ" at bounding box center [1402, 20] width 24 height 24
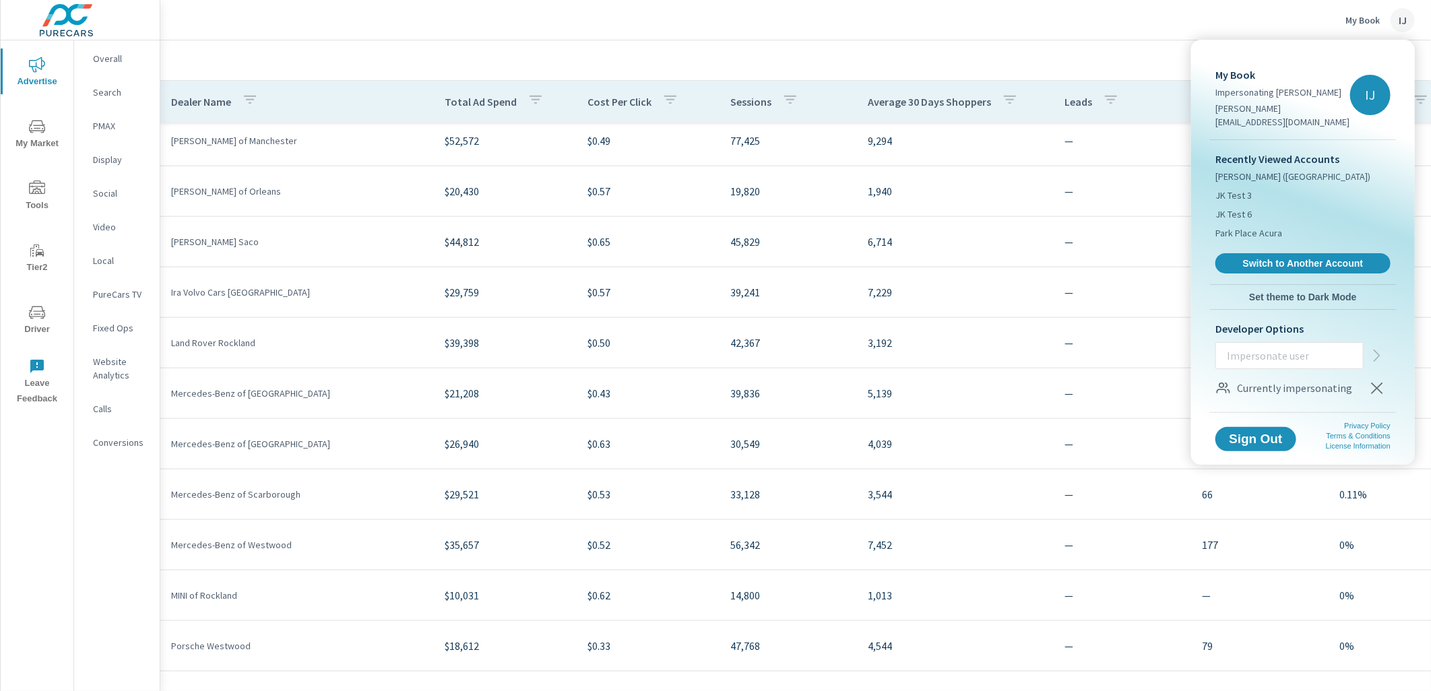
click at [1315, 346] on input "text" at bounding box center [1289, 355] width 147 height 35
drag, startPoint x: 1275, startPoint y: 342, endPoint x: 1204, endPoint y: 341, distance: 71.4
click at [1204, 341] on div "My Book Impersonating Jeff Knochin jeffk@purecars.com IJ Recently Viewed Accoun…" at bounding box center [1303, 229] width 202 height 368
type input "taylorm@purecars.com"
click at [1378, 348] on icon "button" at bounding box center [1377, 356] width 16 height 16
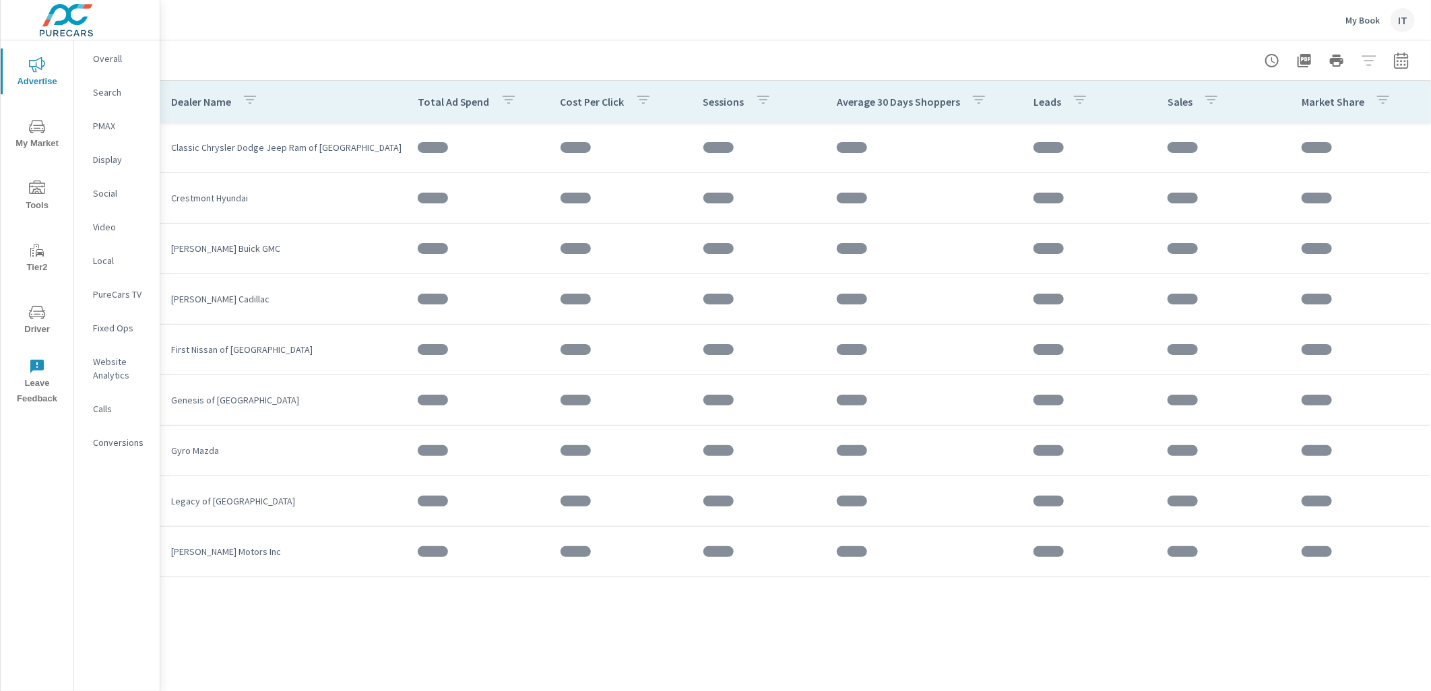
scroll to position [412, 0]
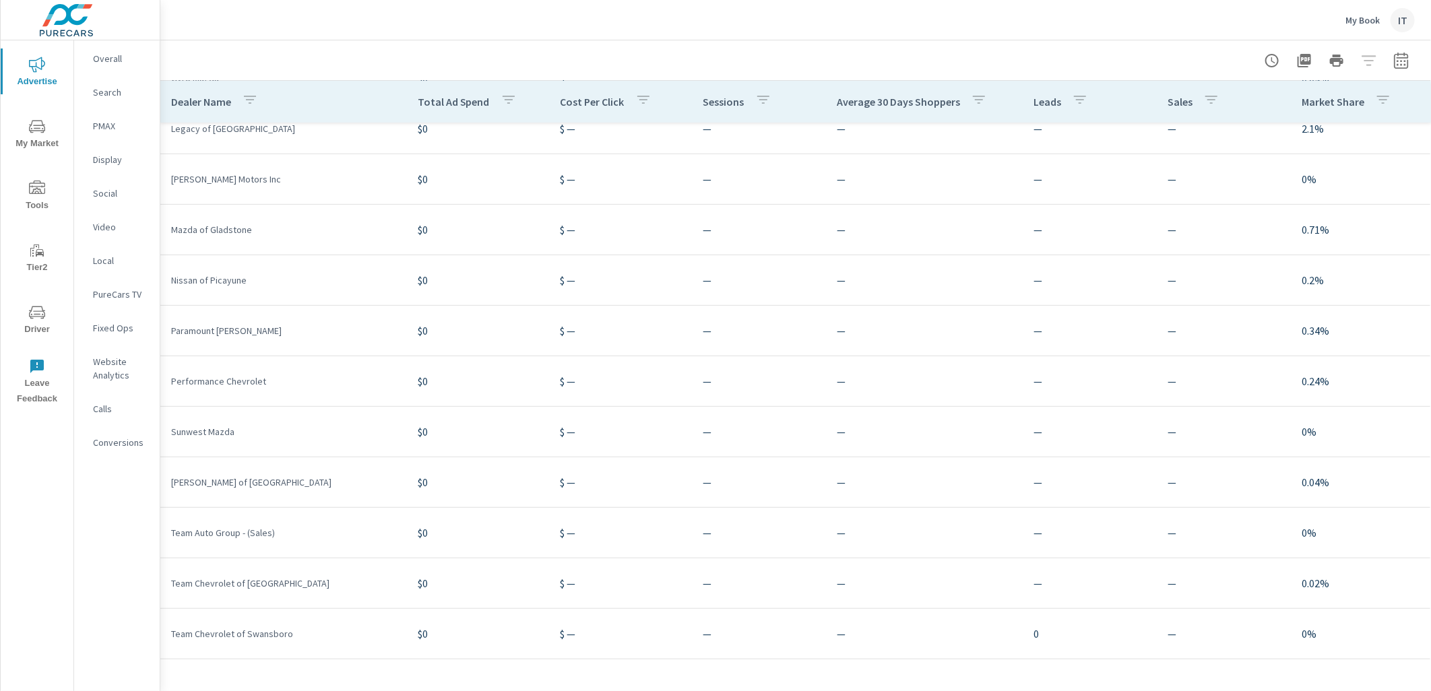
scroll to position [187, 0]
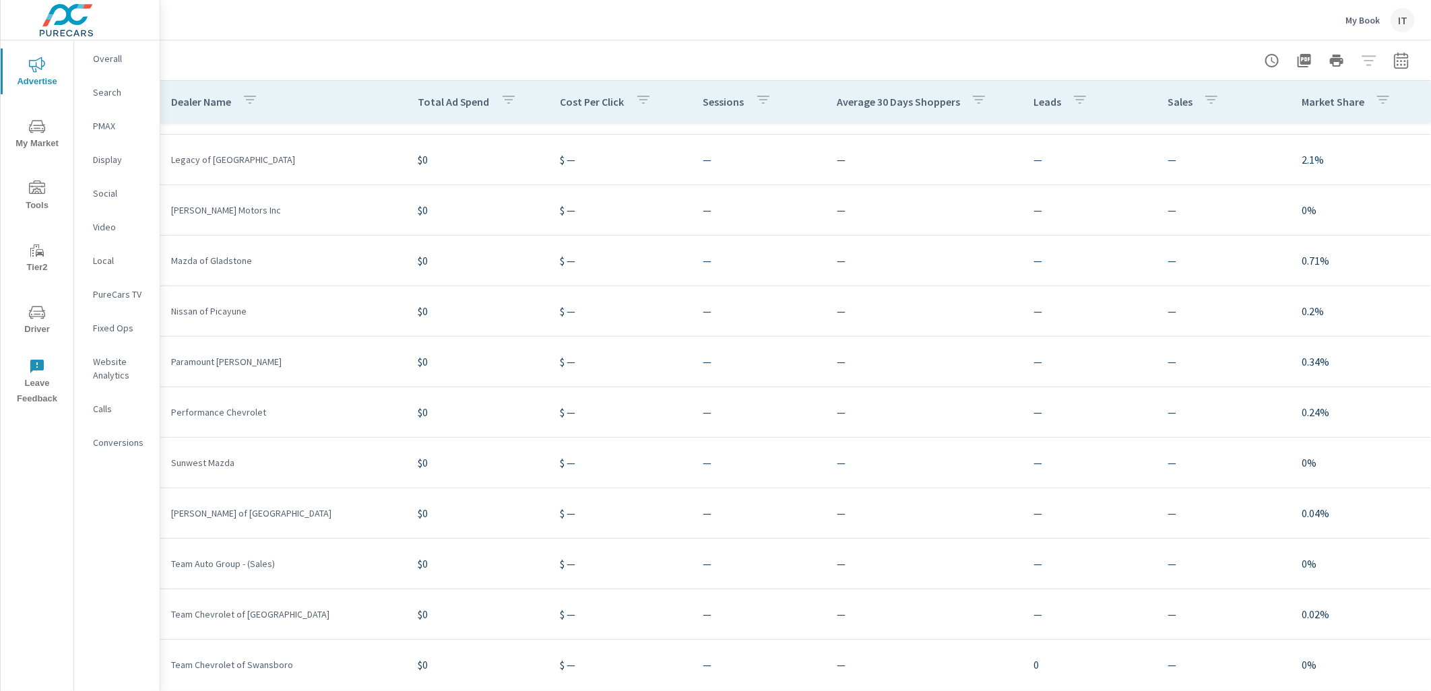
scroll to position [412, 0]
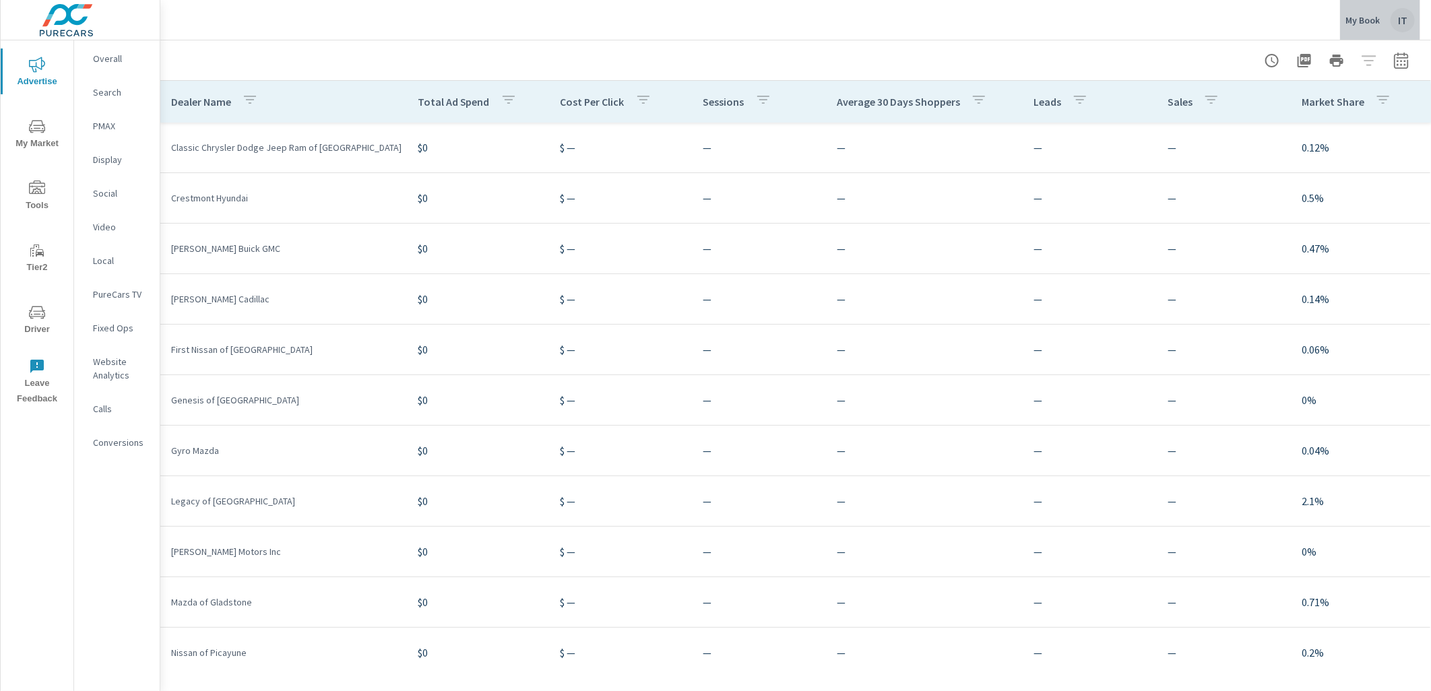
click at [1405, 22] on div "IT" at bounding box center [1402, 20] width 24 height 24
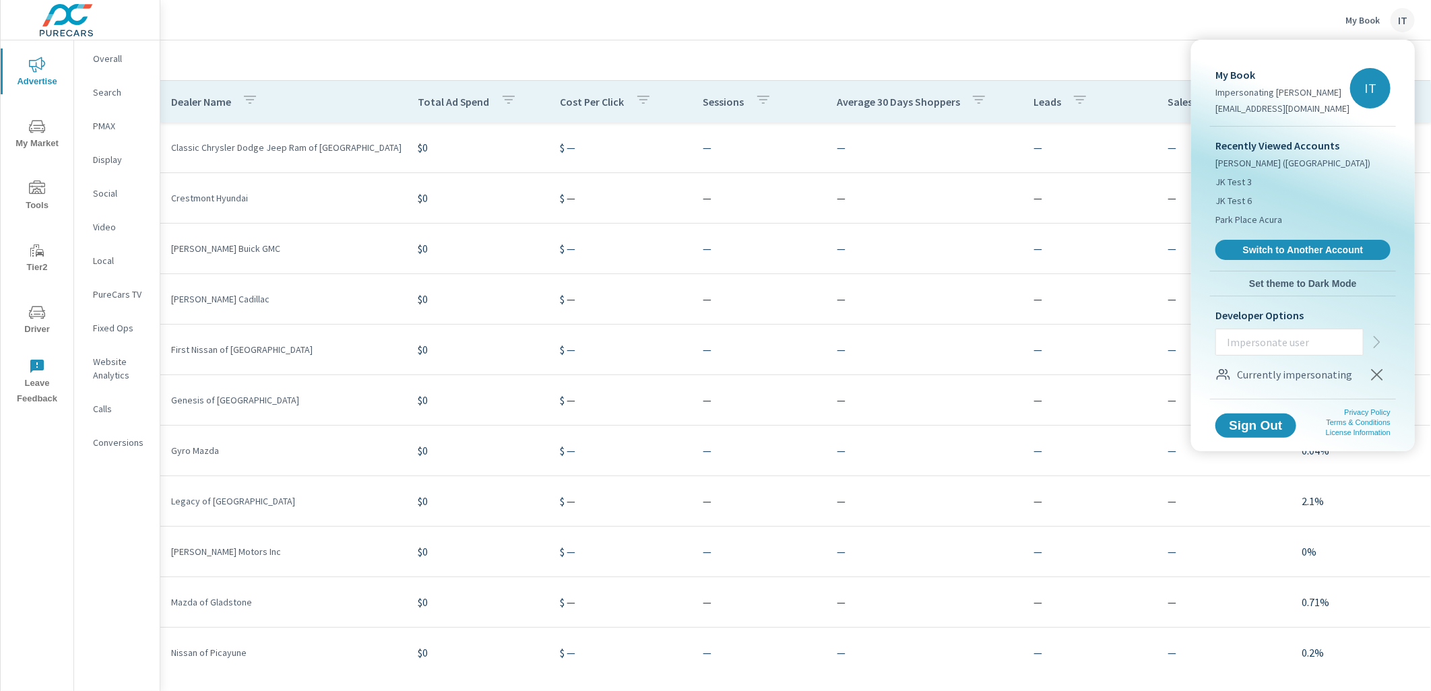
click at [1312, 345] on input "text" at bounding box center [1289, 342] width 147 height 35
paste input "jamesbailey@purecars.com"
type input "jamesbailey@purecars.com"
click at [1380, 340] on icon "button" at bounding box center [1377, 342] width 16 height 16
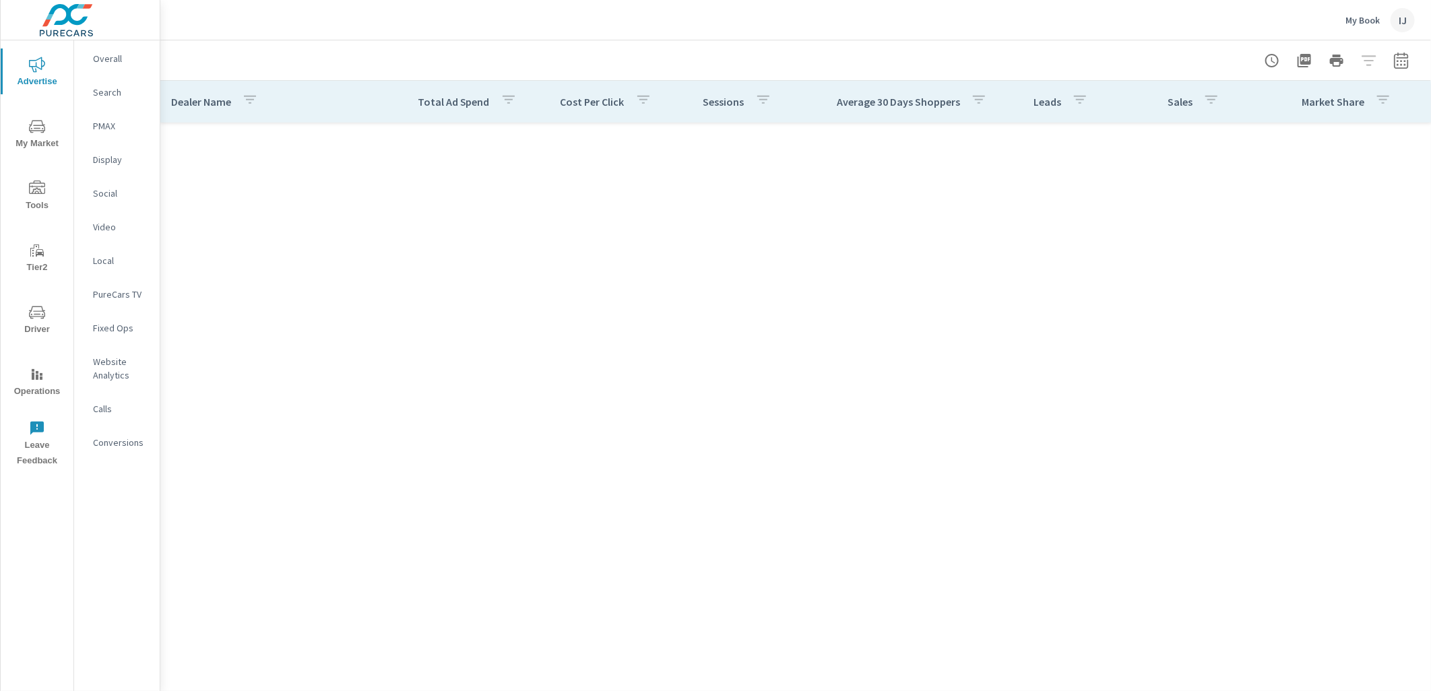
scroll to position [5239, 0]
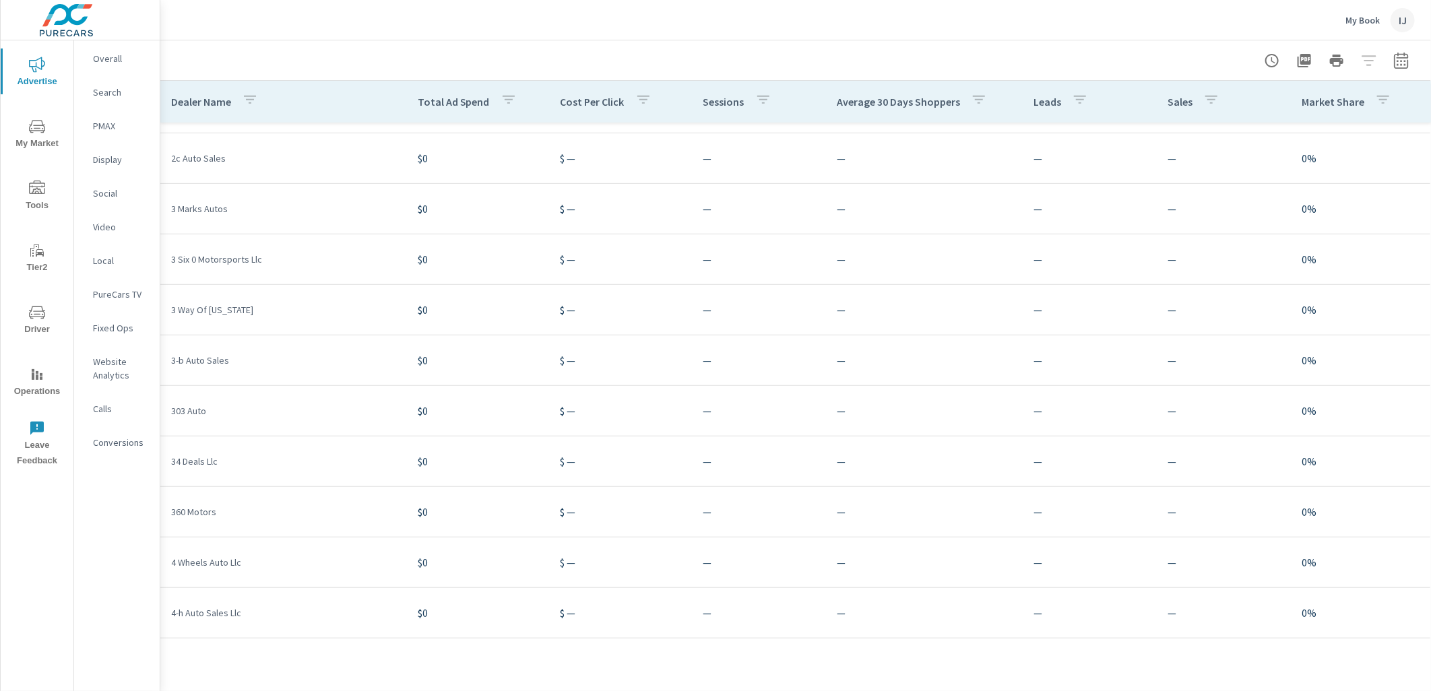
scroll to position [150, 0]
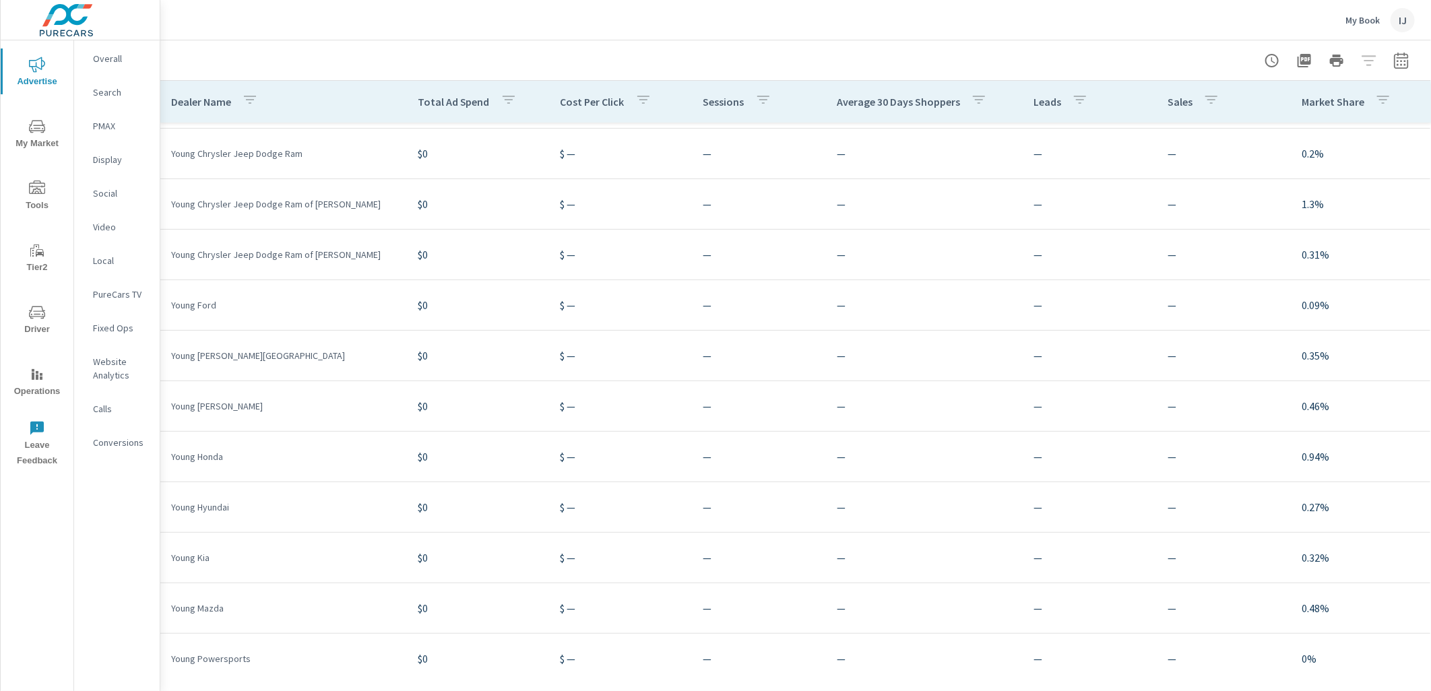
scroll to position [270347, 0]
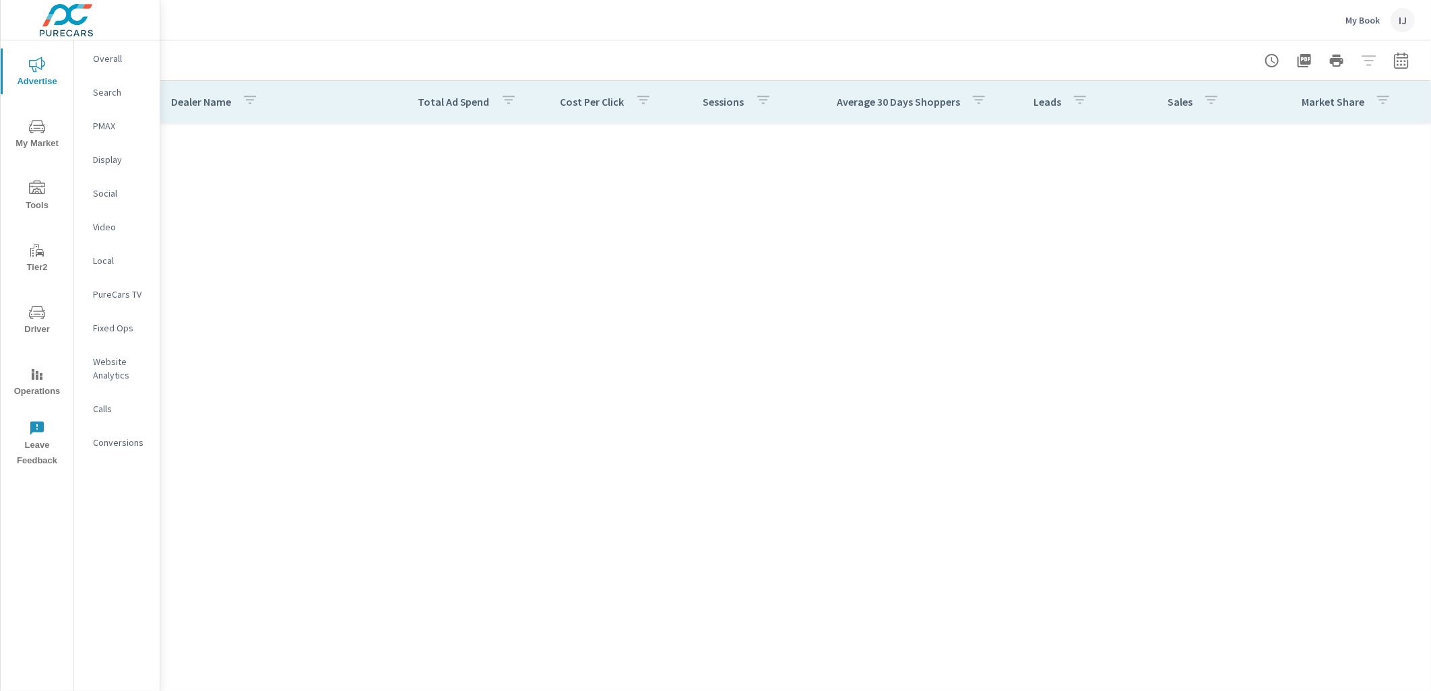
scroll to position [233831, 0]
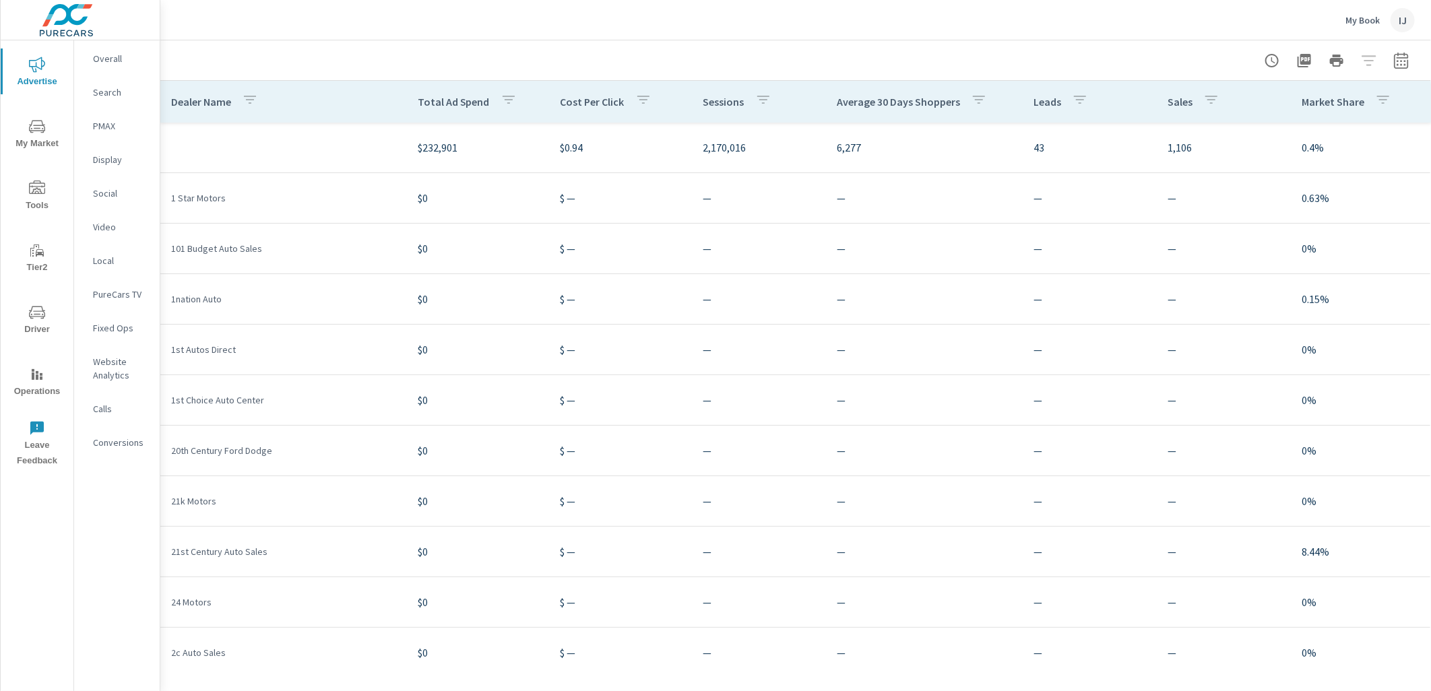
click at [1401, 20] on div "IJ" at bounding box center [1402, 20] width 24 height 24
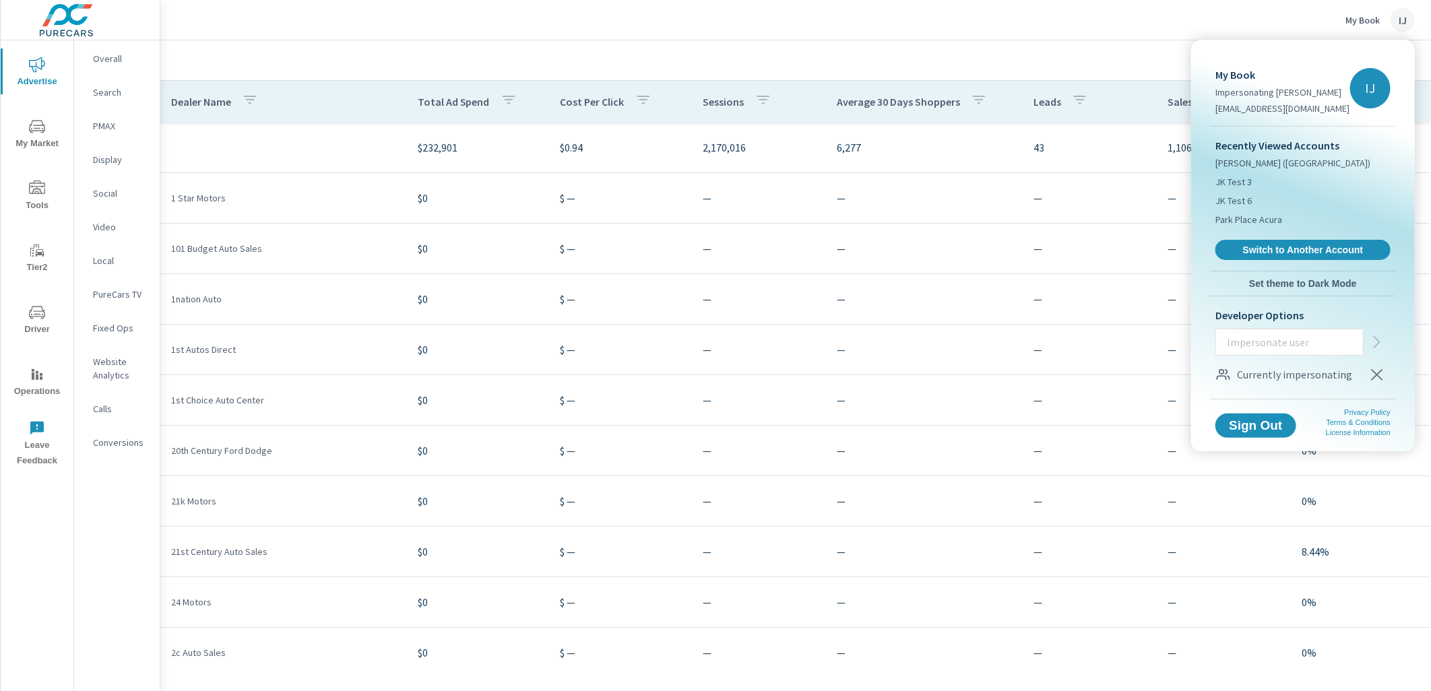
click at [1305, 342] on input "text" at bounding box center [1289, 342] width 147 height 35
type input "[EMAIL_ADDRESS][DOMAIN_NAME]"
click at [1369, 342] on icon "button" at bounding box center [1377, 342] width 16 height 16
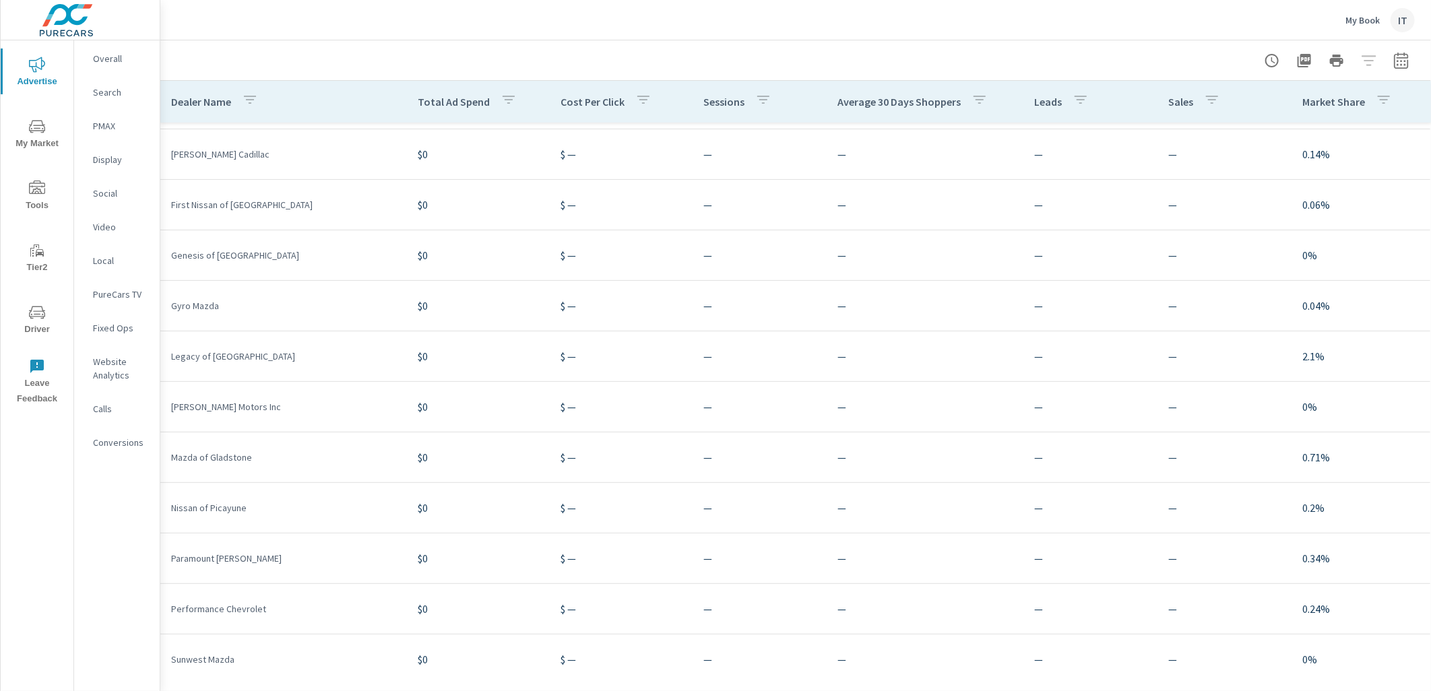
scroll to position [412, 0]
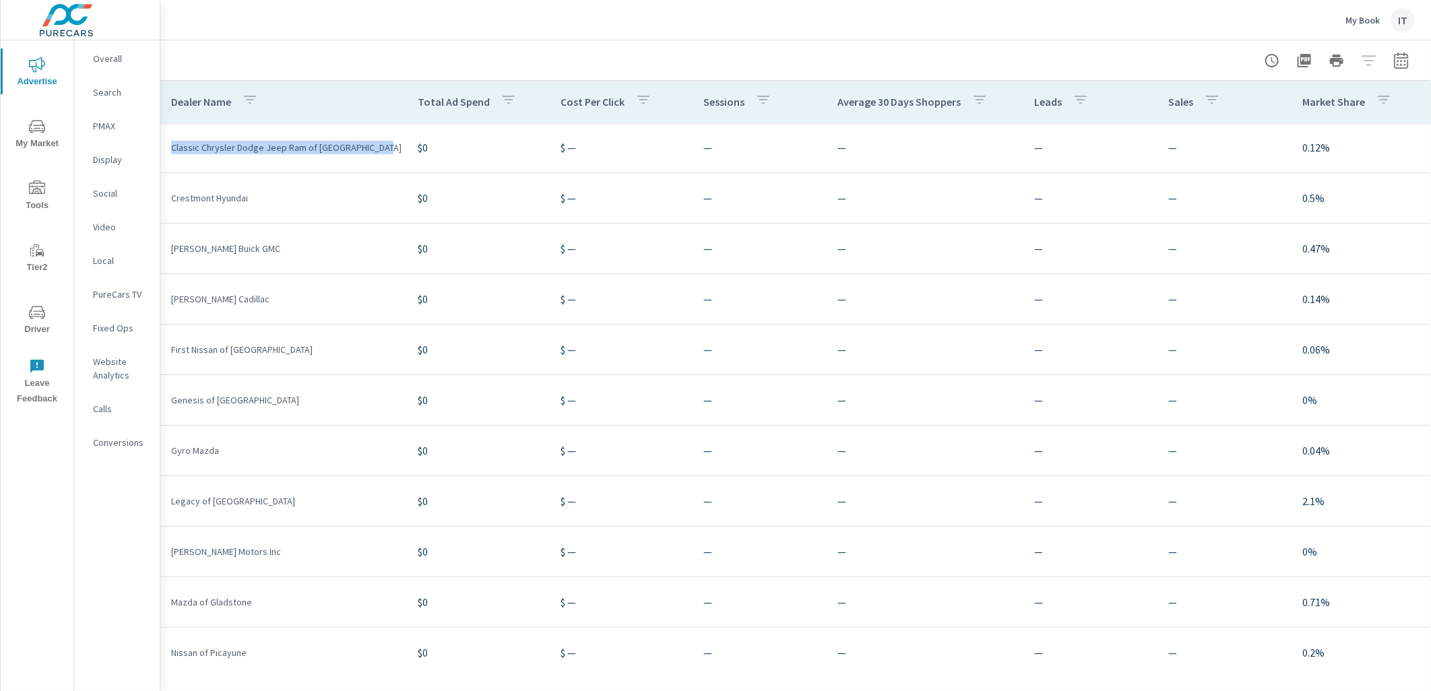
drag, startPoint x: 377, startPoint y: 151, endPoint x: 167, endPoint y: 151, distance: 210.2
click at [167, 151] on td "Classic Chrysler Dodge Jeep Ram of [GEOGRAPHIC_DATA]" at bounding box center [283, 147] width 247 height 35
click at [380, 156] on td "Classic Chrysler Dodge Jeep Ram of [GEOGRAPHIC_DATA]" at bounding box center [283, 147] width 247 height 35
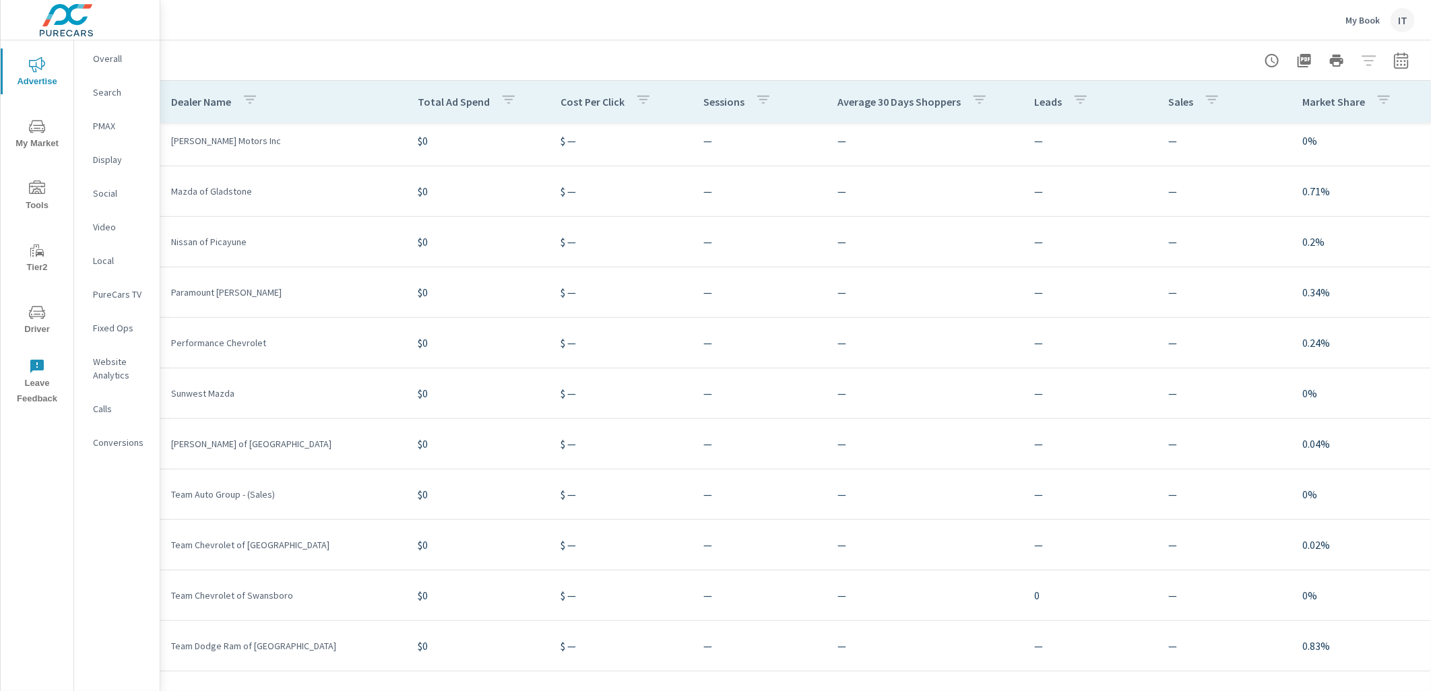
scroll to position [358, 0]
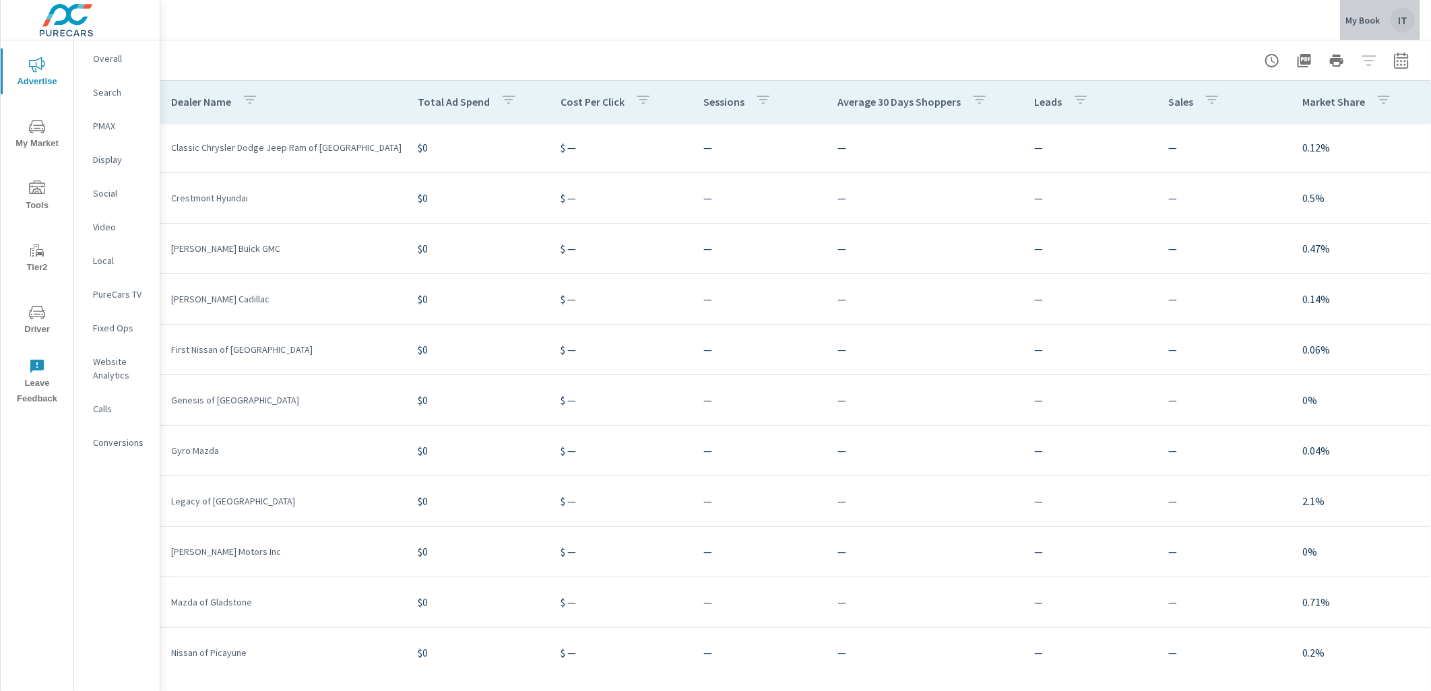
click at [1400, 22] on div "IT" at bounding box center [1402, 20] width 24 height 24
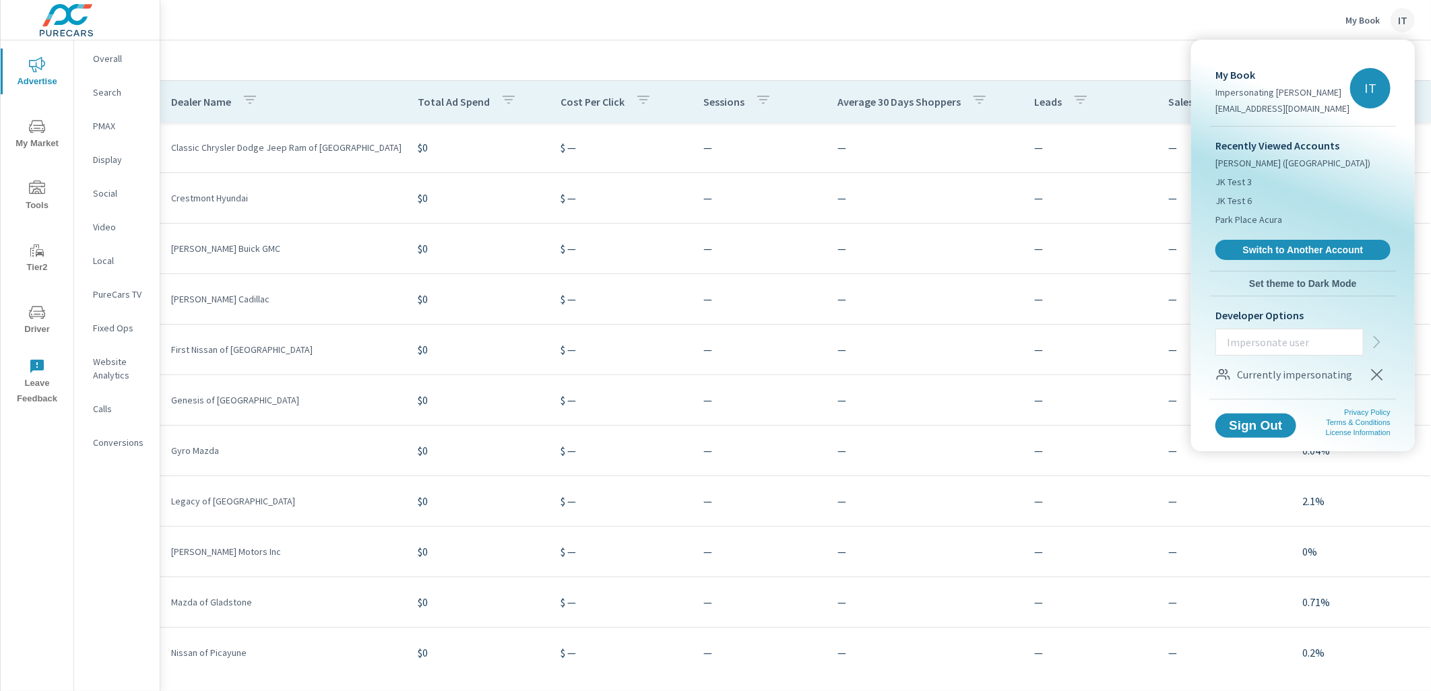
click at [494, 236] on div at bounding box center [715, 345] width 1431 height 691
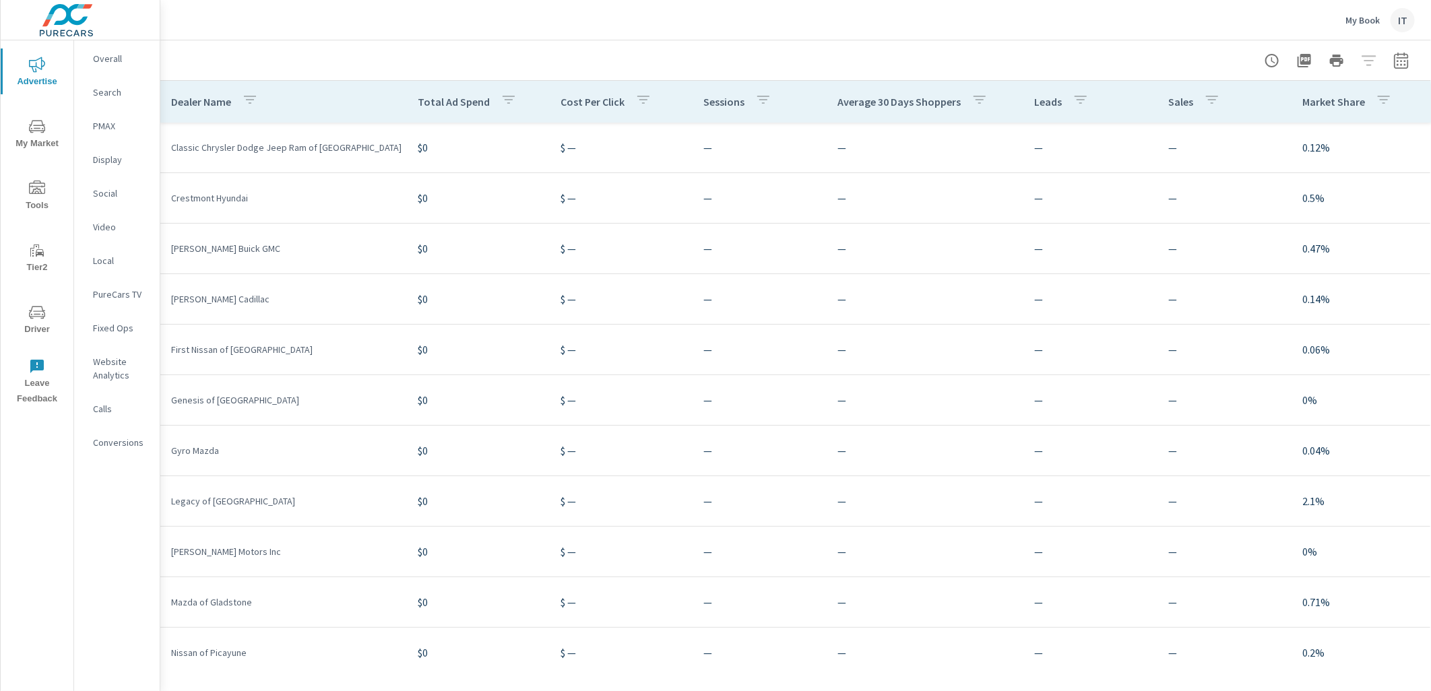
click at [1403, 20] on div "IT" at bounding box center [1402, 20] width 24 height 24
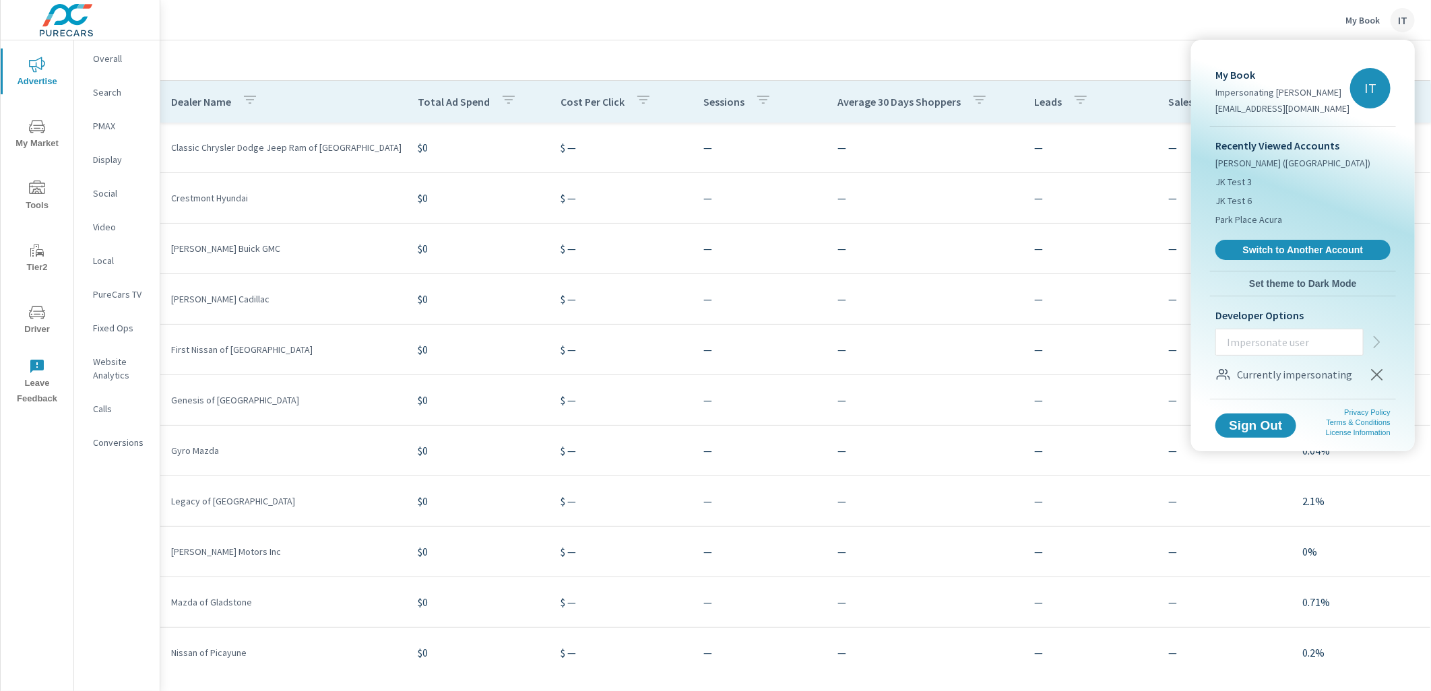
click at [1301, 341] on input "text" at bounding box center [1289, 342] width 147 height 35
paste input "[EMAIL_ADDRESS][DOMAIN_NAME]"
type input "[EMAIL_ADDRESS][DOMAIN_NAME]"
click at [1377, 340] on icon "button" at bounding box center [1377, 342] width 6 height 12
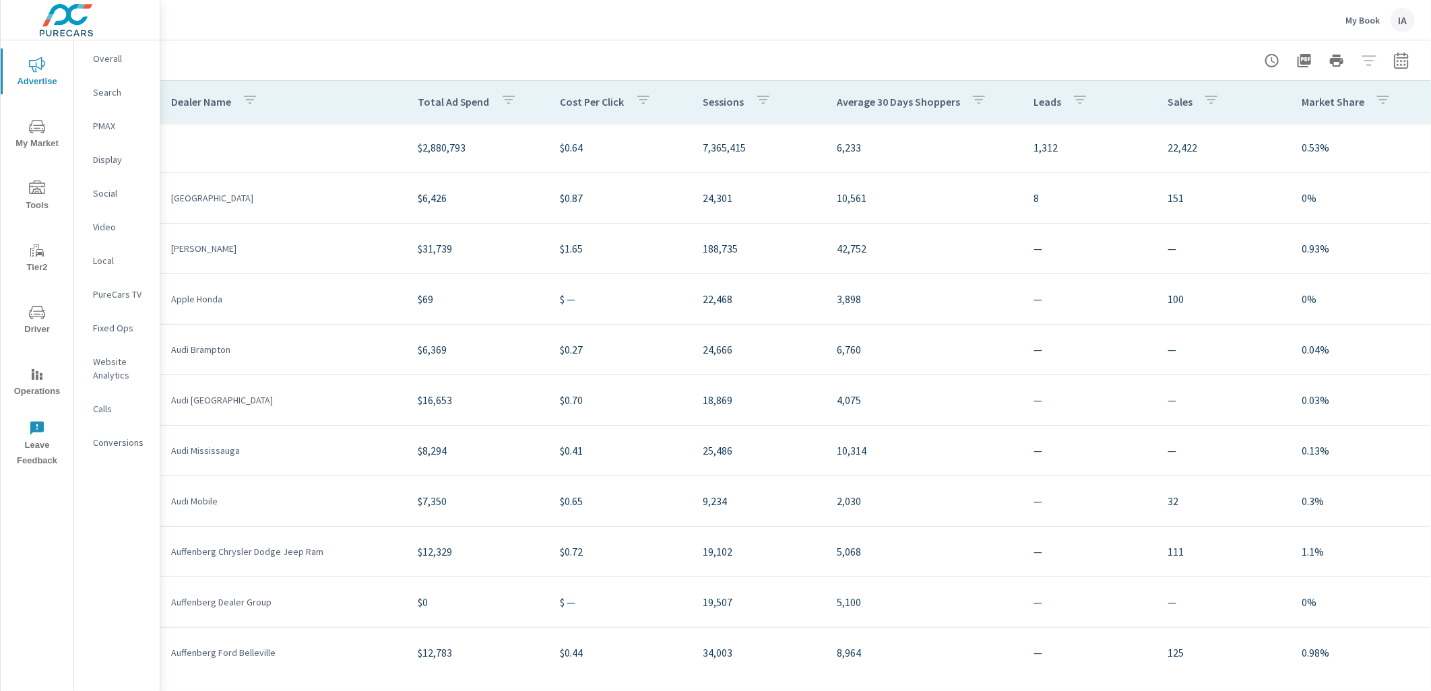
scroll to position [51, 0]
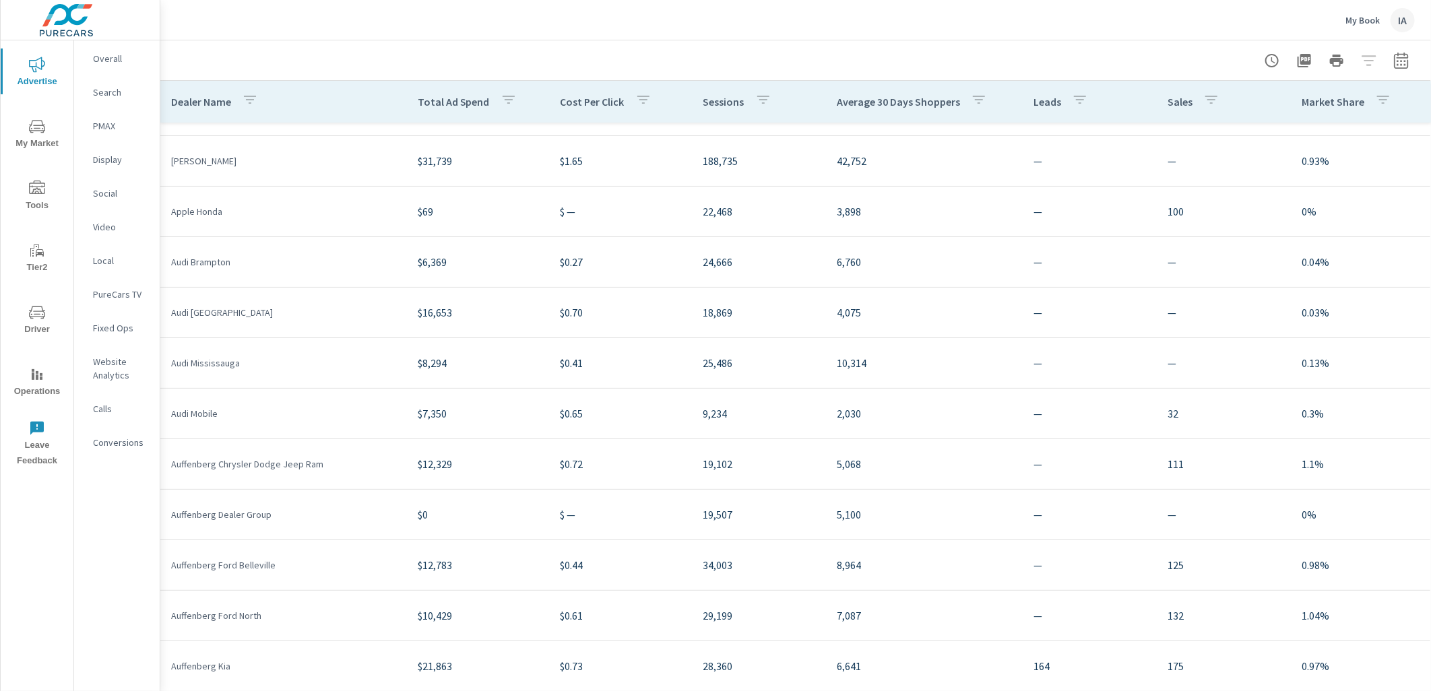
scroll to position [75, 0]
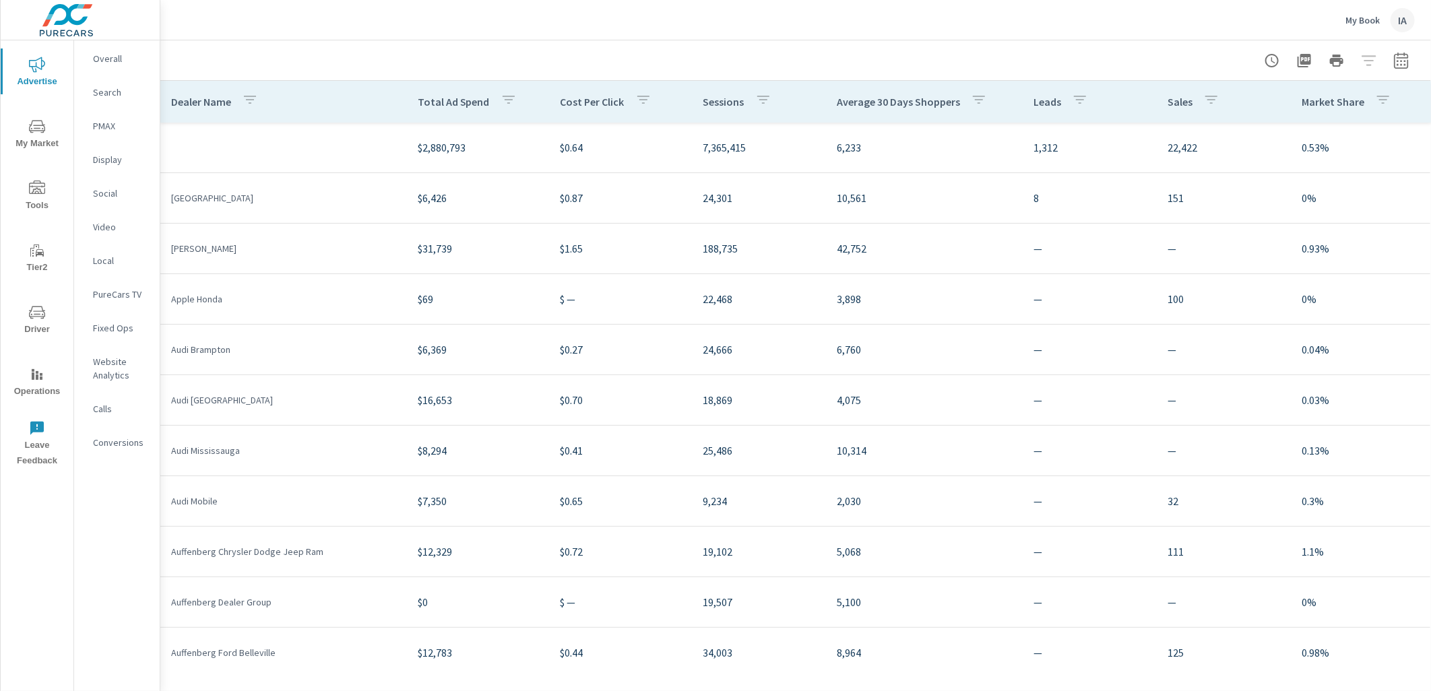
click at [1405, 13] on div "IA" at bounding box center [1402, 20] width 24 height 24
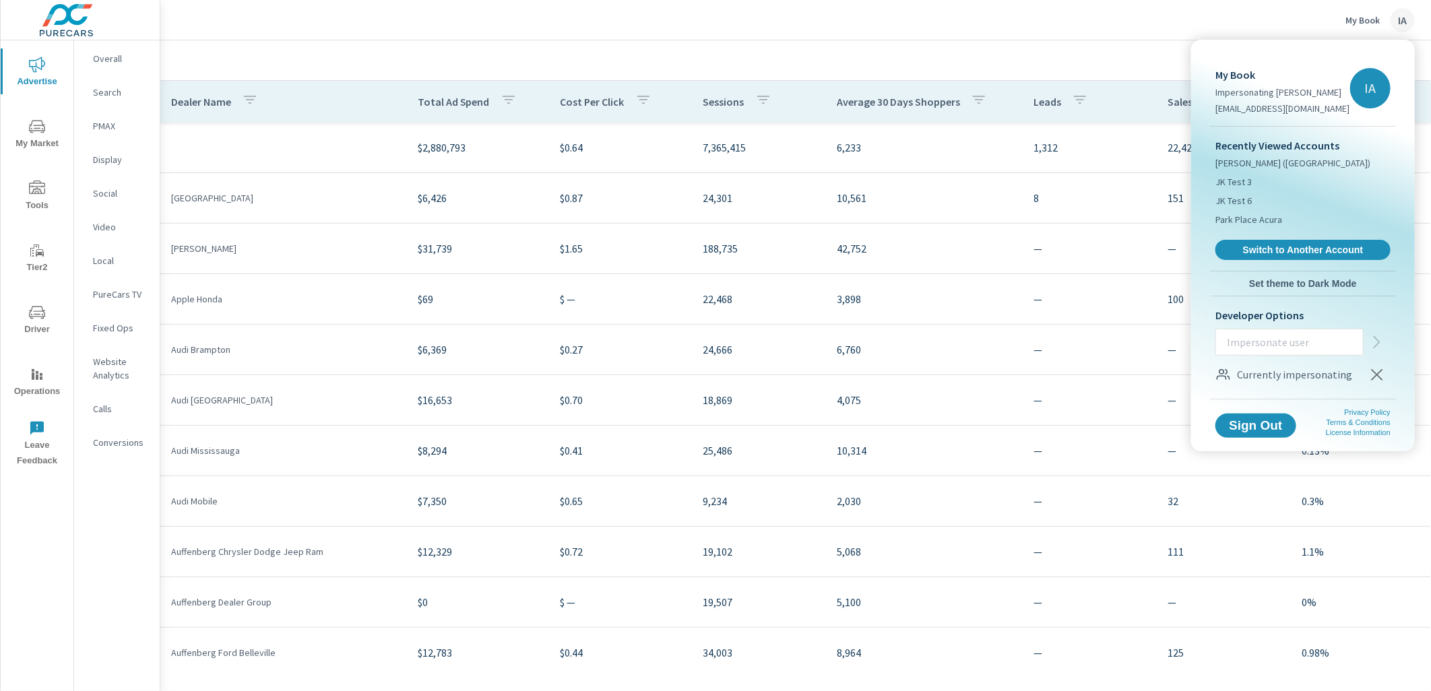
click at [1306, 346] on input "text" at bounding box center [1289, 342] width 147 height 35
paste input "[EMAIL_ADDRESS][DOMAIN_NAME]"
type input "[EMAIL_ADDRESS][DOMAIN_NAME]"
click at [1375, 337] on icon "button" at bounding box center [1377, 342] width 16 height 16
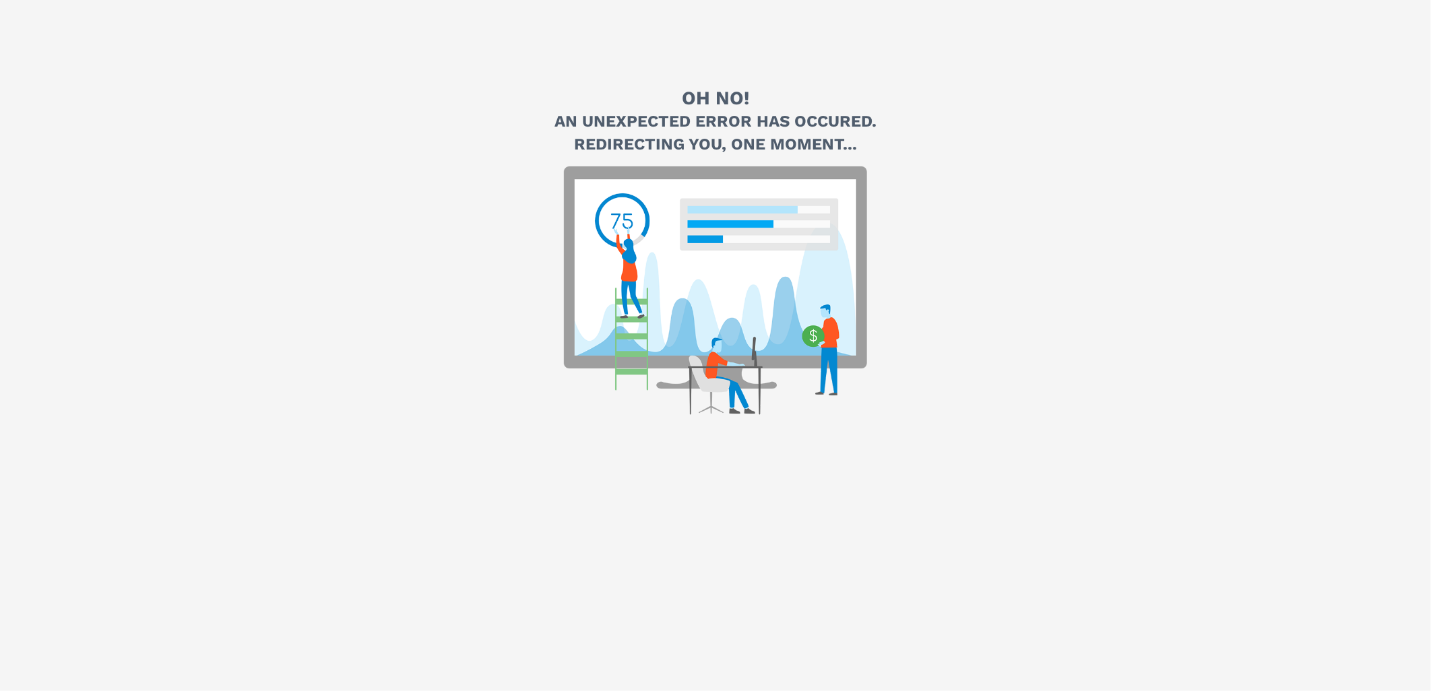
click at [826, 156] on div "Oh no! An unexpected error has occured. Redirecting you, one moment..." at bounding box center [715, 256] width 555 height 426
